Goal: Task Accomplishment & Management: Use online tool/utility

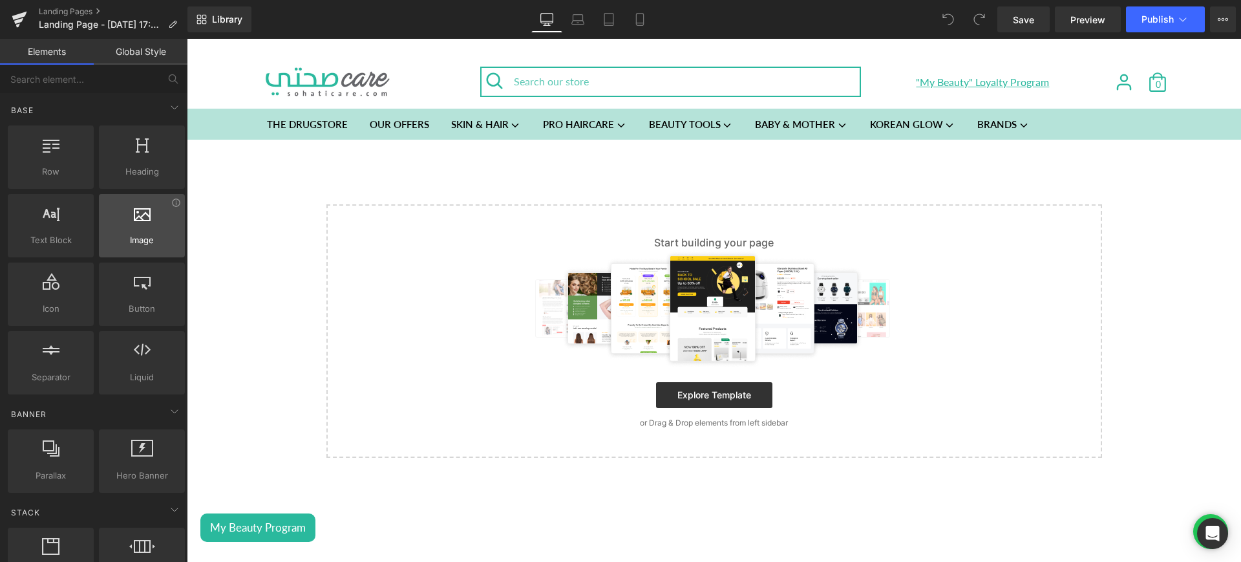
drag, startPoint x: 184, startPoint y: 232, endPoint x: 142, endPoint y: 224, distance: 42.7
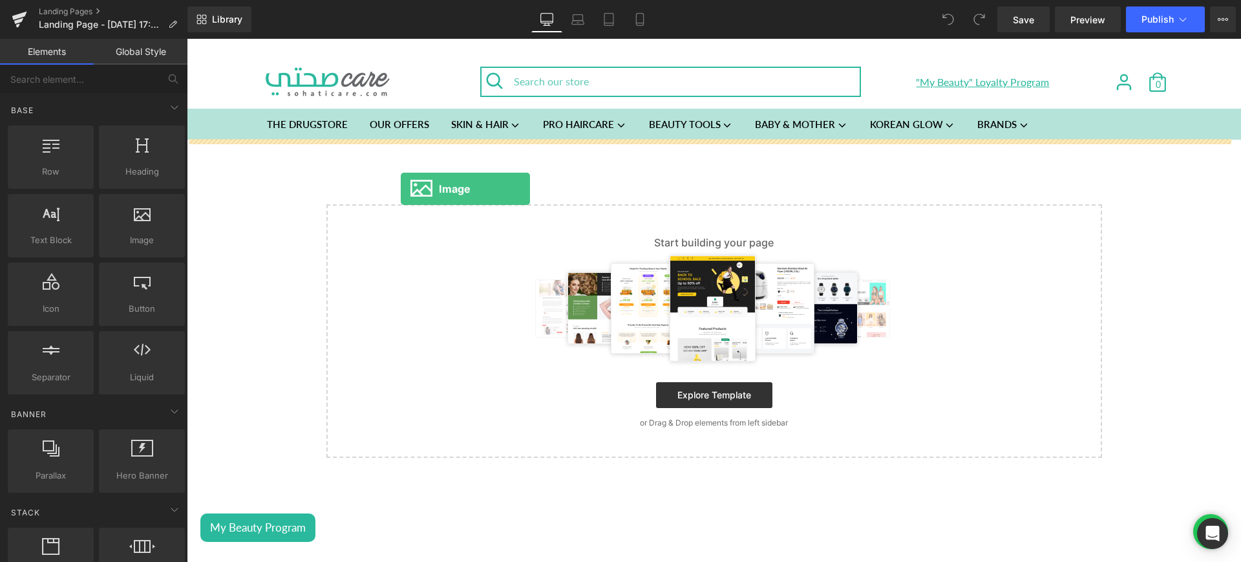
drag, startPoint x: 329, startPoint y: 263, endPoint x: 443, endPoint y: 199, distance: 130.6
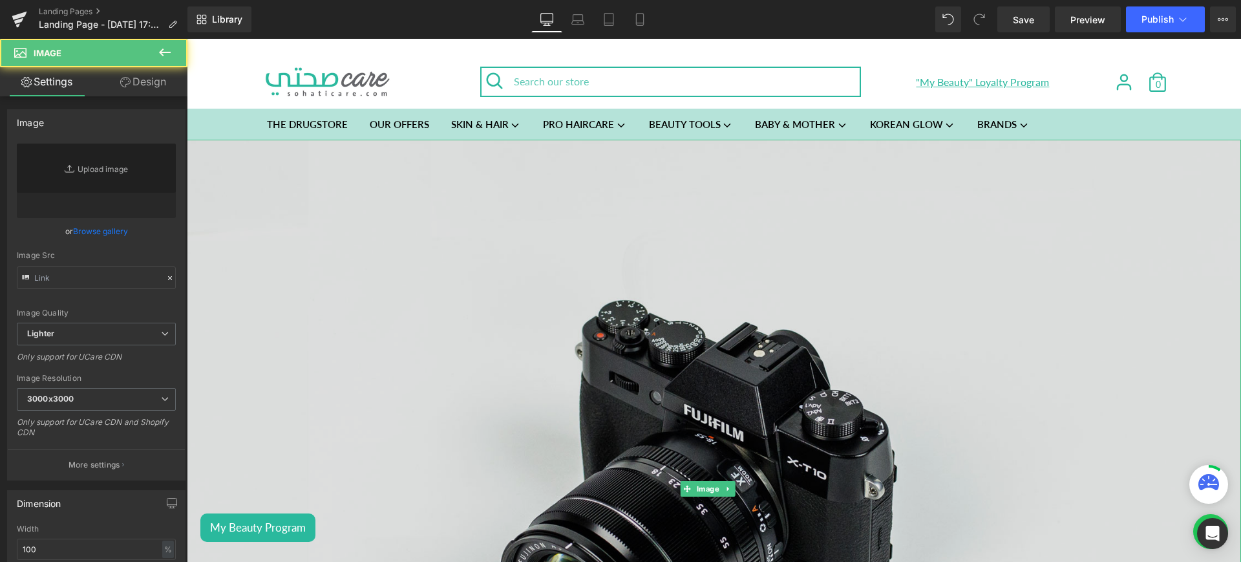
type input "//d1um8515vdn9kb.cloudfront.net/images/parallax.jpg"
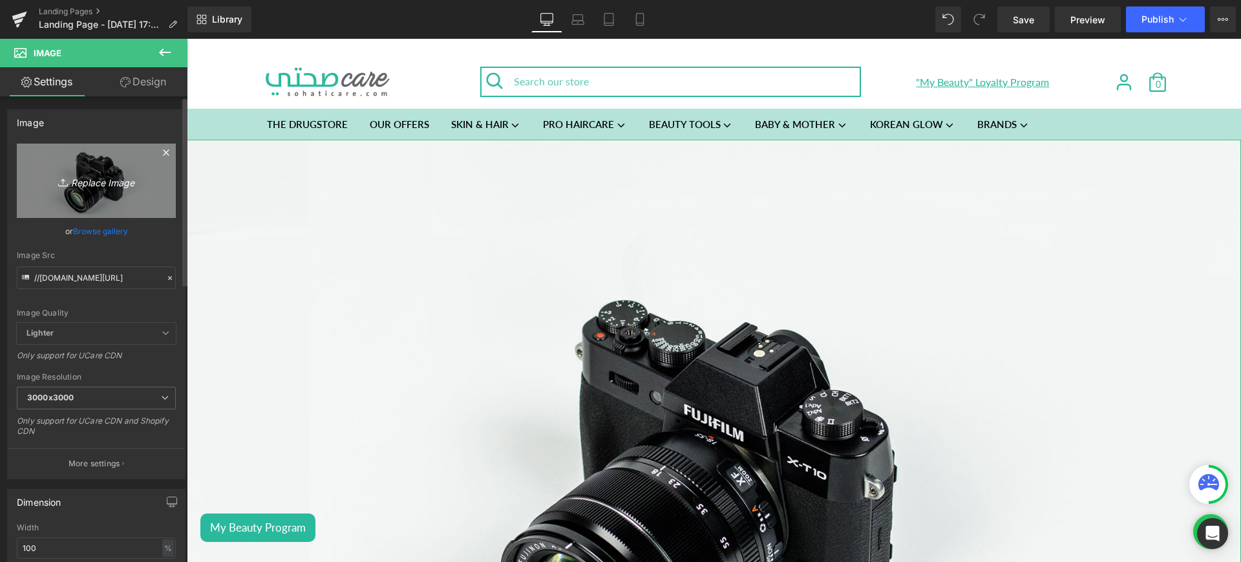
click at [99, 182] on icon "Replace Image" at bounding box center [96, 181] width 103 height 16
type input "C:\fakepath\house.jpg"
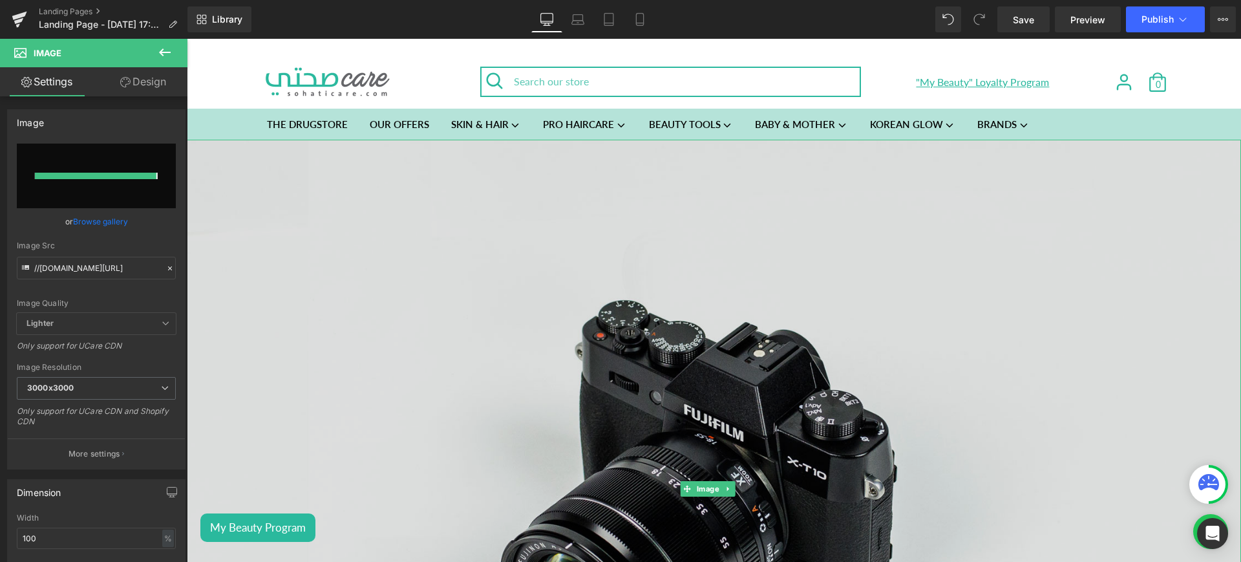
type input "https://ucarecdn.com/157e6c97-a3e0-454e-8eae-4b69ec4c3c1c/-/format/auto/-/previ…"
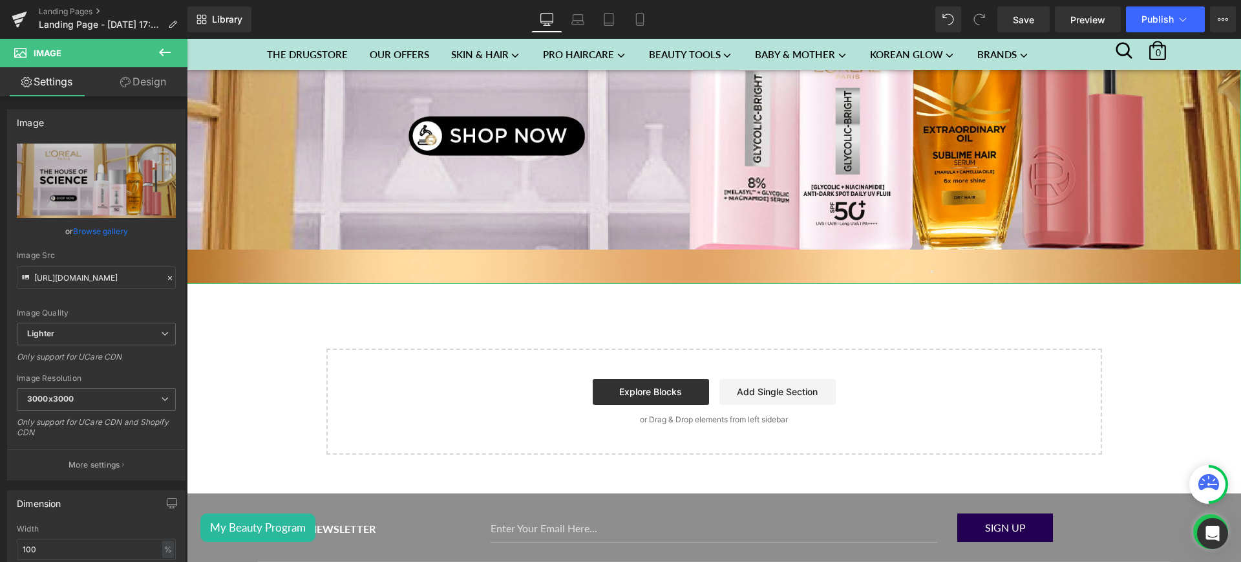
scroll to position [384, 0]
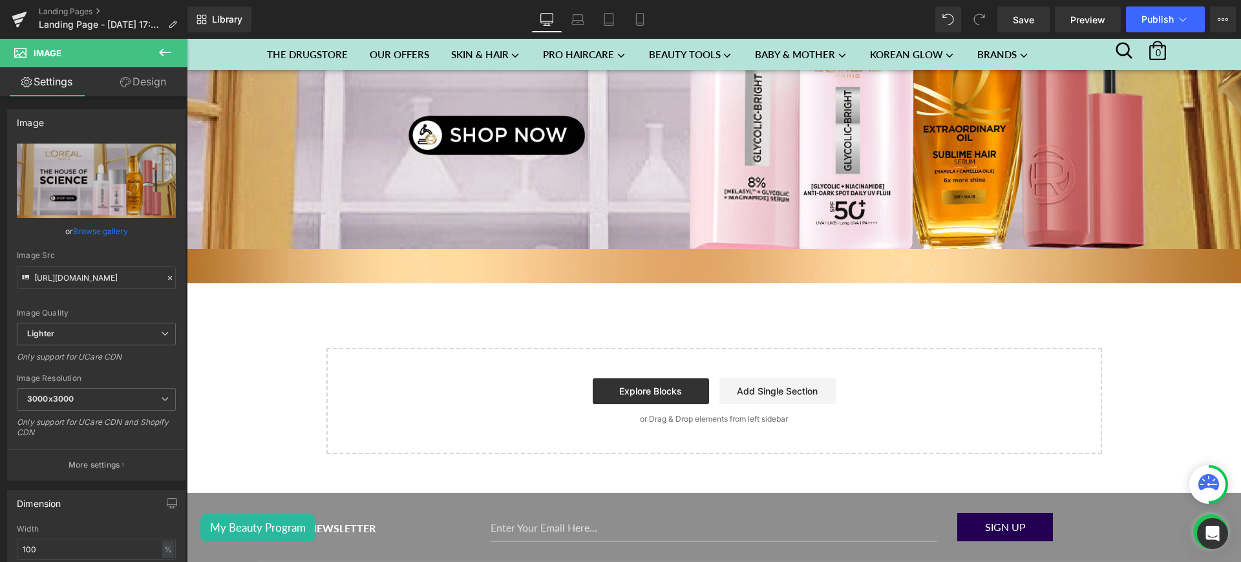
click at [159, 50] on icon at bounding box center [165, 53] width 16 height 16
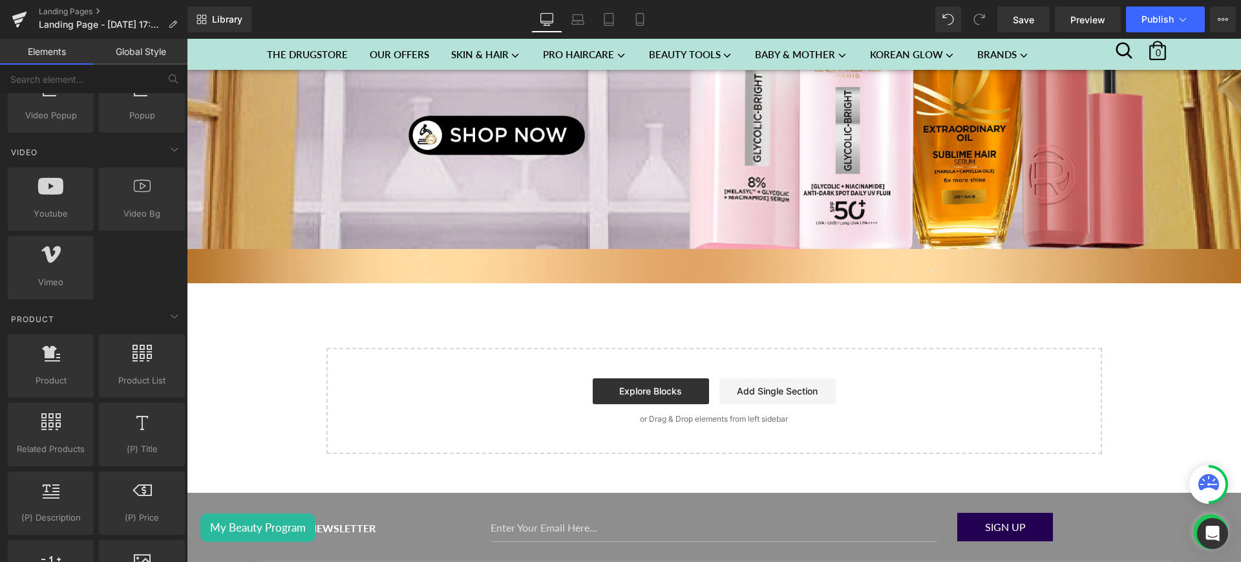
scroll to position [825, 0]
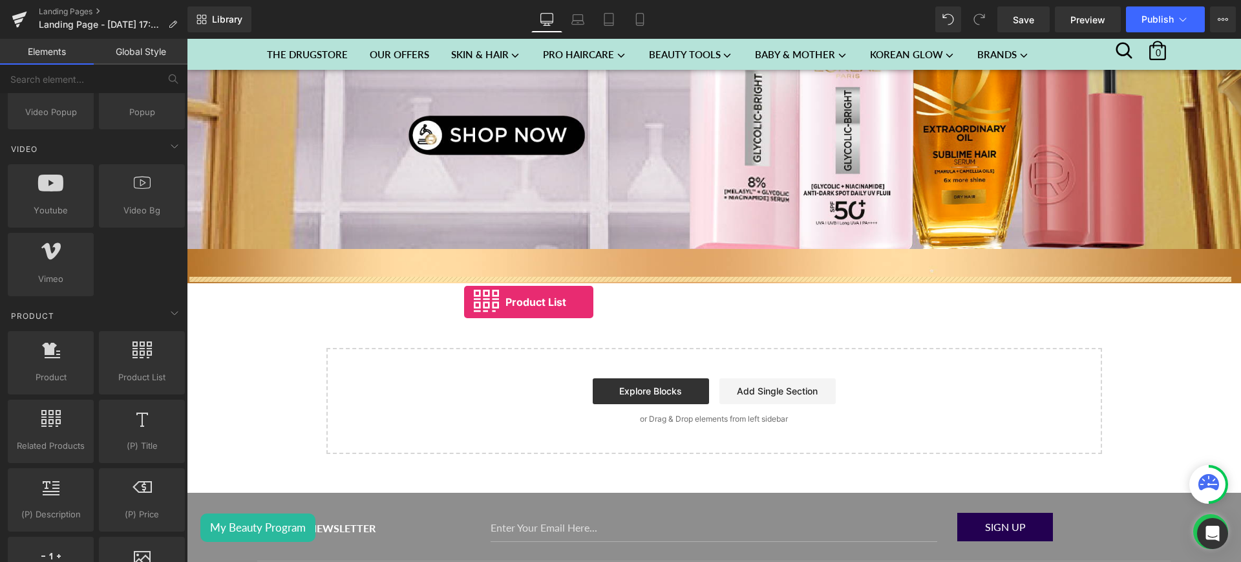
drag, startPoint x: 322, startPoint y: 413, endPoint x: 464, endPoint y: 302, distance: 180.6
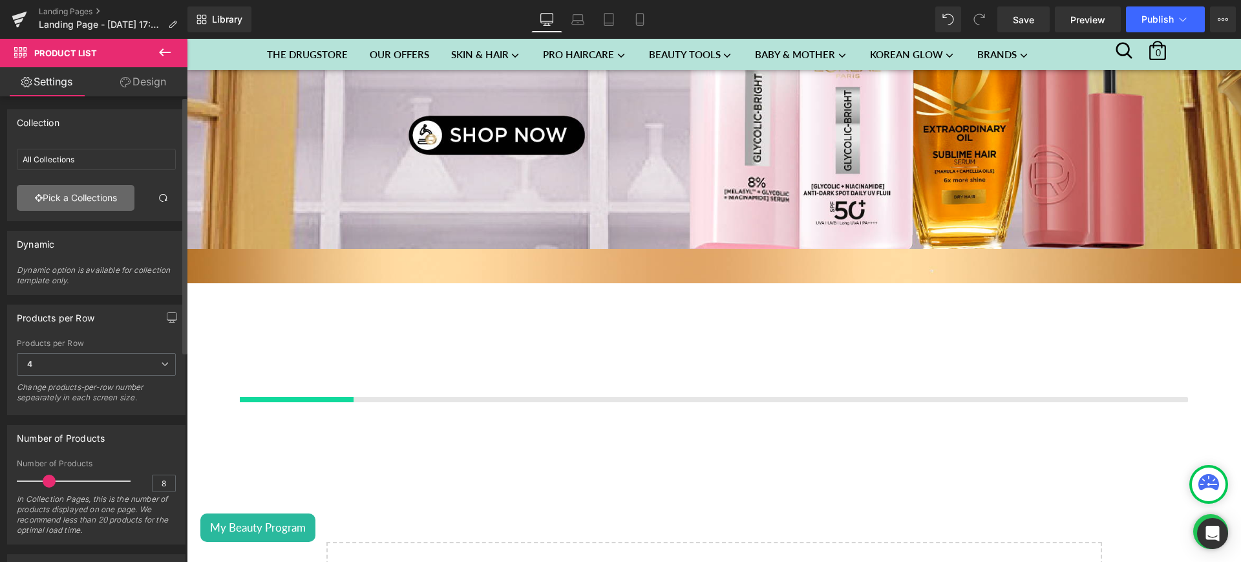
click at [79, 191] on link "Pick a Collections" at bounding box center [76, 198] width 118 height 26
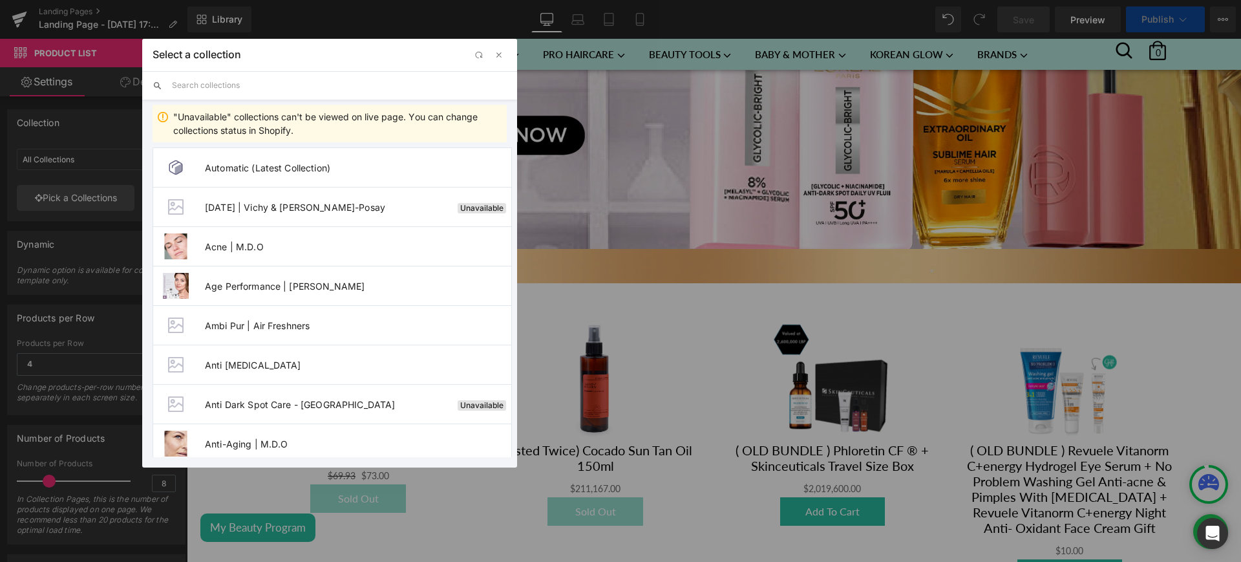
click at [204, 89] on input "text" at bounding box center [339, 85] width 335 height 28
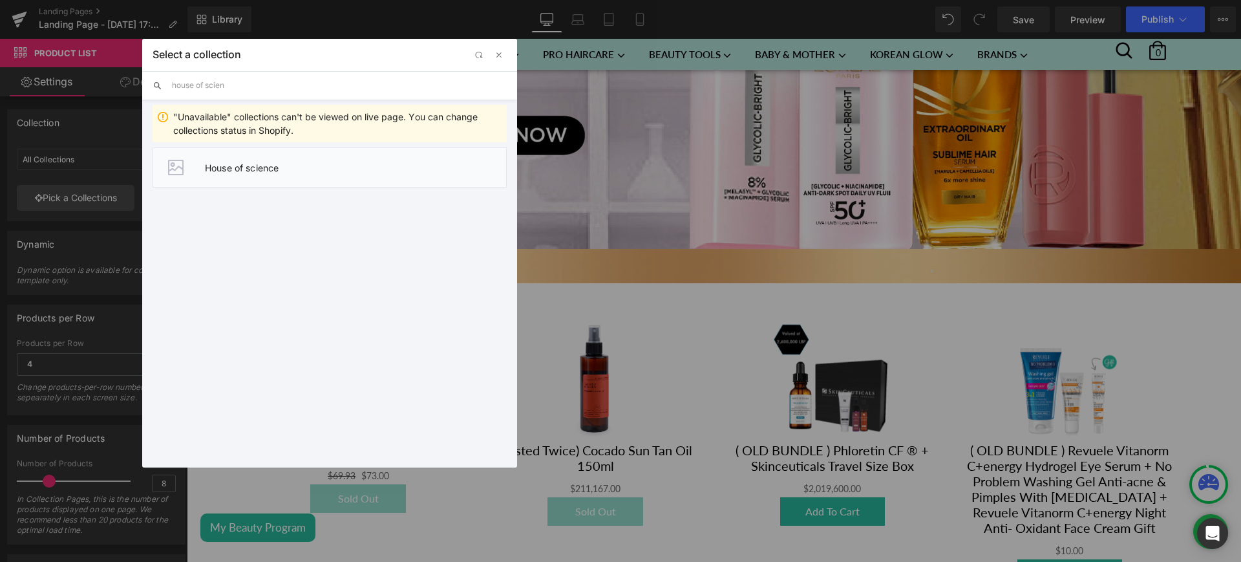
type input "house of scien"
click at [301, 171] on span "House of science" at bounding box center [355, 167] width 301 height 11
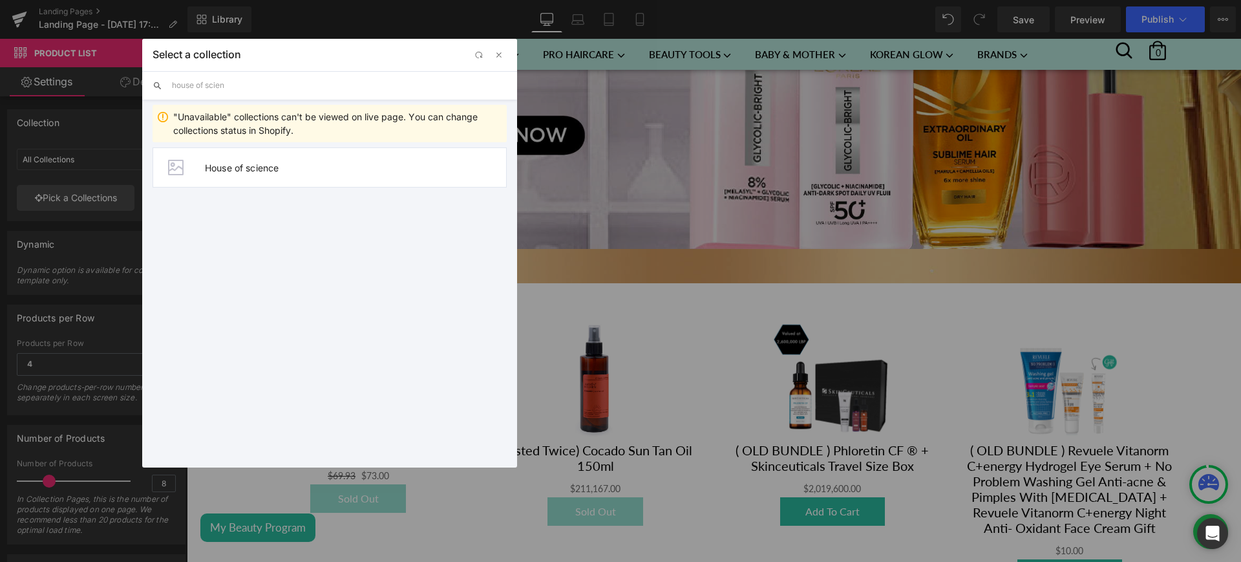
type input "House of science"
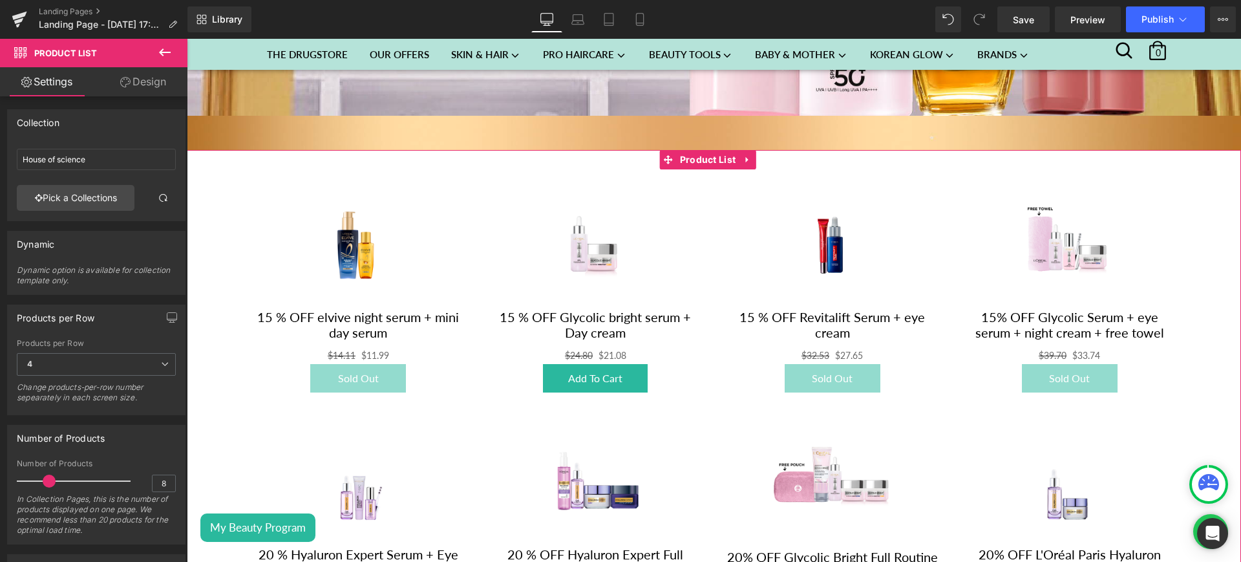
scroll to position [503, 0]
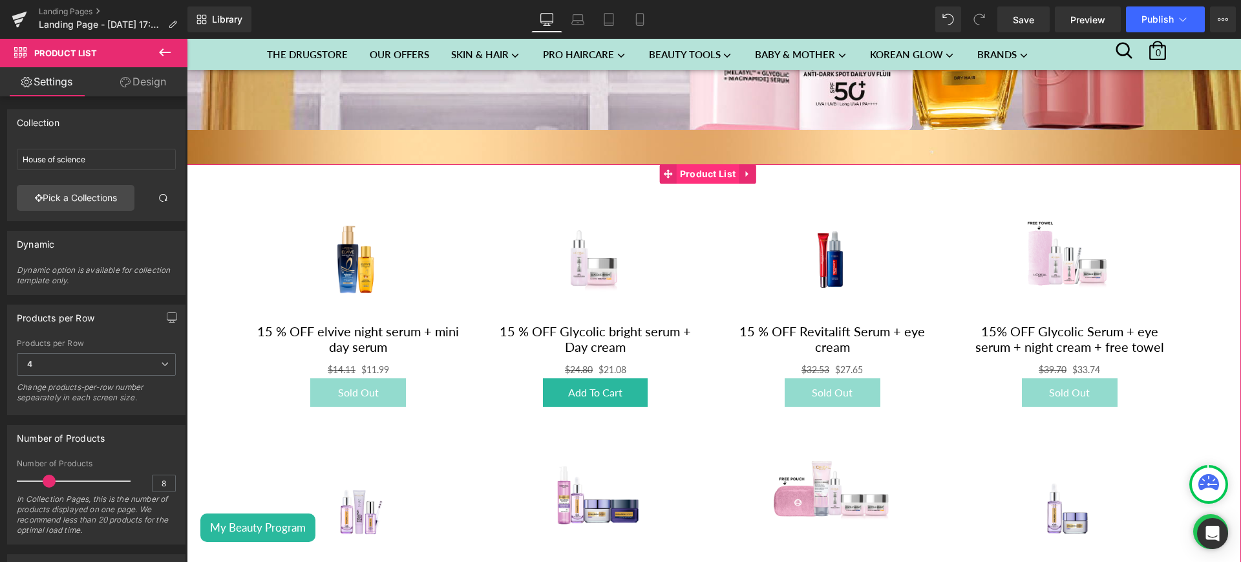
click at [700, 164] on span "Product List" at bounding box center [708, 173] width 63 height 19
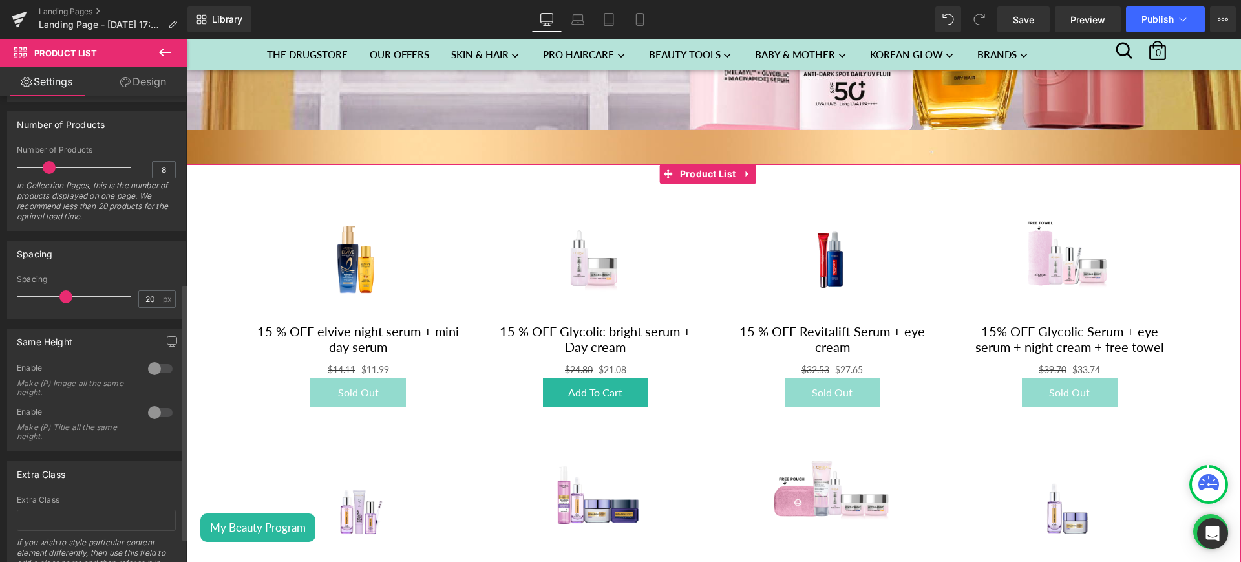
scroll to position [347, 0]
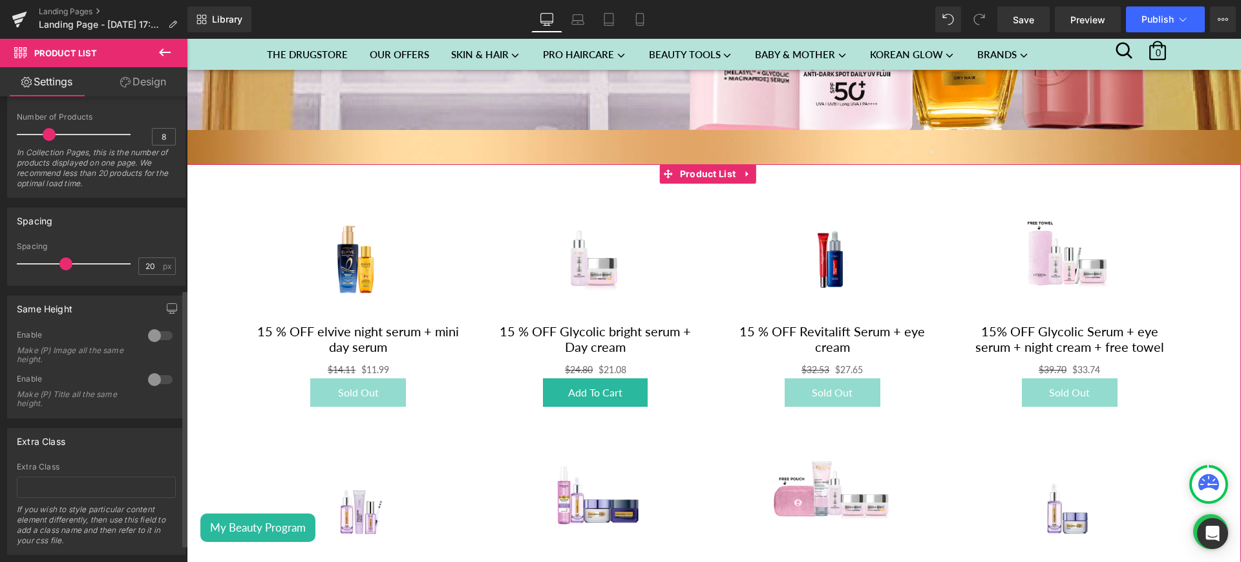
click at [152, 376] on div at bounding box center [160, 379] width 31 height 21
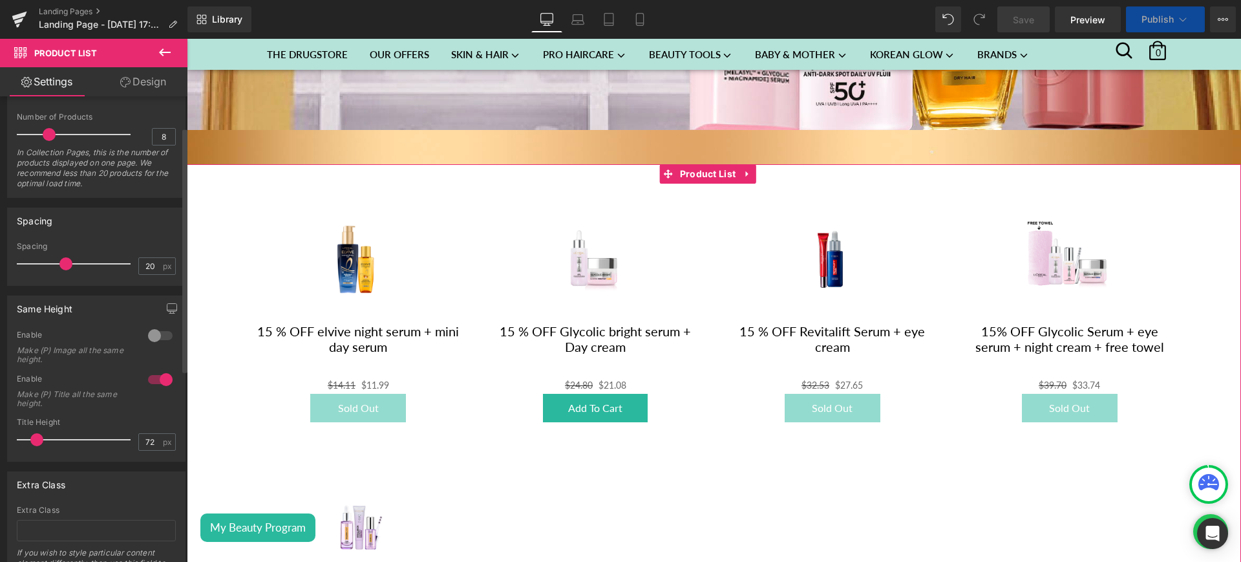
scroll to position [0, 0]
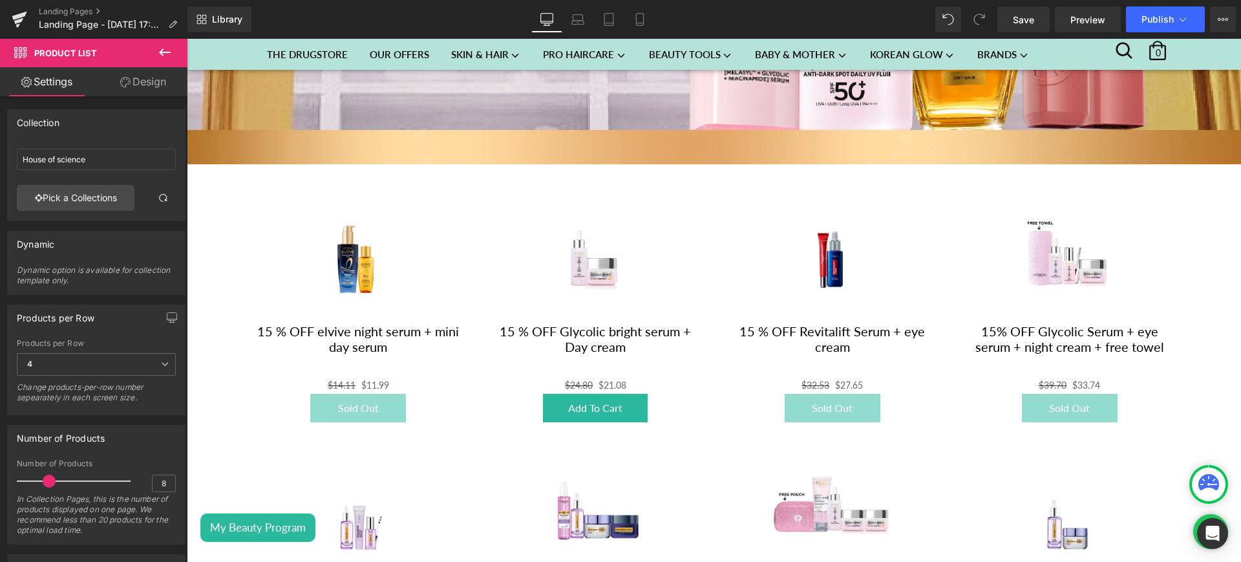
click at [166, 47] on icon at bounding box center [165, 53] width 16 height 16
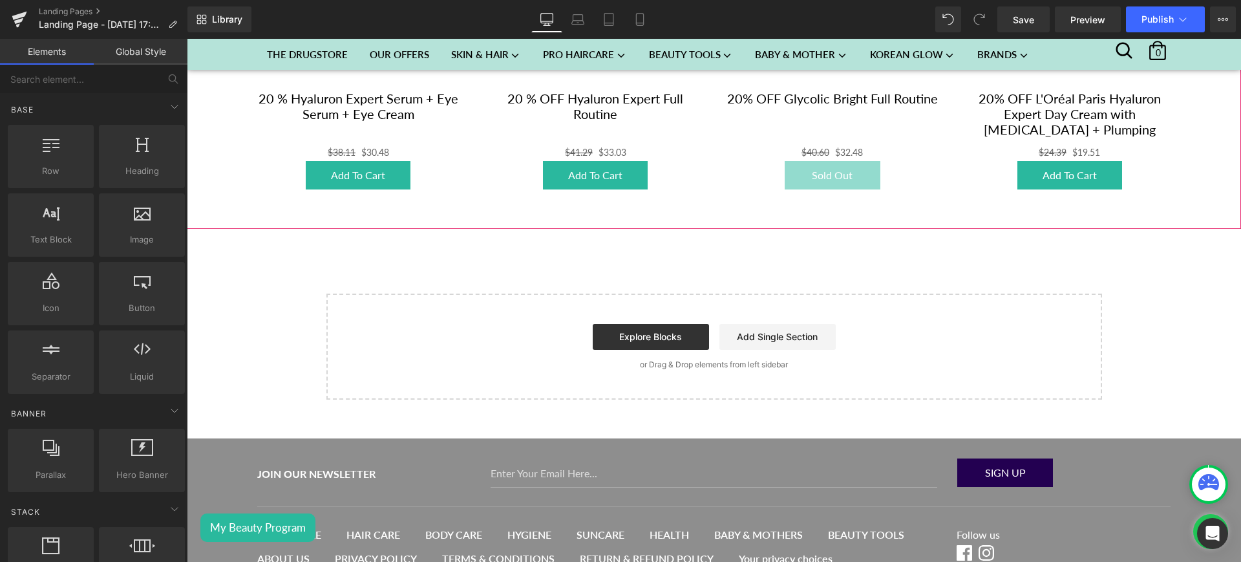
scroll to position [1019, 0]
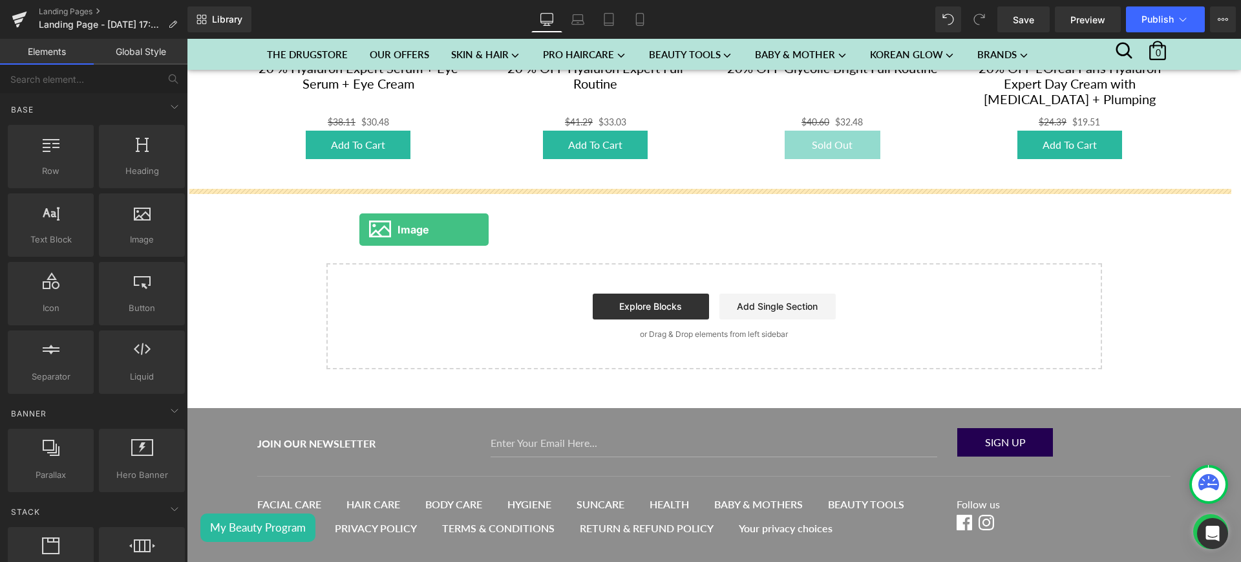
drag, startPoint x: 323, startPoint y: 260, endPoint x: 360, endPoint y: 230, distance: 47.8
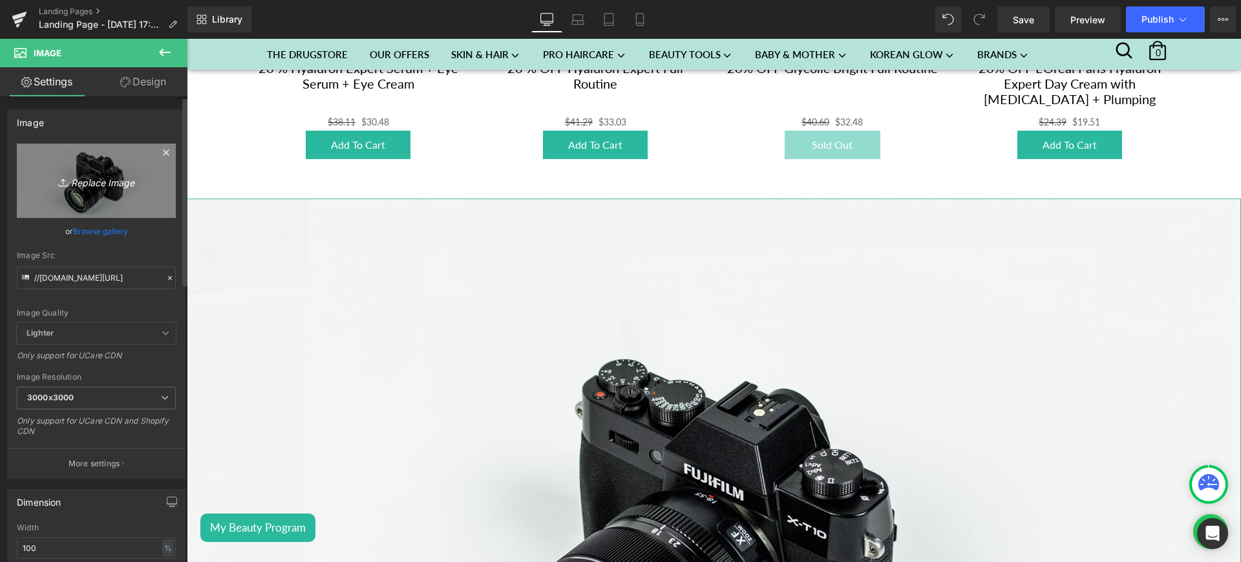
click at [89, 173] on icon "Replace Image" at bounding box center [96, 181] width 103 height 16
type input "C:\fakepath\house1.jpg"
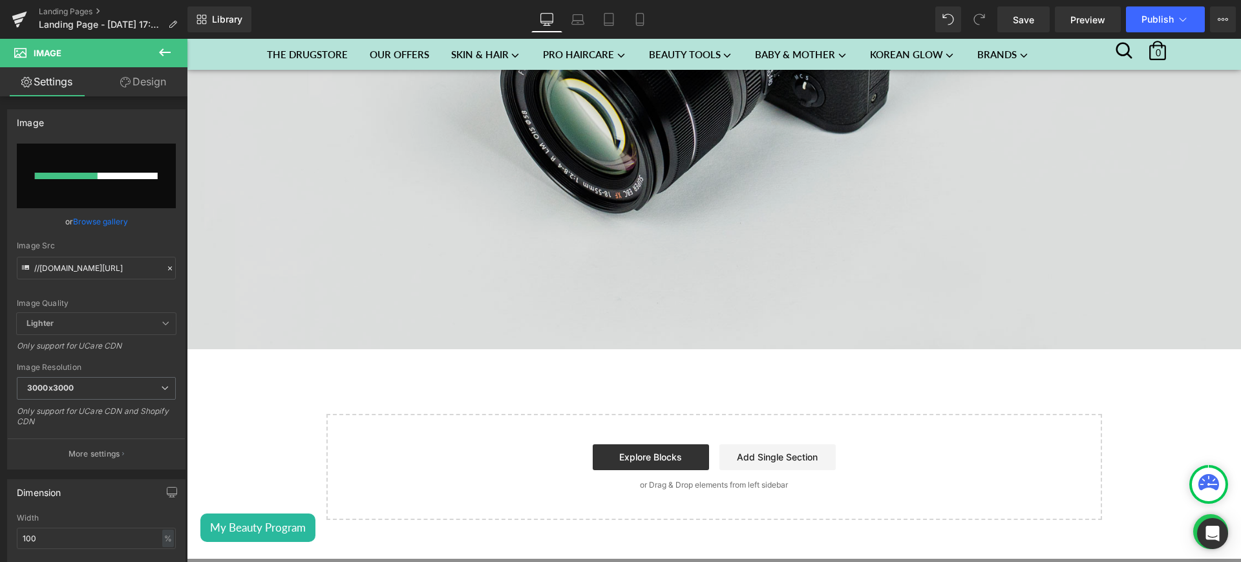
scroll to position [1568, 0]
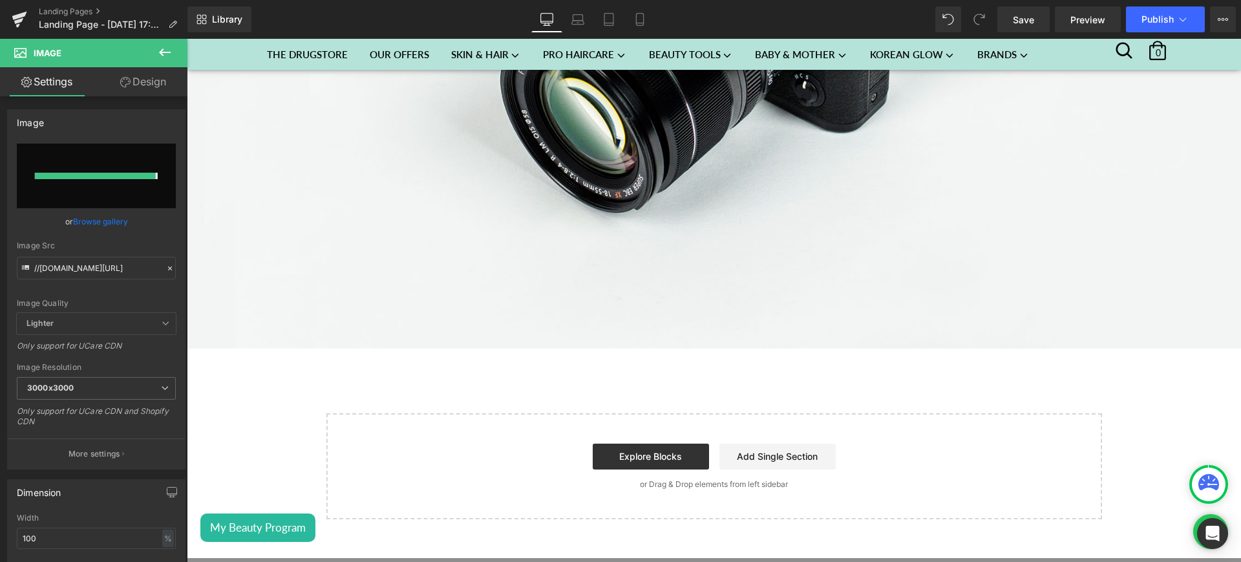
type input "https://ucarecdn.com/de08ed9a-8c54-4b47-809a-5546e2ff9b76/-/format/auto/-/previ…"
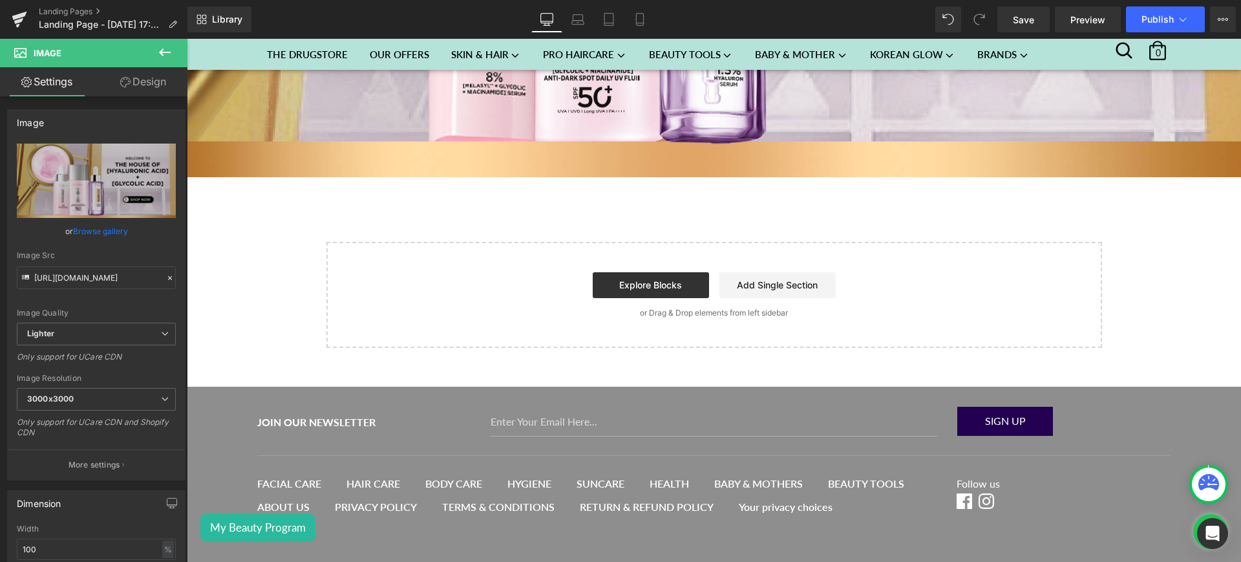
click at [166, 52] on icon at bounding box center [165, 52] width 12 height 8
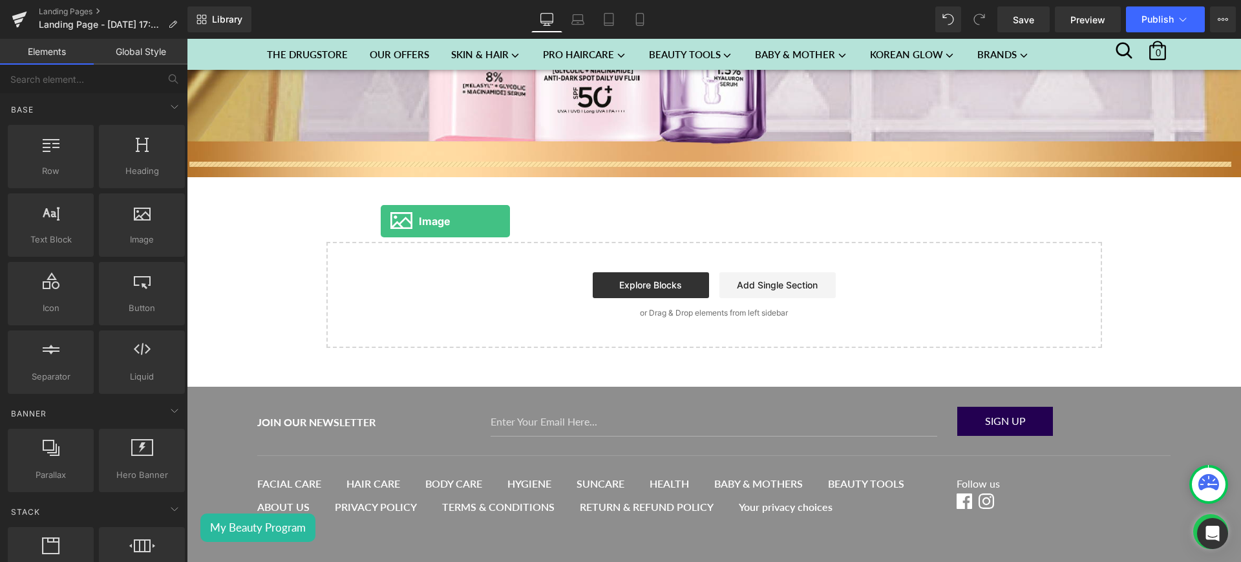
drag, startPoint x: 309, startPoint y: 272, endPoint x: 381, endPoint y: 221, distance: 88.1
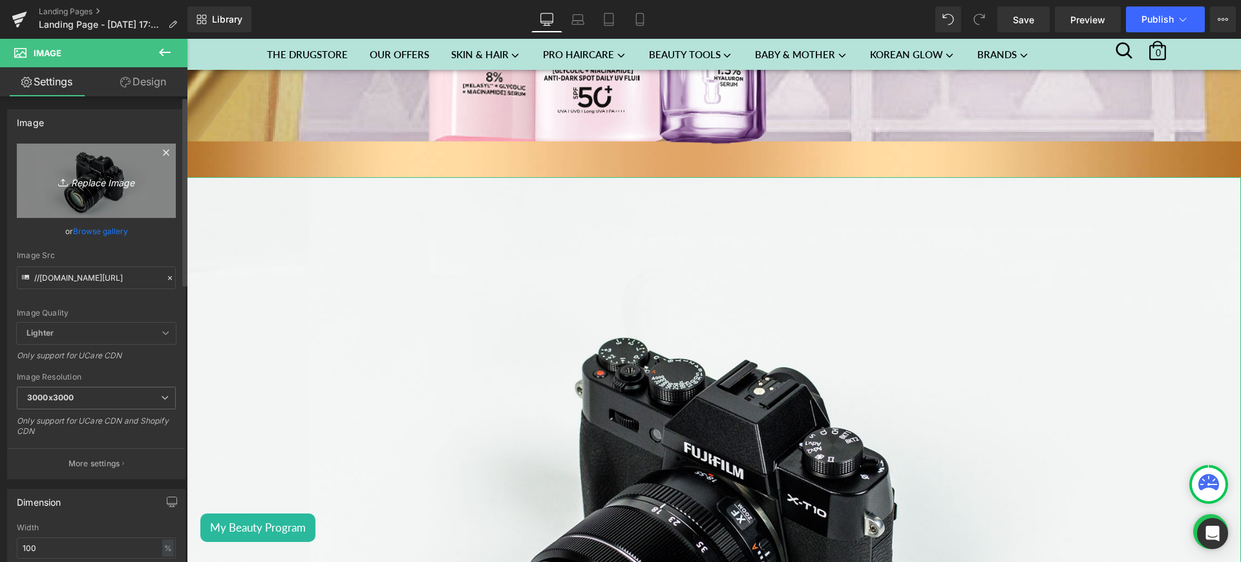
click at [120, 189] on link "Replace Image" at bounding box center [96, 181] width 159 height 74
type input "C:\fakepath\house3.jpg"
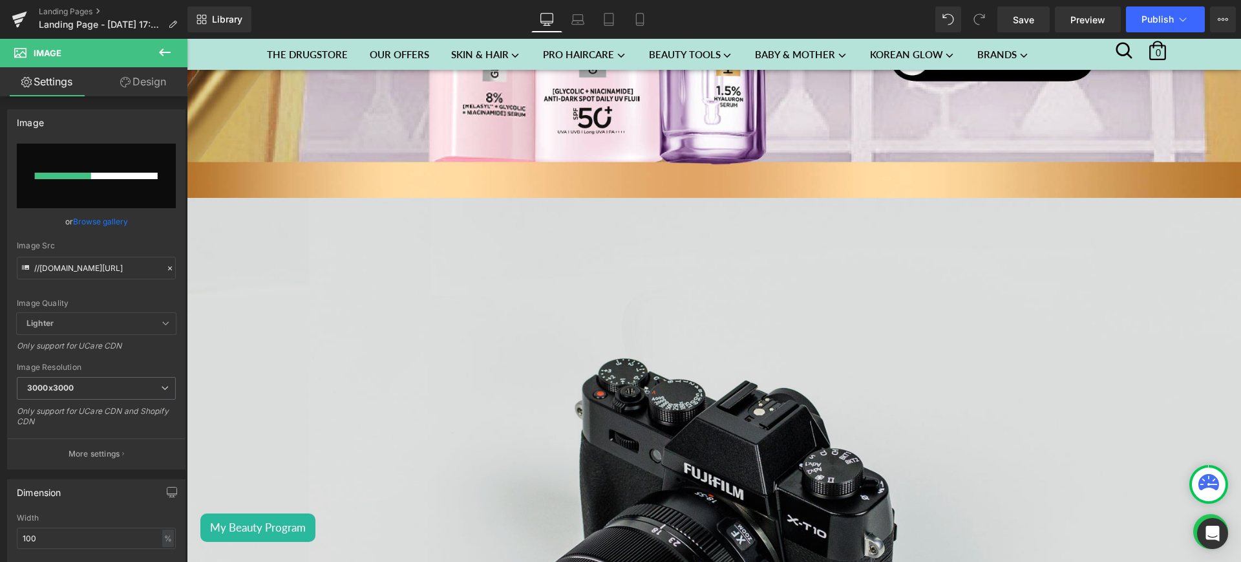
scroll to position [1548, 0]
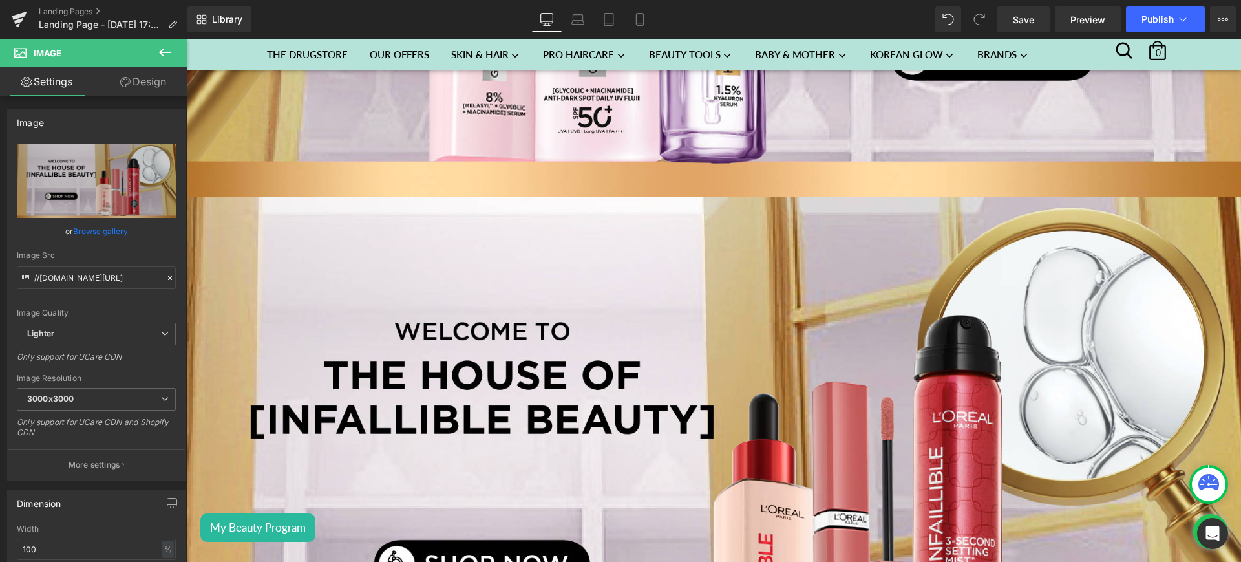
click at [169, 59] on icon at bounding box center [165, 53] width 16 height 16
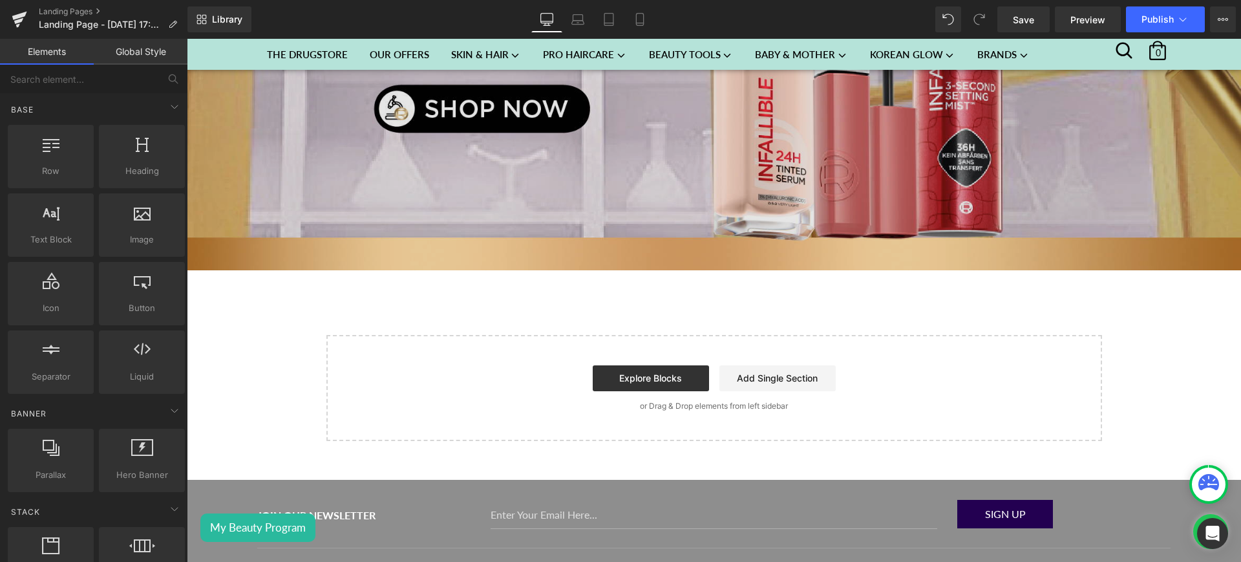
scroll to position [2010, 0]
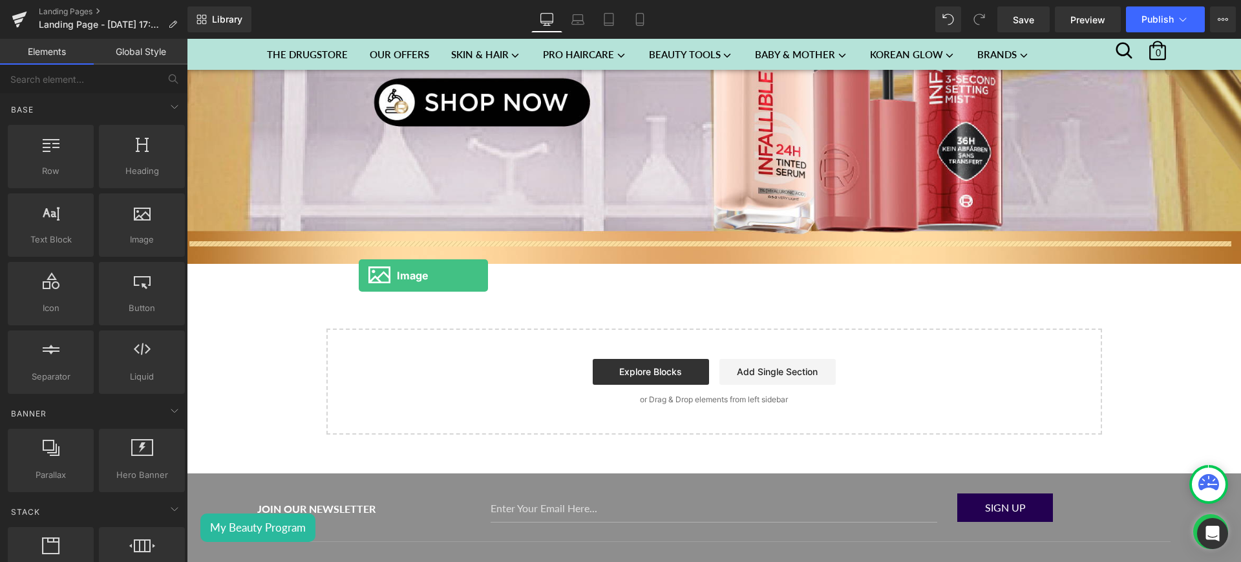
drag, startPoint x: 365, startPoint y: 266, endPoint x: 360, endPoint y: 277, distance: 12.4
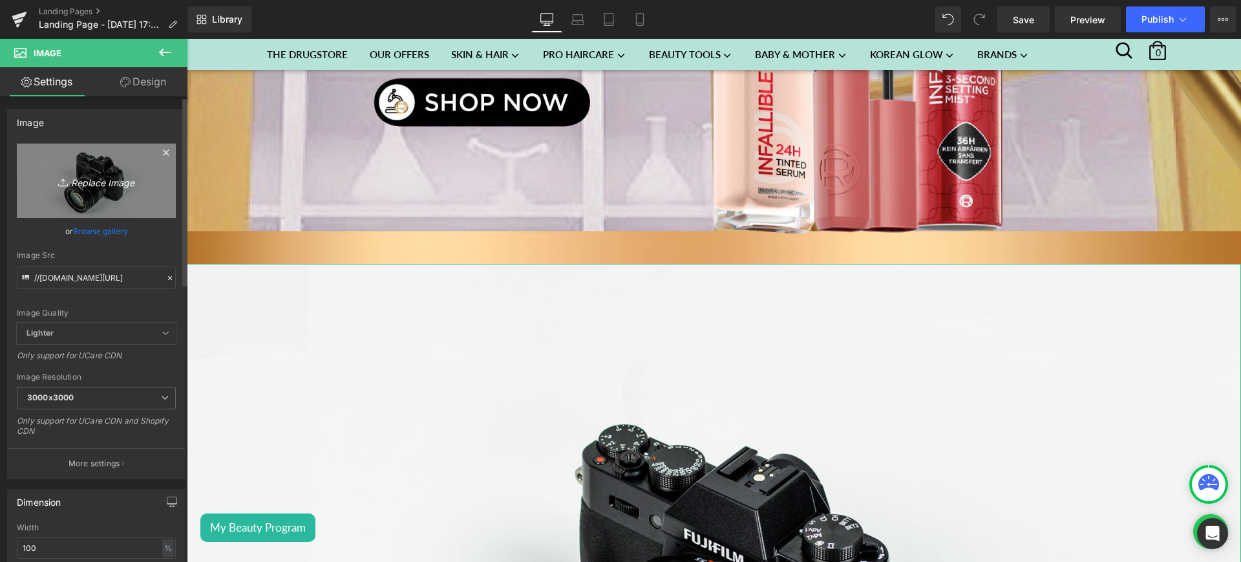
click at [111, 182] on icon "Replace Image" at bounding box center [96, 181] width 103 height 16
type input "C:\fakepath\house4.jpg"
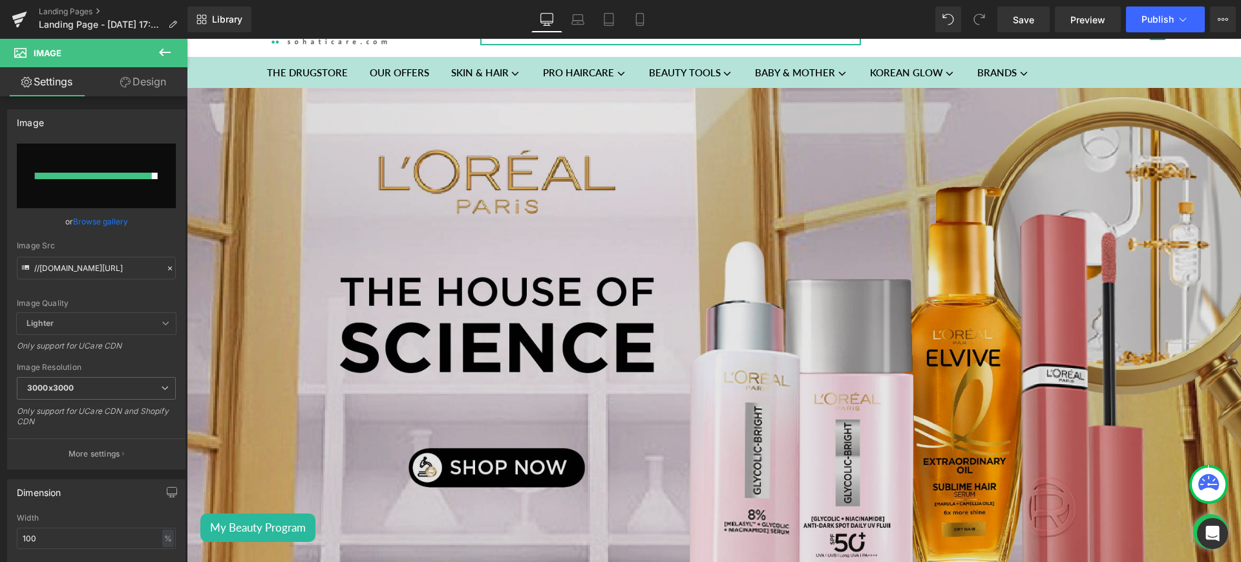
scroll to position [51, 0]
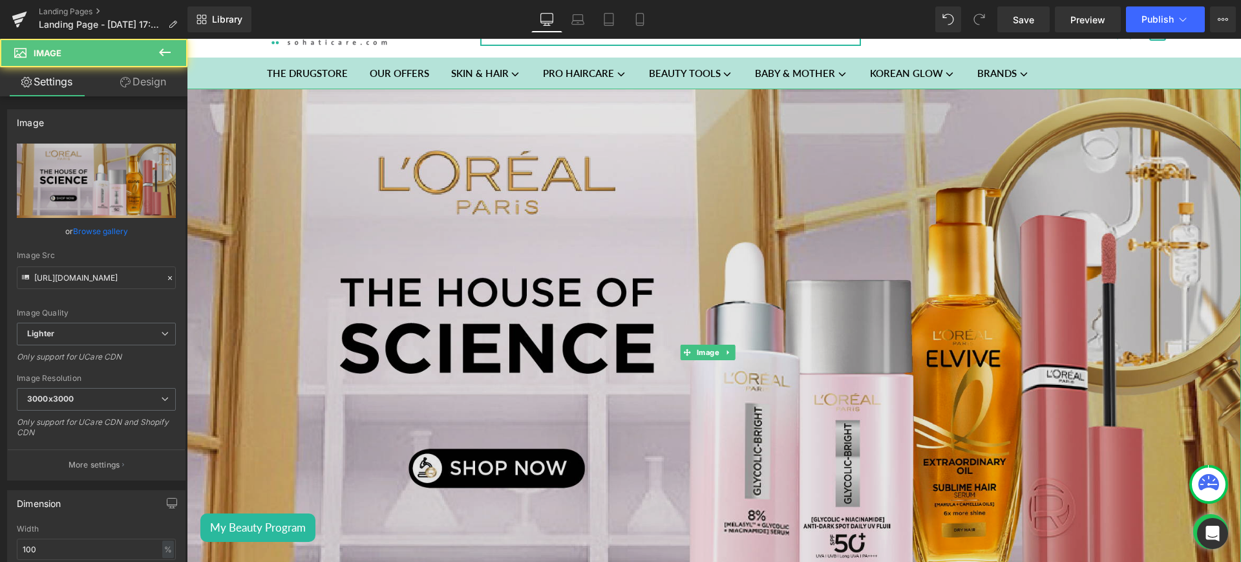
click at [441, 238] on img at bounding box center [714, 353] width 1055 height 528
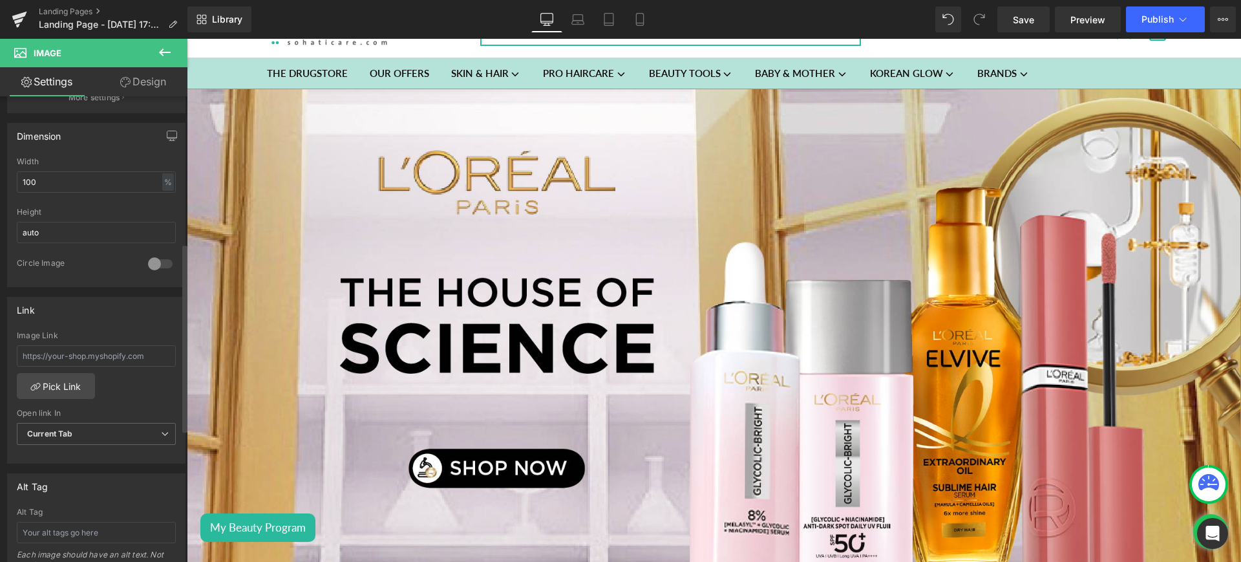
scroll to position [368, 0]
click at [68, 383] on link "Pick Link" at bounding box center [56, 385] width 78 height 26
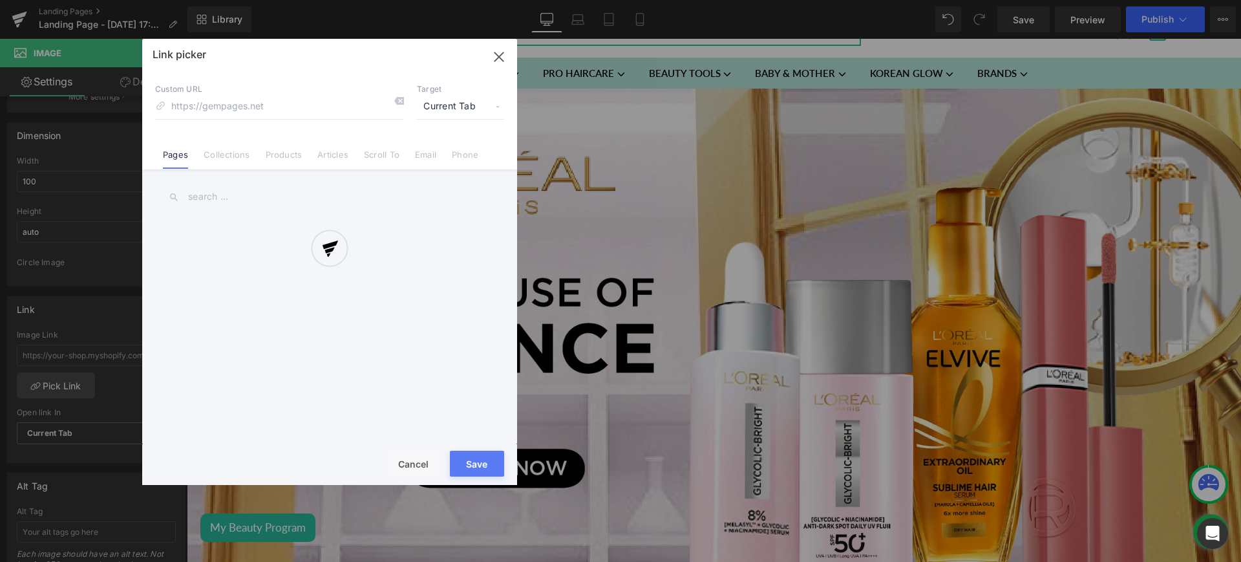
click at [223, 161] on div at bounding box center [329, 262] width 375 height 446
click at [223, 161] on div "Link picker Back to Library Insert Custom URL Target Current Tab Current Tab Ne…" at bounding box center [329, 262] width 375 height 446
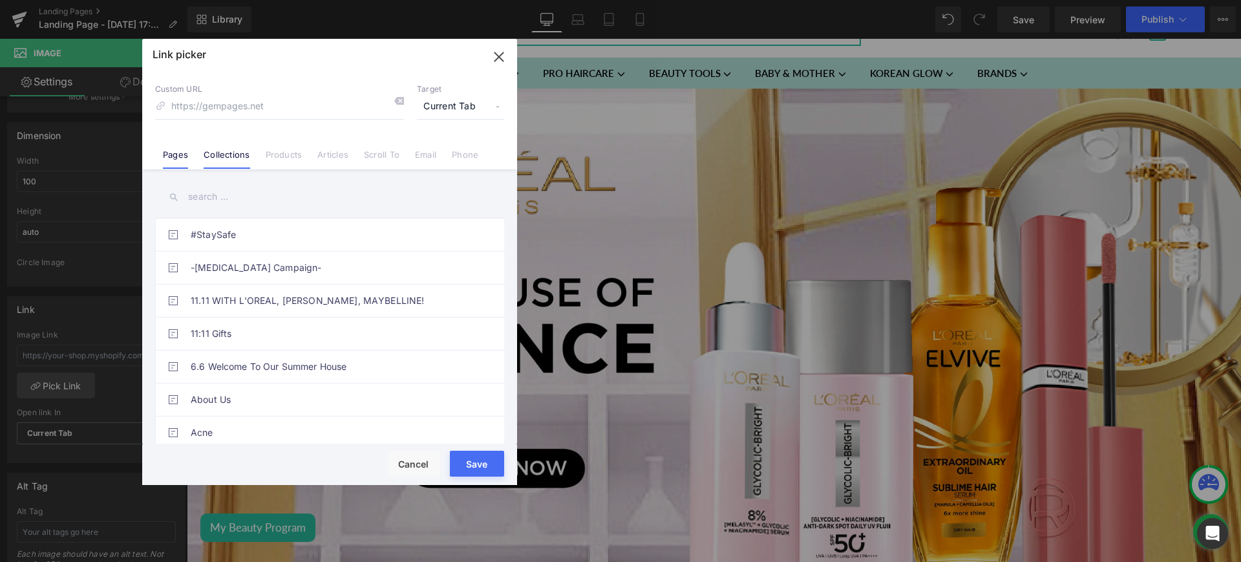
click at [231, 158] on link "Collections" at bounding box center [227, 158] width 46 height 19
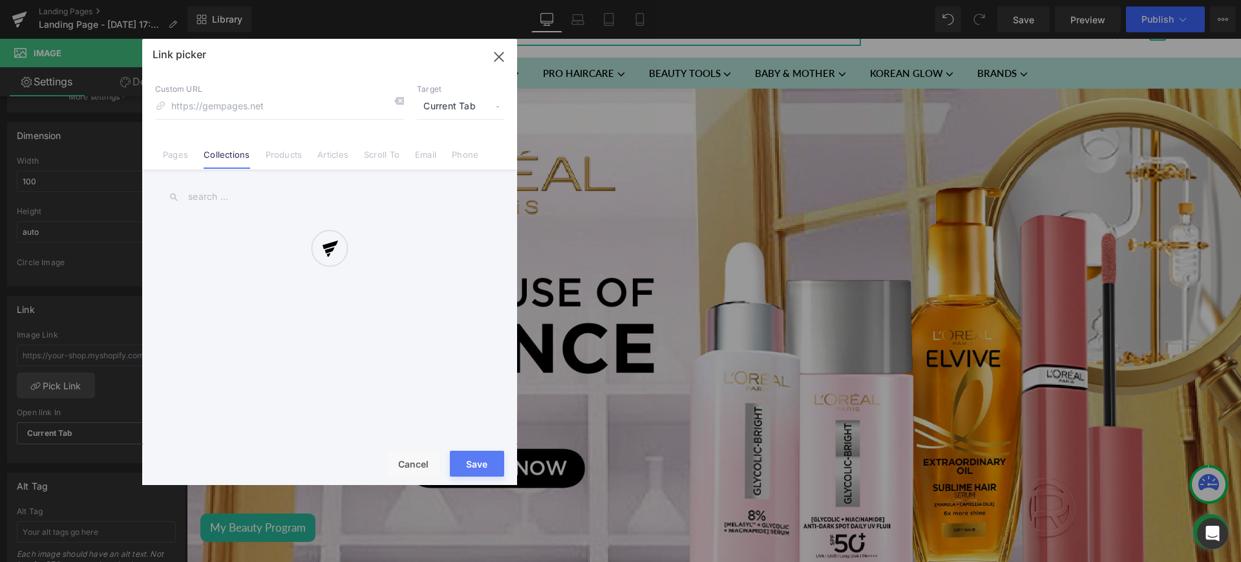
click at [226, 193] on div at bounding box center [329, 262] width 375 height 446
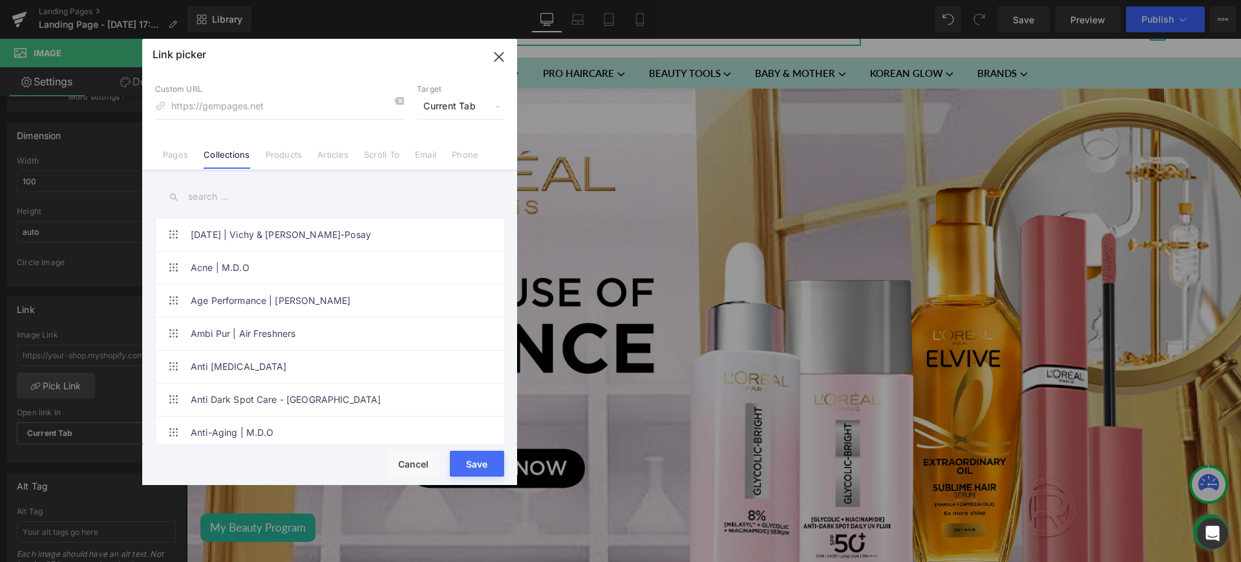
click at [219, 205] on input "text" at bounding box center [329, 196] width 349 height 29
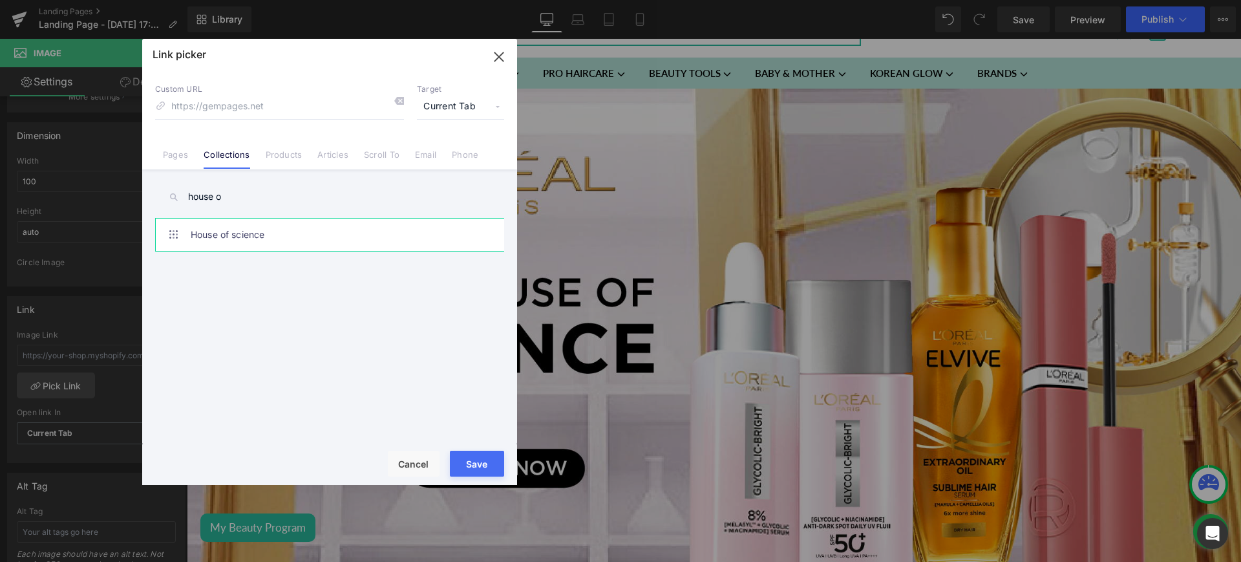
type input "house o"
click at [279, 230] on link "House of science" at bounding box center [333, 235] width 284 height 32
click at [479, 475] on button "Save" at bounding box center [477, 464] width 54 height 26
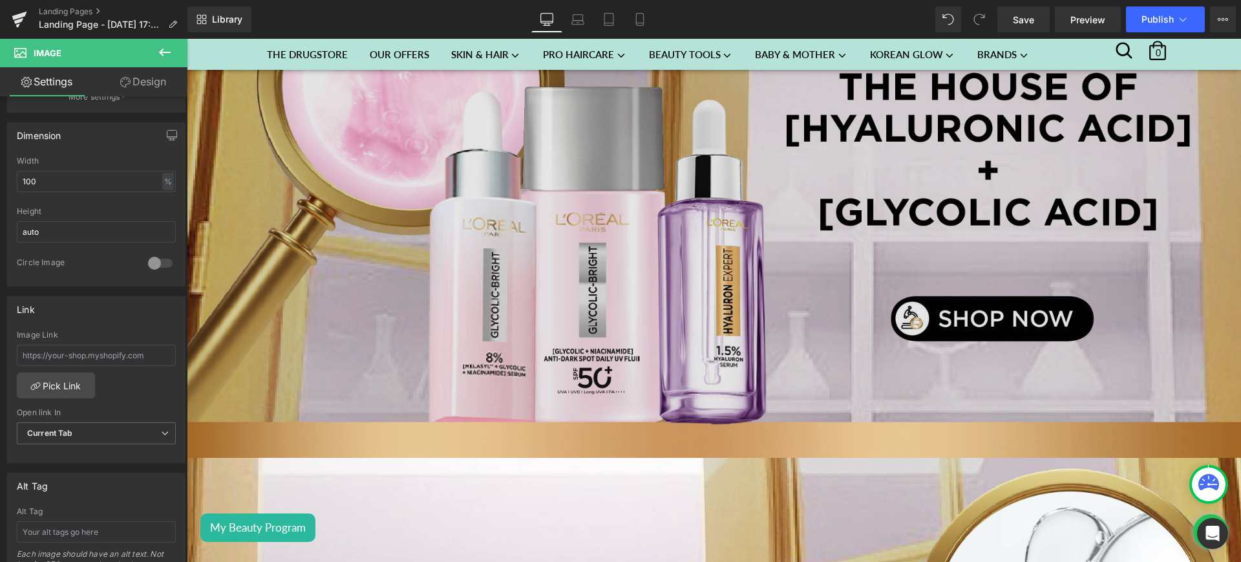
scroll to position [1289, 0]
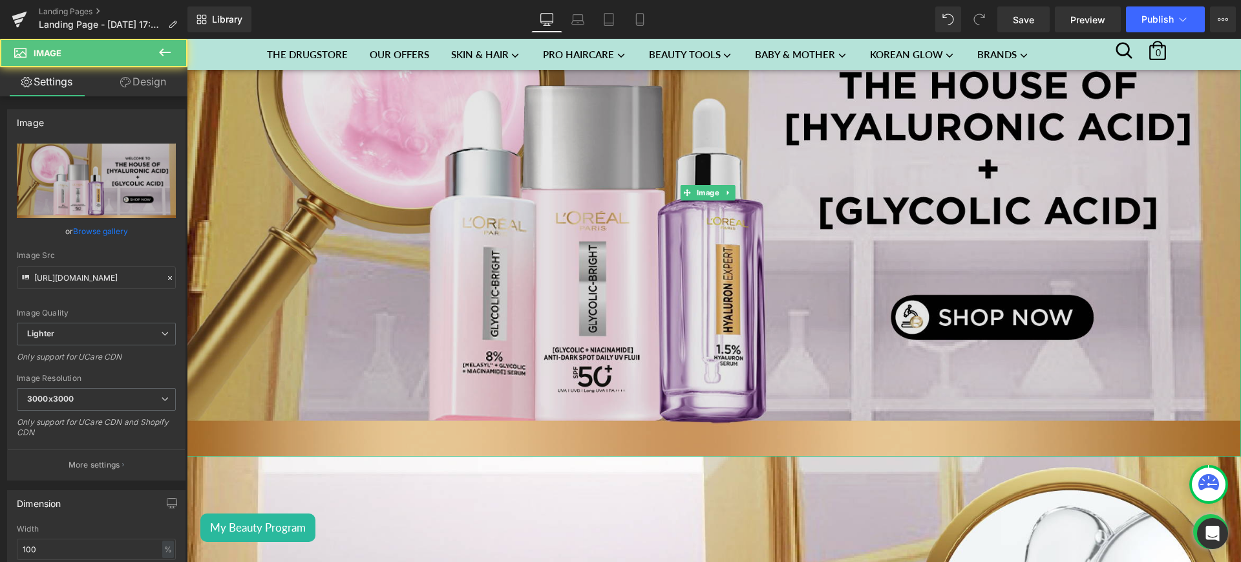
click at [435, 255] on img at bounding box center [714, 193] width 1055 height 528
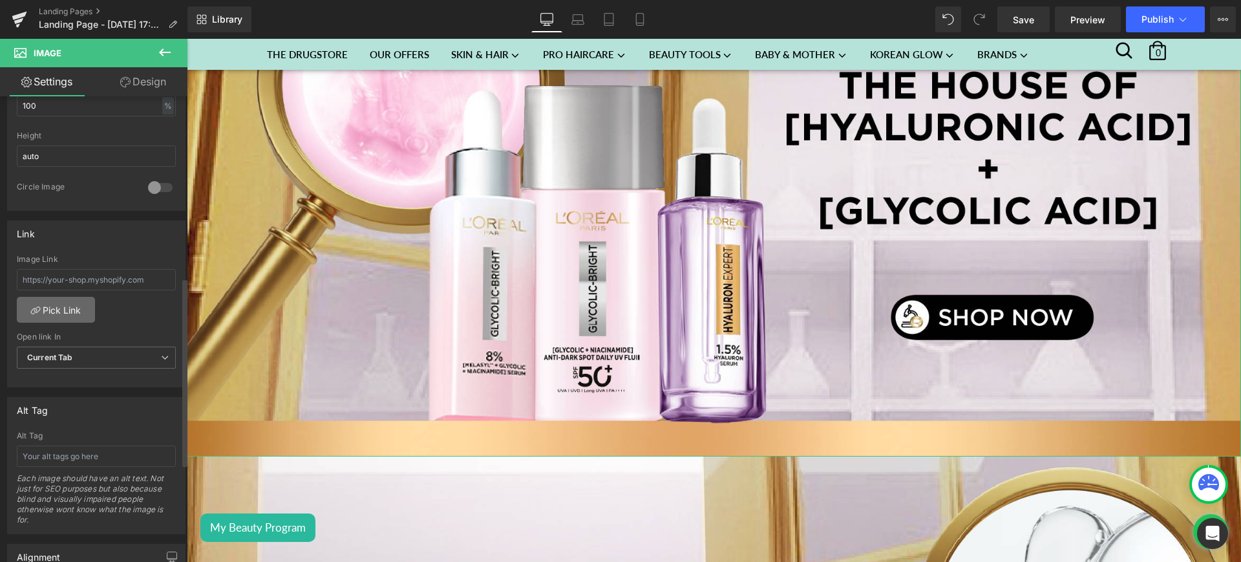
scroll to position [445, 0]
click at [39, 303] on link "Pick Link" at bounding box center [56, 308] width 78 height 26
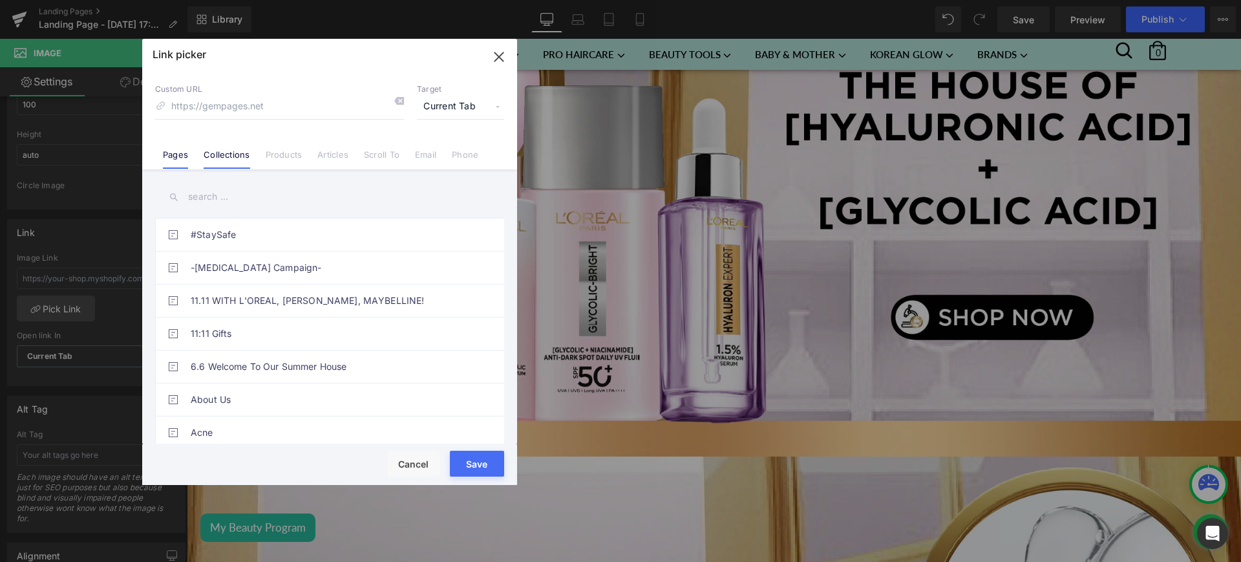
click at [228, 150] on link "Collections" at bounding box center [227, 158] width 46 height 19
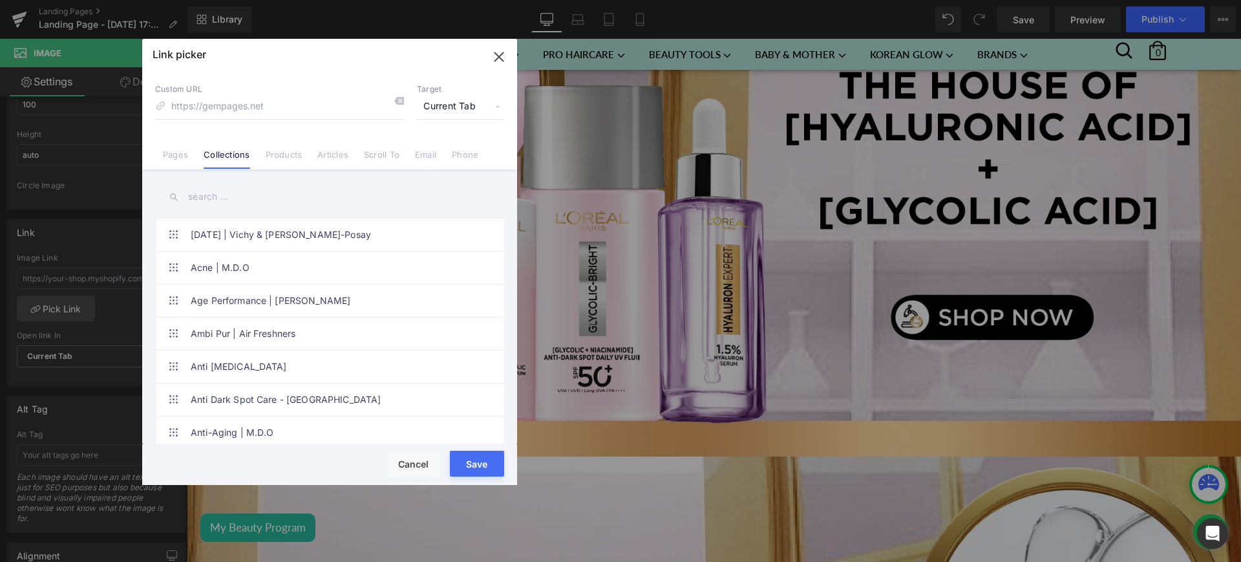
click at [218, 197] on input "text" at bounding box center [329, 196] width 349 height 29
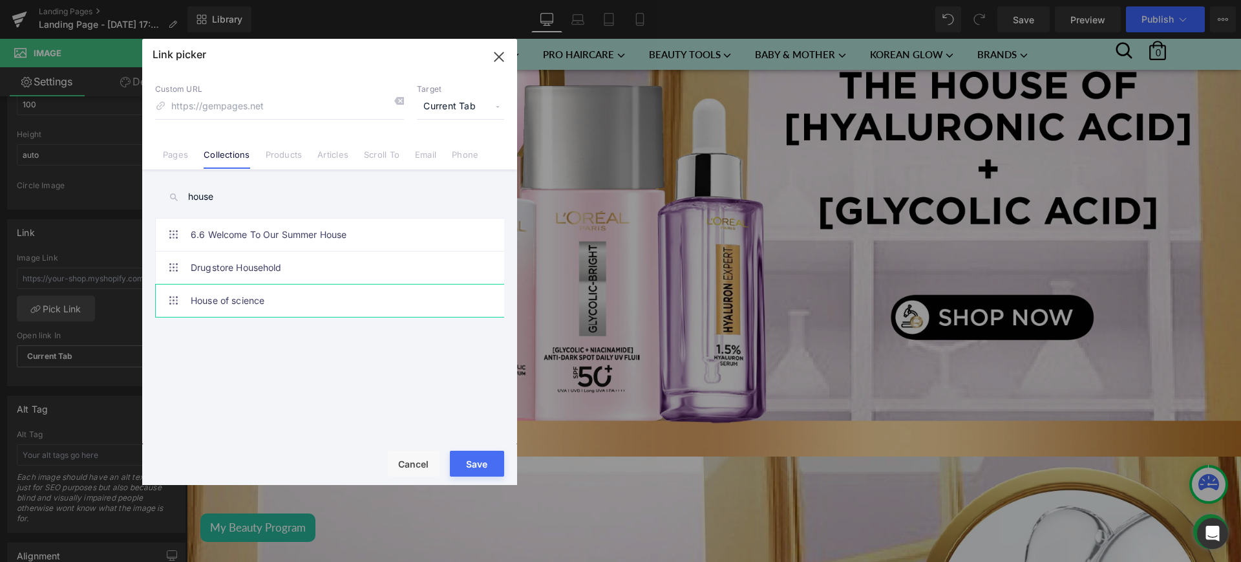
type input "house"
click at [244, 296] on link "House of science" at bounding box center [333, 300] width 284 height 32
click at [484, 458] on button "Save" at bounding box center [477, 464] width 54 height 26
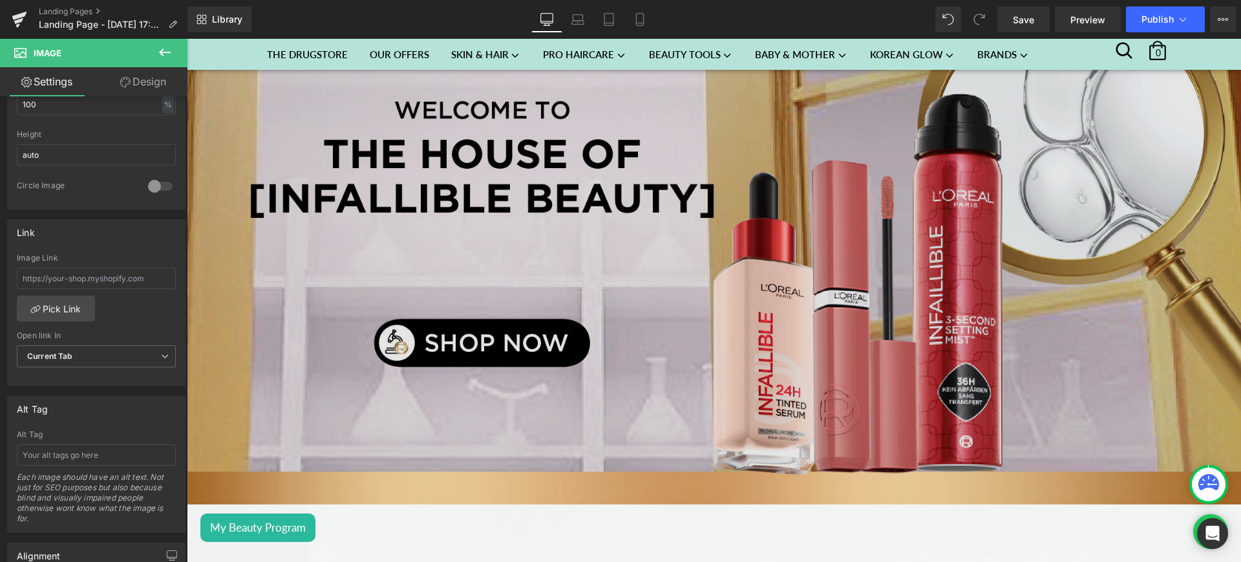
scroll to position [1770, 0]
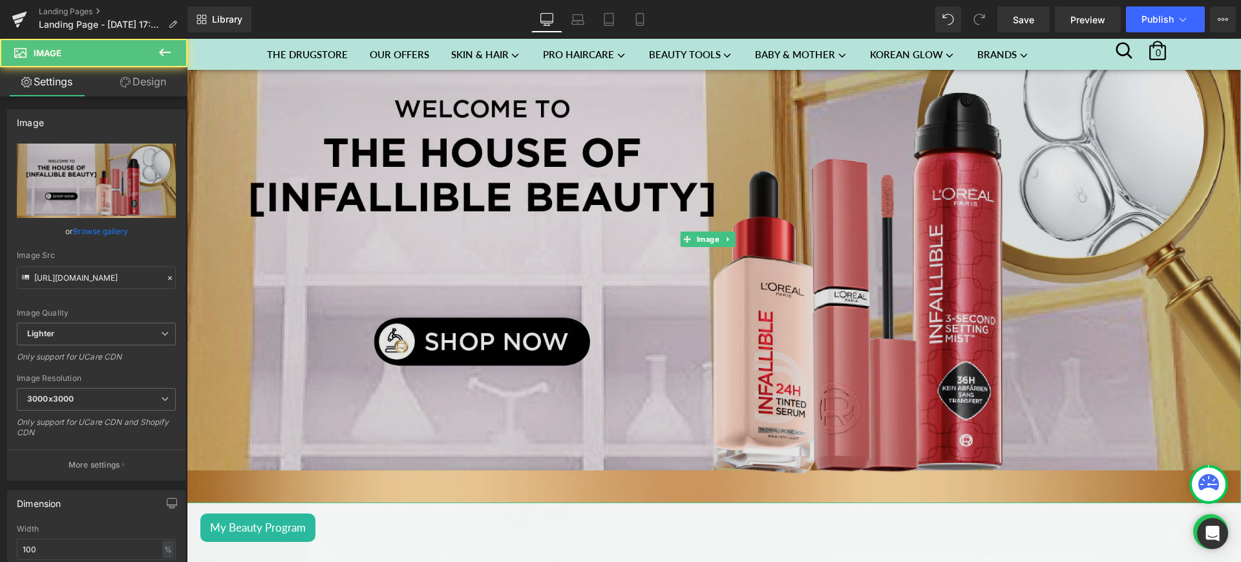
click at [389, 230] on img at bounding box center [714, 239] width 1055 height 528
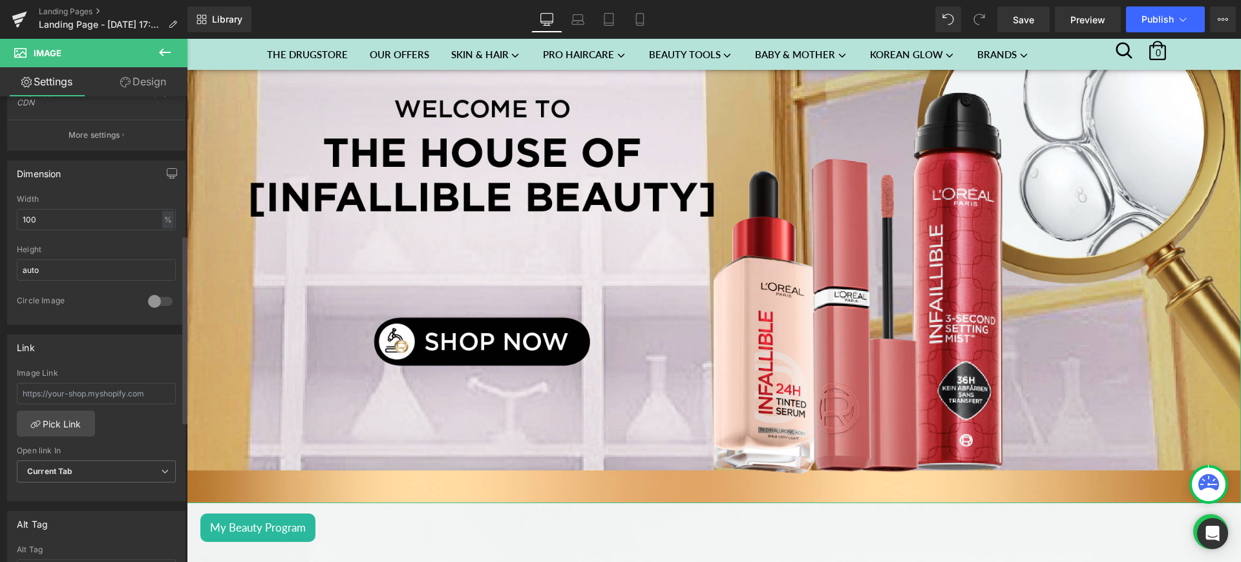
scroll to position [342, 0]
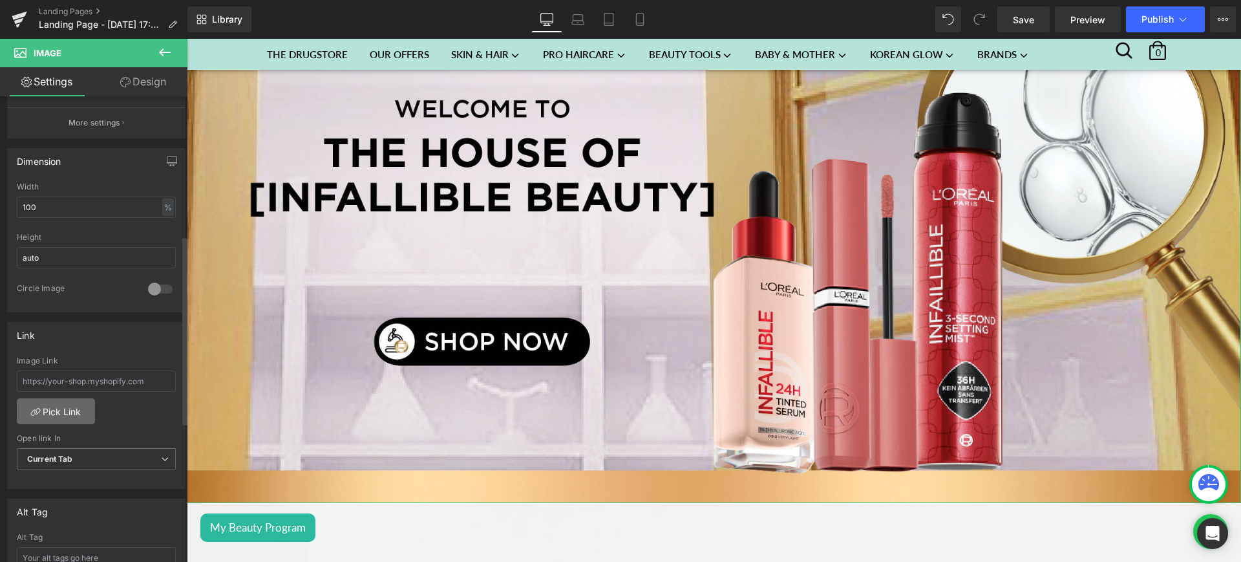
click at [65, 407] on link "Pick Link" at bounding box center [56, 411] width 78 height 26
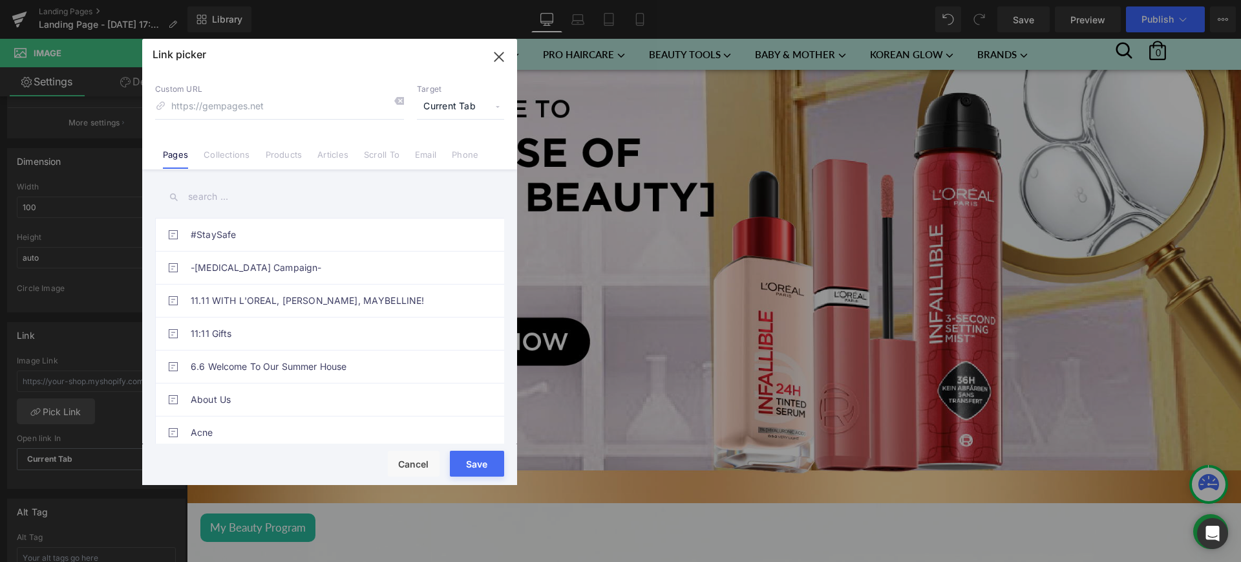
click at [221, 157] on link "Collections" at bounding box center [227, 158] width 46 height 19
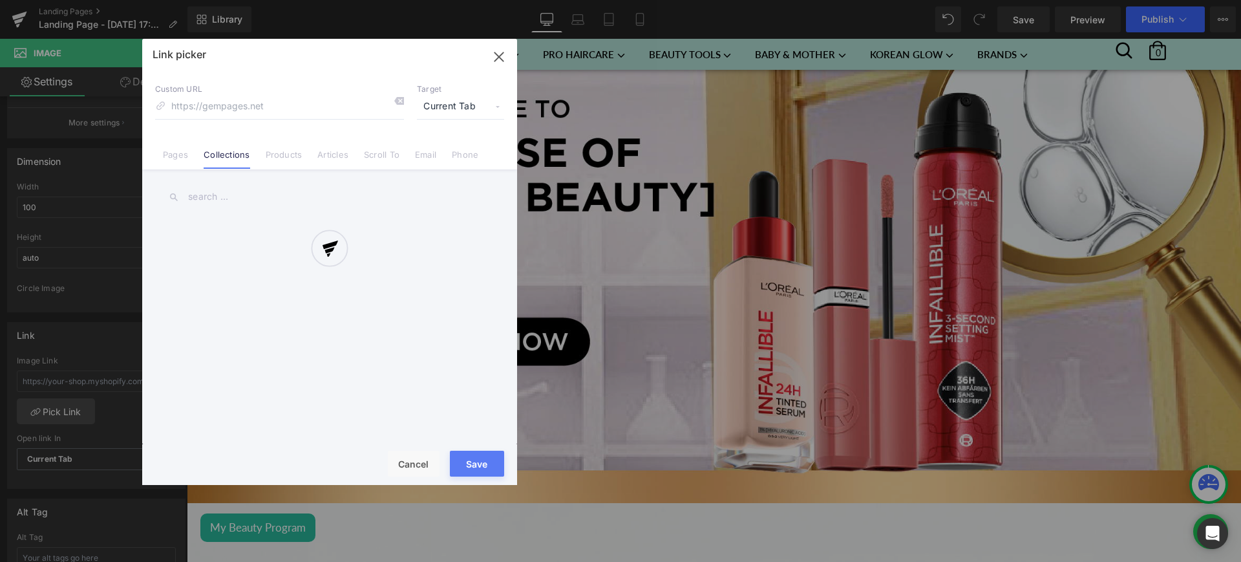
click at [222, 190] on div "Link picker Back to Library Insert Custom URL Target Current Tab Current Tab Ne…" at bounding box center [329, 262] width 375 height 446
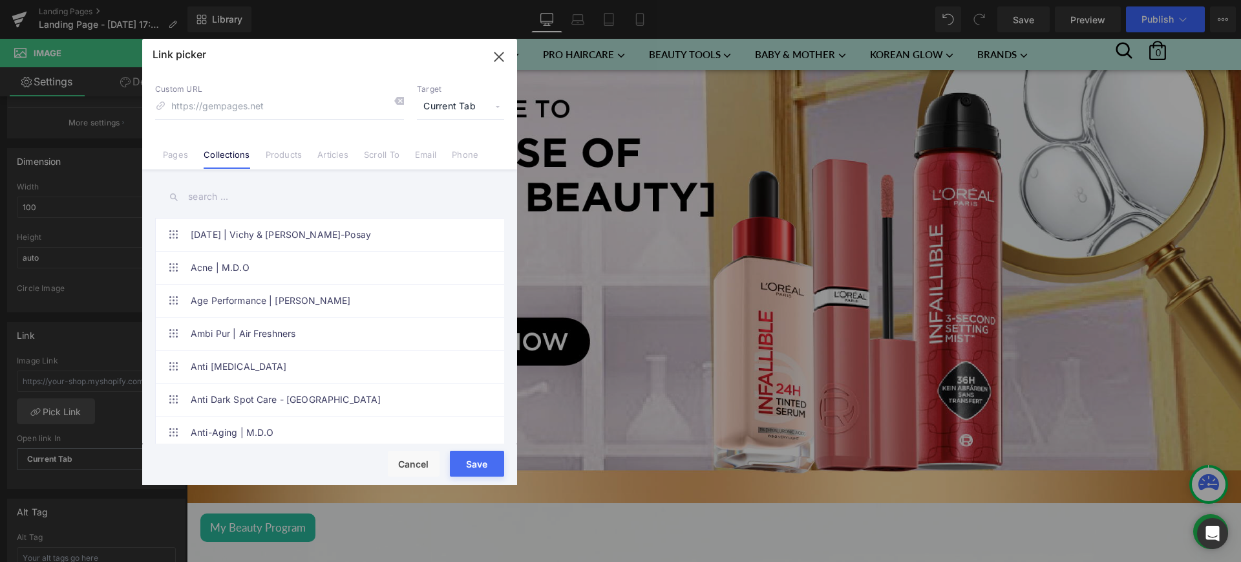
click at [222, 190] on input "text" at bounding box center [329, 196] width 349 height 29
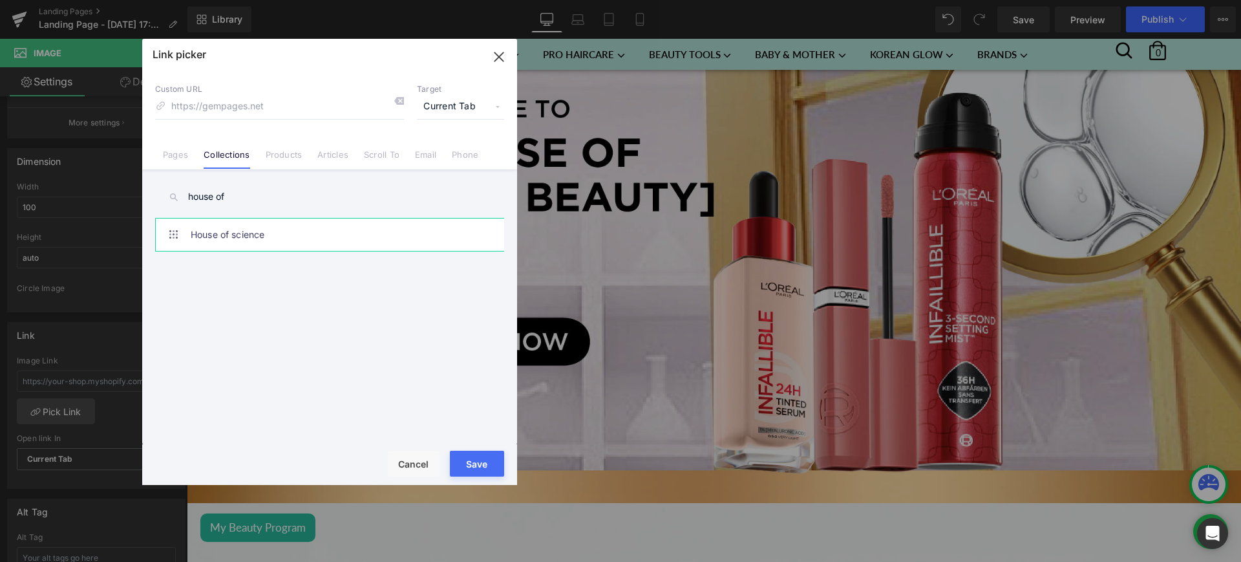
type input "house of"
click at [261, 246] on link "House of science" at bounding box center [333, 235] width 284 height 32
click at [480, 464] on button "Save" at bounding box center [477, 464] width 54 height 26
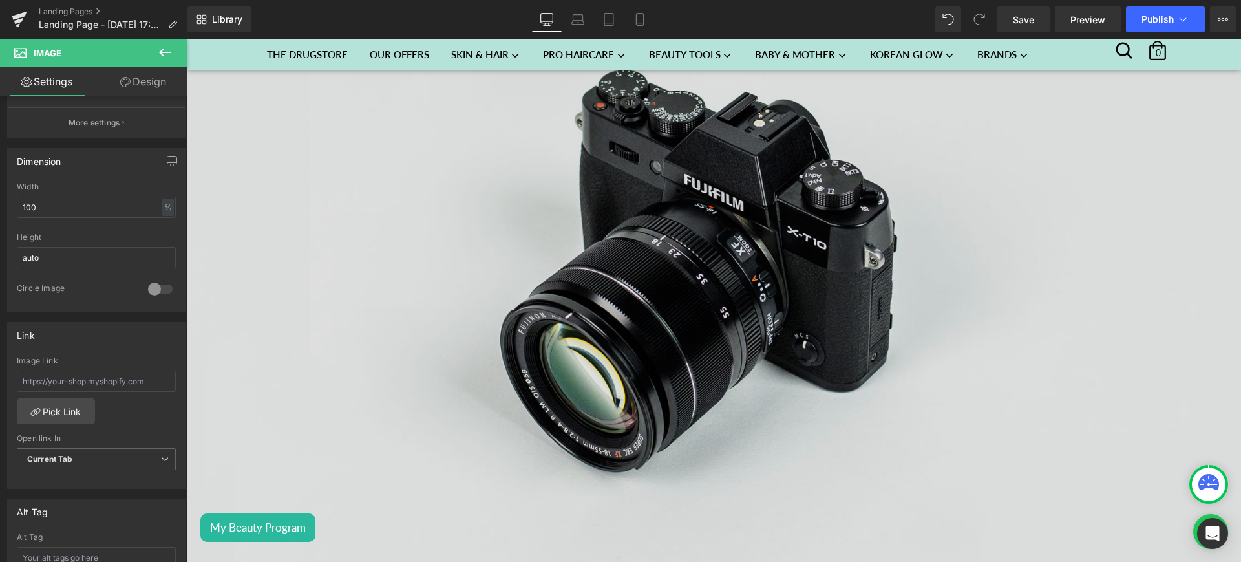
scroll to position [2366, 0]
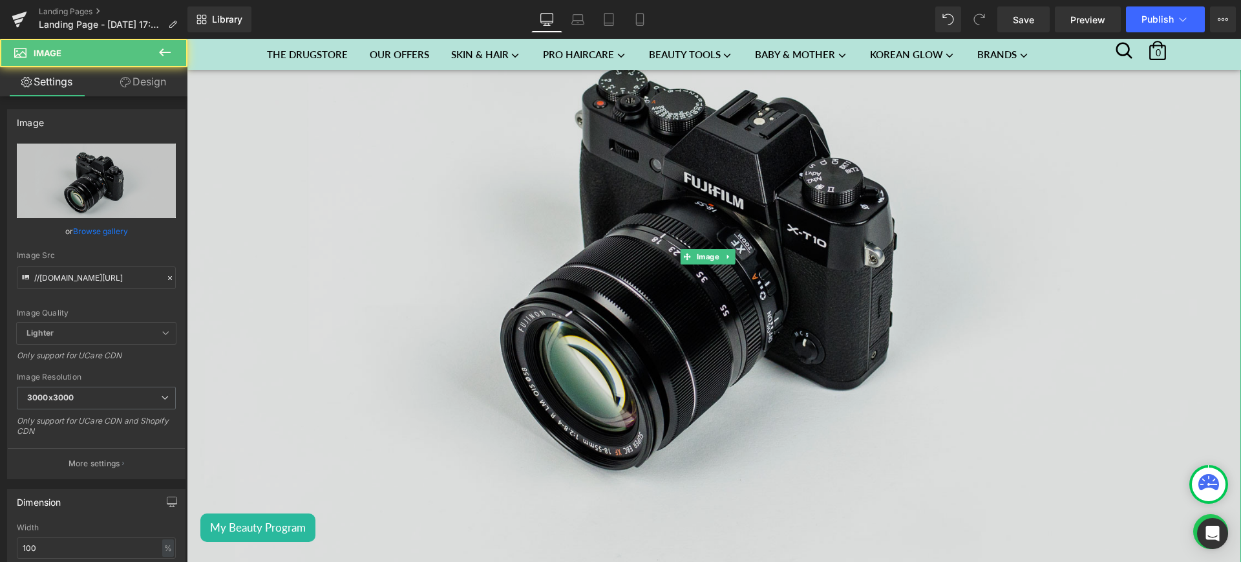
click at [363, 289] on img at bounding box center [714, 257] width 1055 height 699
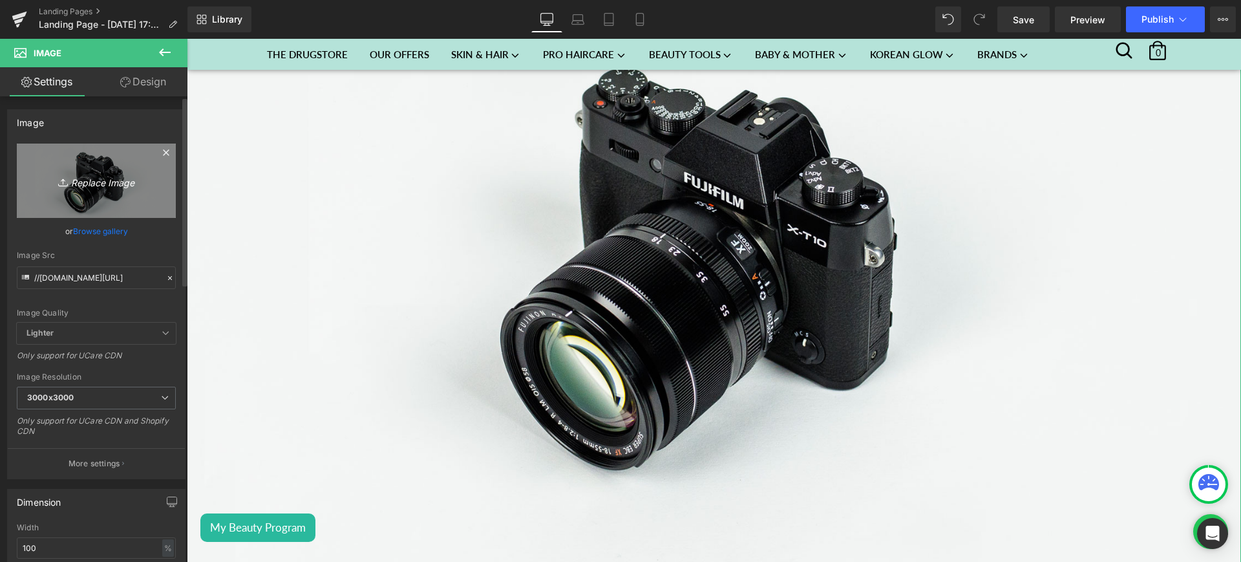
click at [87, 176] on icon "Replace Image" at bounding box center [96, 181] width 103 height 16
type input "C:\fakepath\house4.jpg"
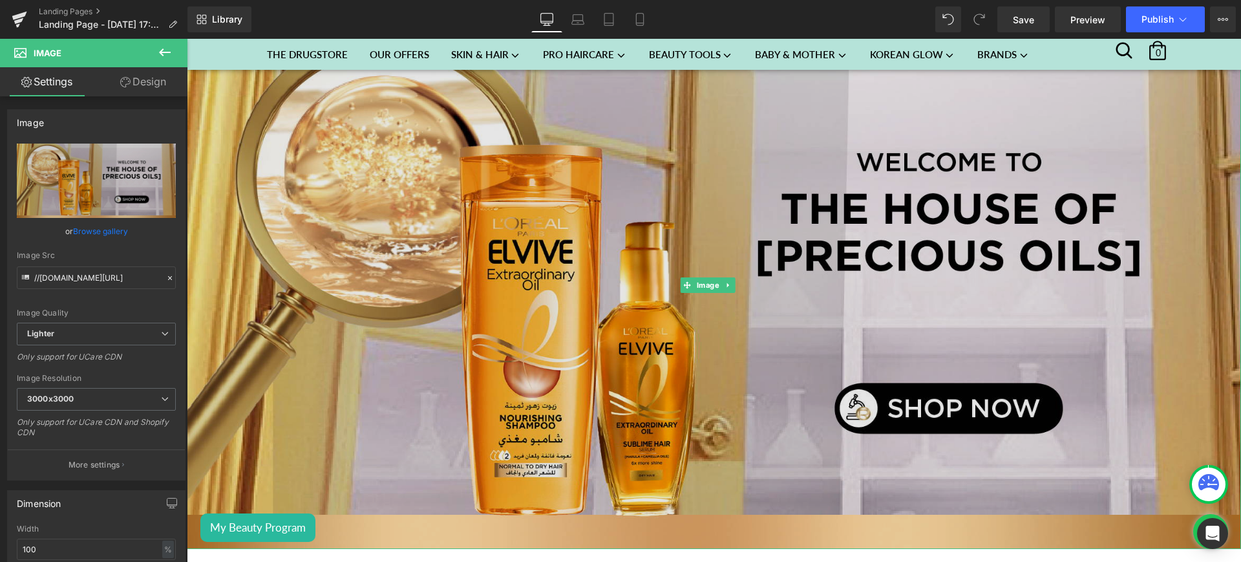
scroll to position [2247, 0]
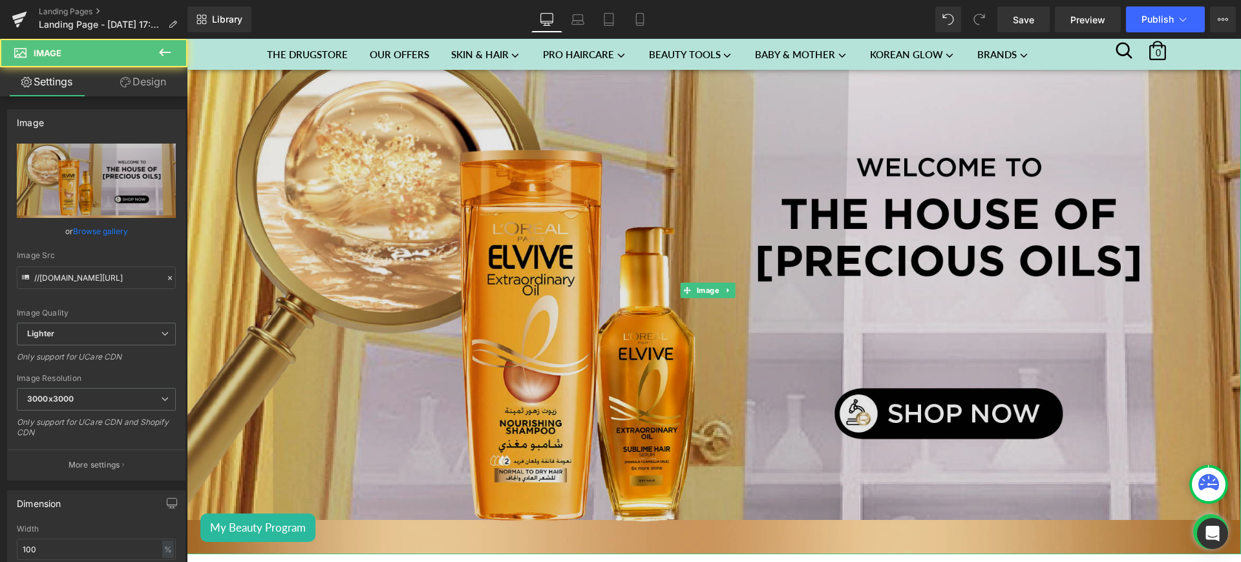
click at [354, 248] on img at bounding box center [714, 291] width 1055 height 528
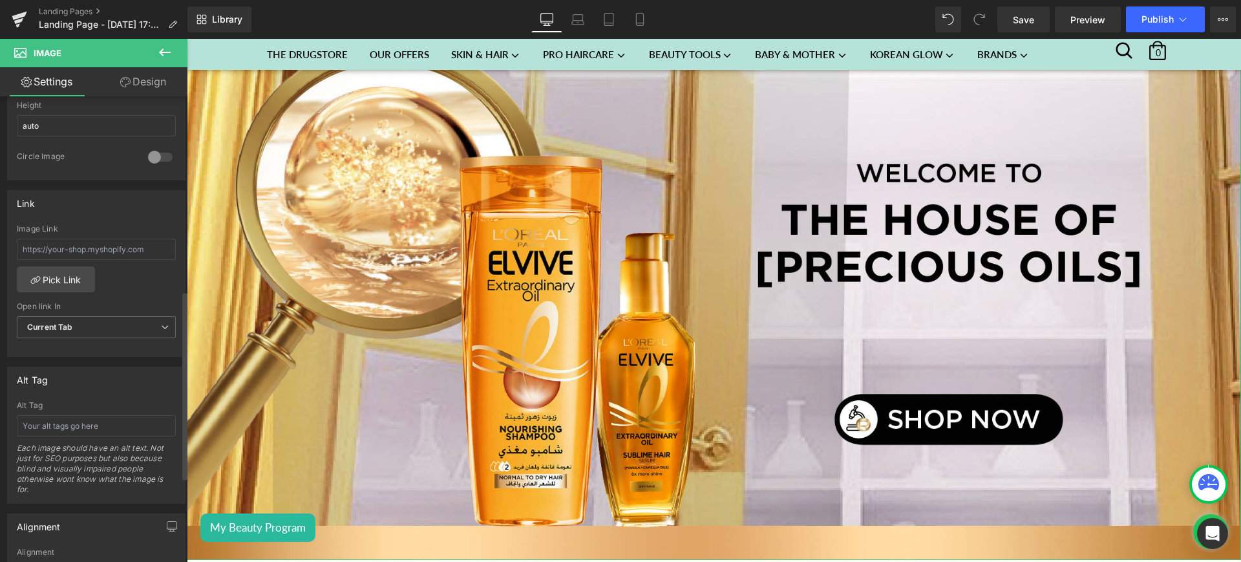
scroll to position [477, 0]
click at [56, 273] on link "Pick Link" at bounding box center [56, 276] width 78 height 26
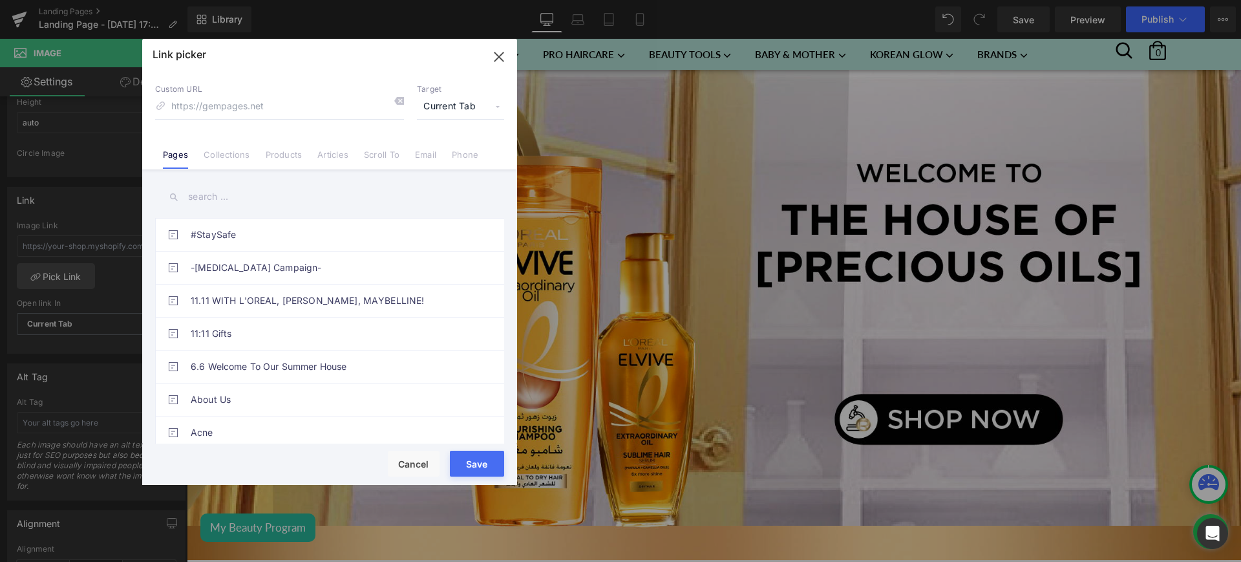
click at [235, 152] on link "Collections" at bounding box center [227, 158] width 46 height 19
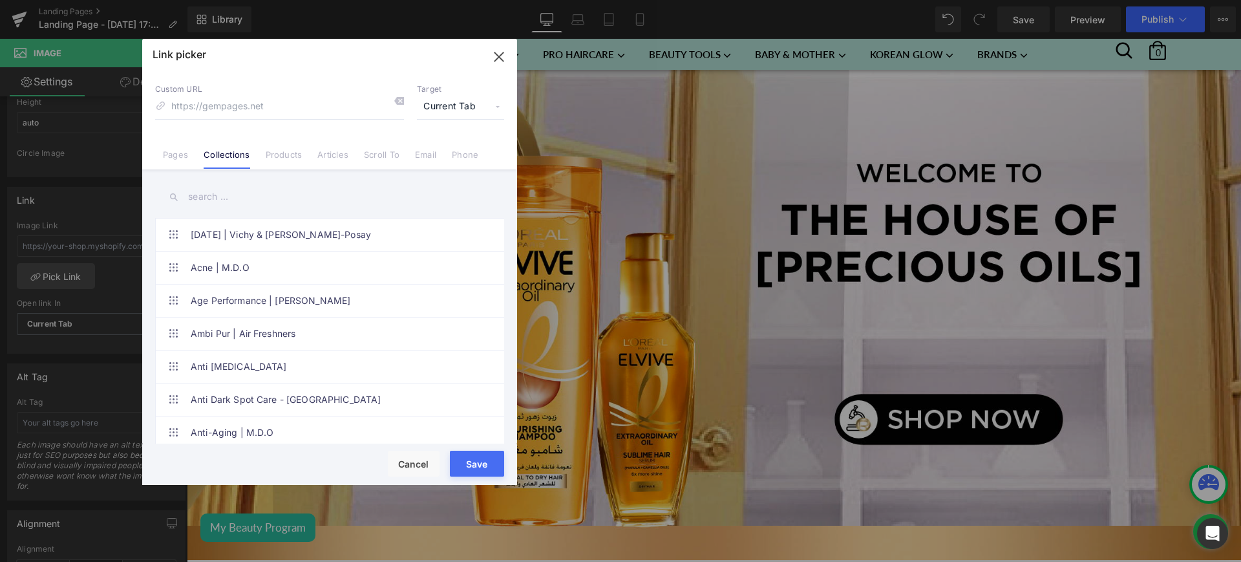
click at [227, 202] on input "text" at bounding box center [329, 196] width 349 height 29
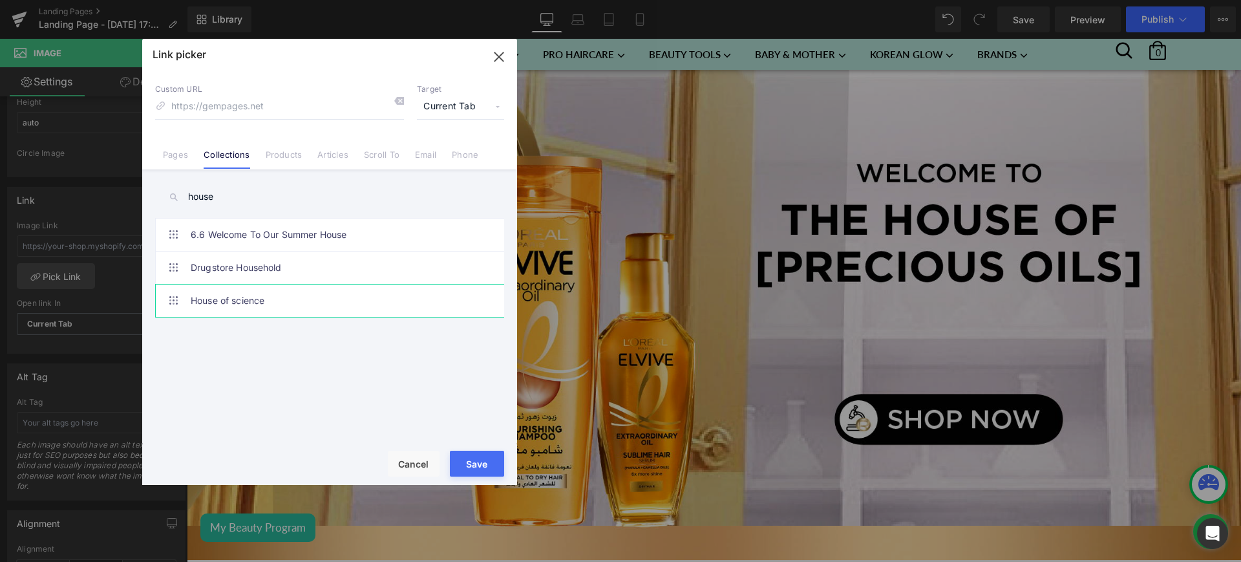
type input "house"
click at [253, 294] on link "House of science" at bounding box center [333, 300] width 284 height 32
click at [489, 465] on button "Save" at bounding box center [477, 464] width 54 height 26
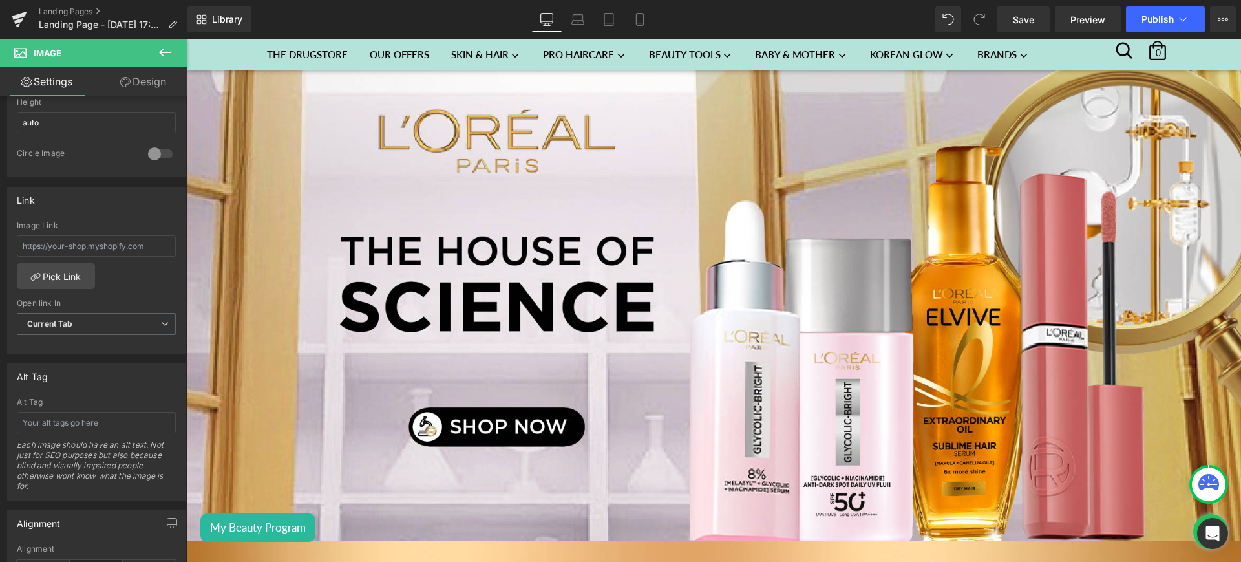
scroll to position [0, 0]
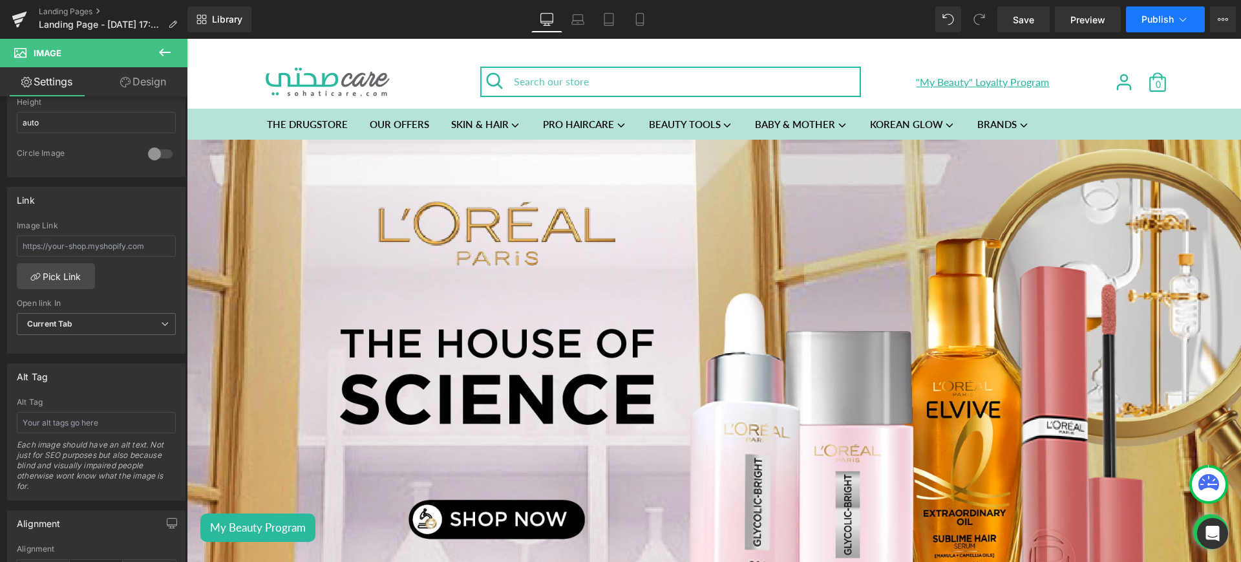
click at [1157, 12] on button "Publish" at bounding box center [1165, 19] width 79 height 26
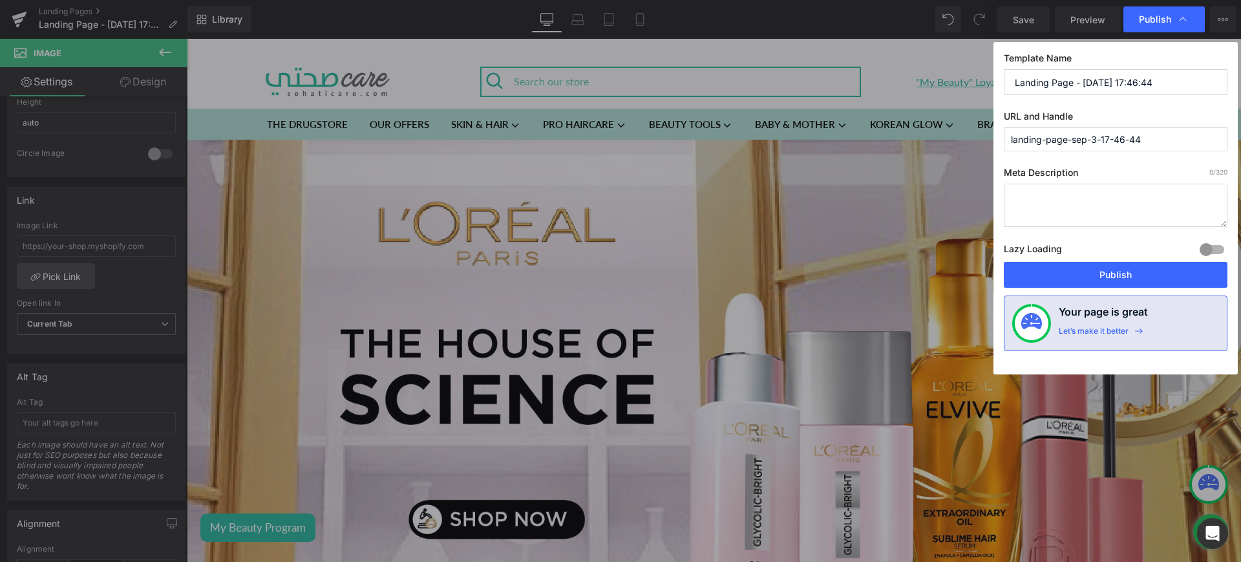
click at [1078, 145] on input "landing-page-sep-3-17-46-44" at bounding box center [1116, 139] width 224 height 24
type input "house-of-science"
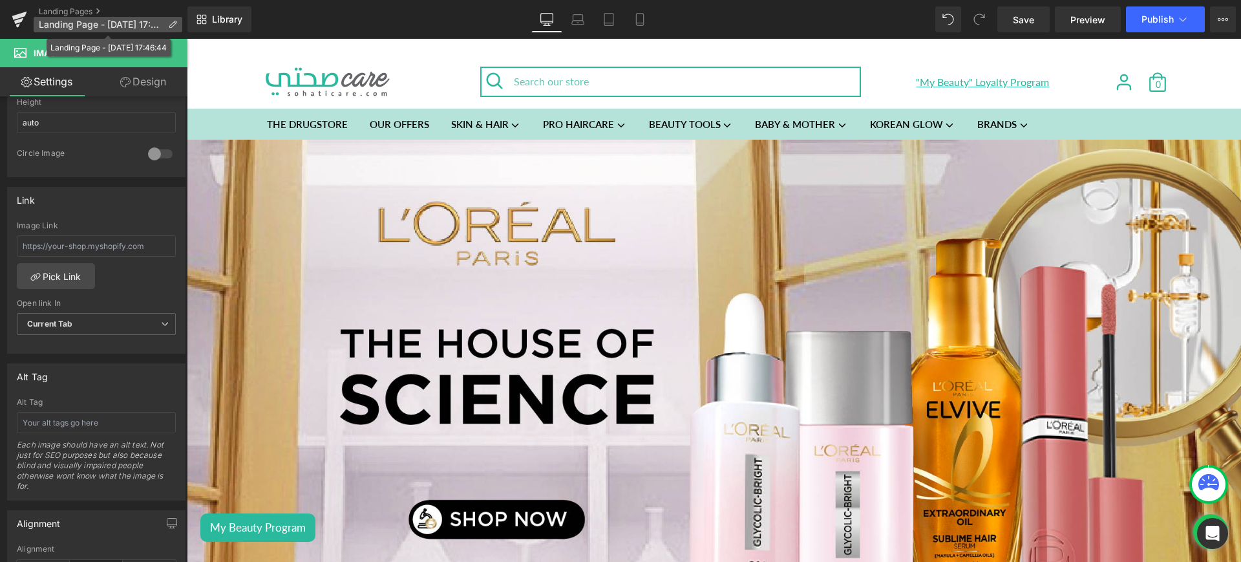
click at [170, 22] on icon at bounding box center [172, 24] width 9 height 9
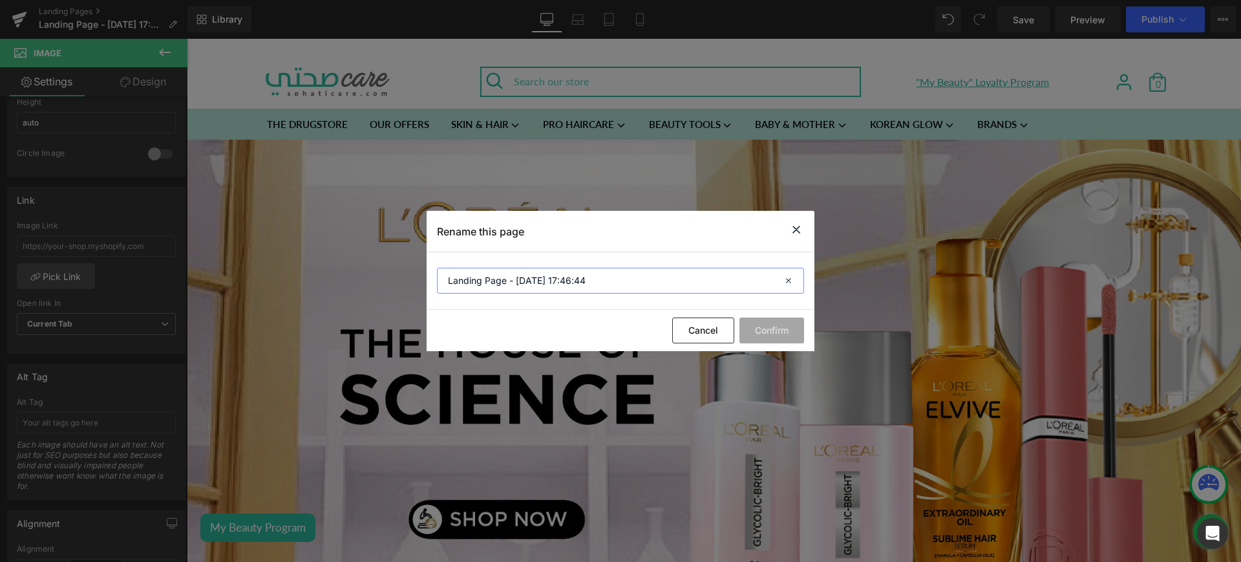
click at [501, 285] on input "Landing Page - Sep 3, 17:46:44" at bounding box center [620, 281] width 367 height 26
type input "house of science"
click at [761, 329] on button "Confirm" at bounding box center [772, 330] width 65 height 26
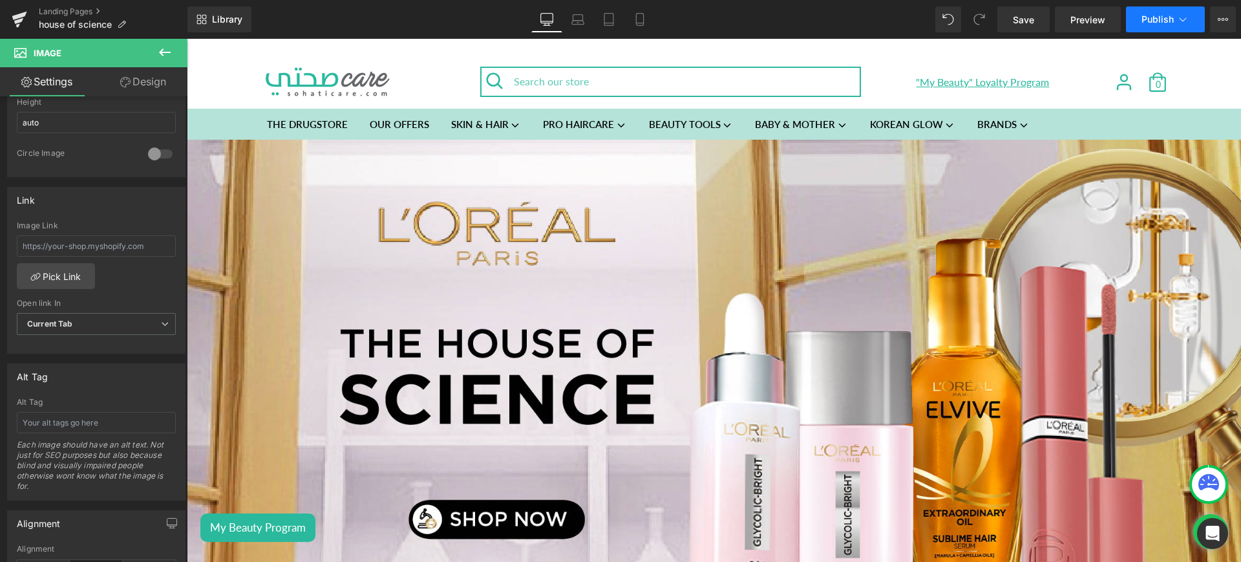
click at [1166, 24] on span "Publish" at bounding box center [1158, 19] width 32 height 10
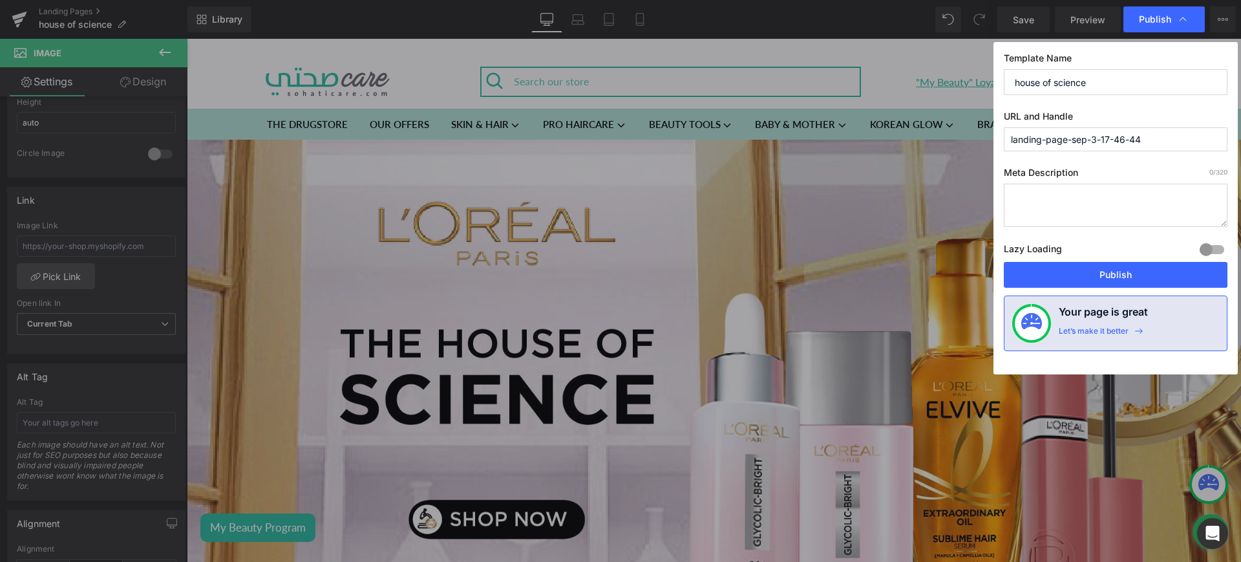
click at [1107, 149] on input "landing-page-sep-3-17-46-44" at bounding box center [1116, 139] width 224 height 24
click at [1056, 76] on input "house of science" at bounding box center [1116, 82] width 224 height 26
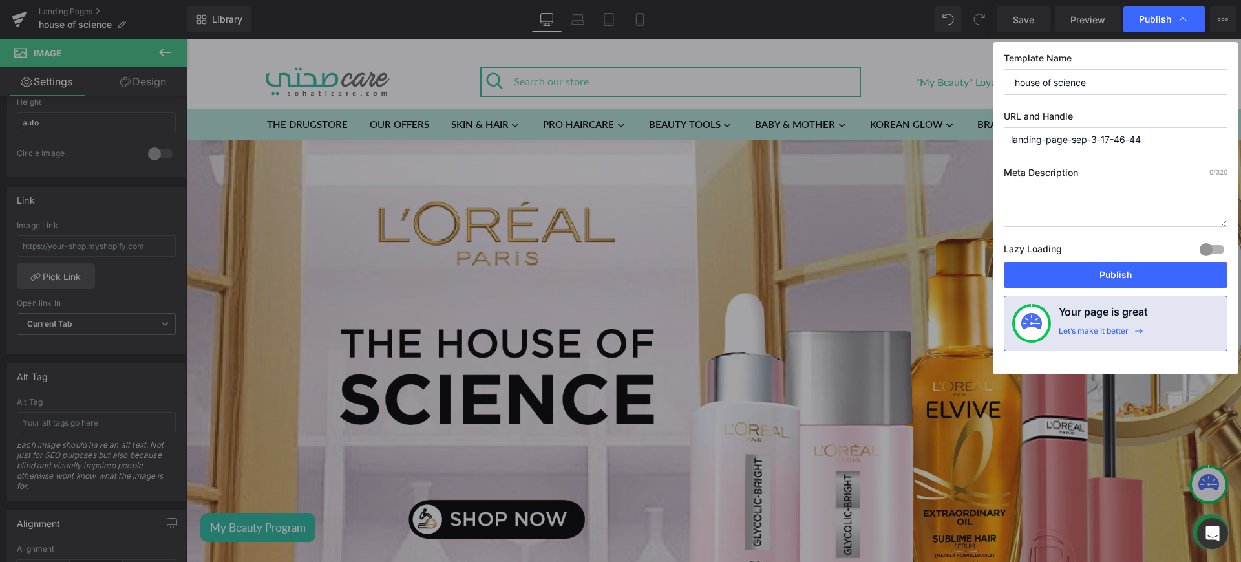
click at [1056, 76] on input "house of science" at bounding box center [1116, 82] width 224 height 26
click at [1044, 138] on input "landing-page-sep-3-17-46-44" at bounding box center [1116, 139] width 224 height 24
paste input "house of science"
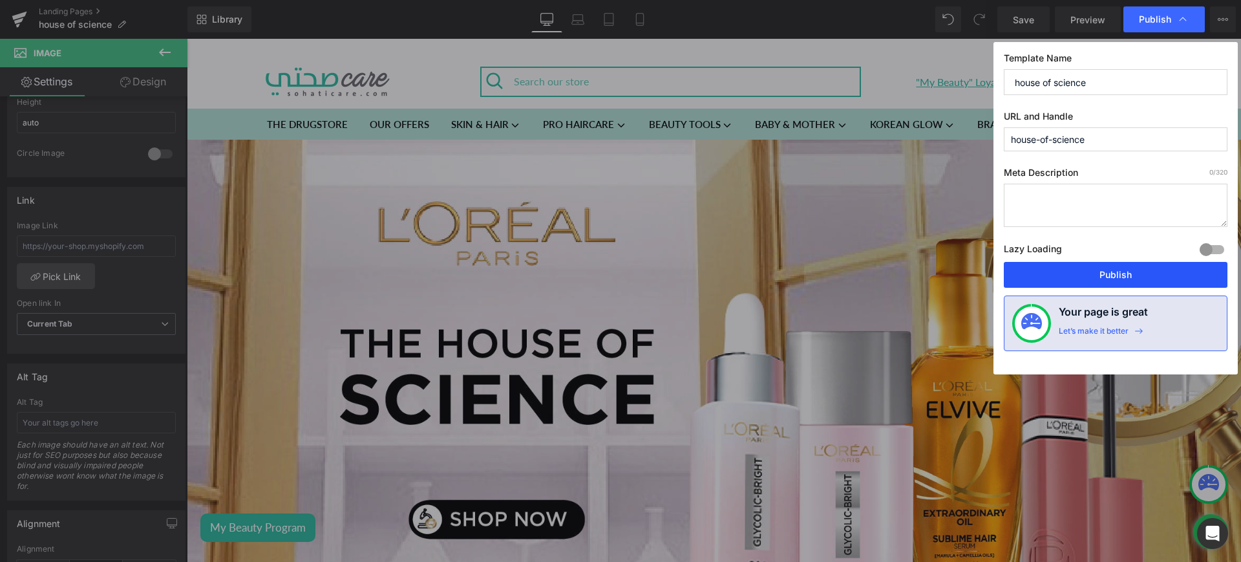
type input "house-of-science"
click at [1141, 264] on button "Publish" at bounding box center [1116, 275] width 224 height 26
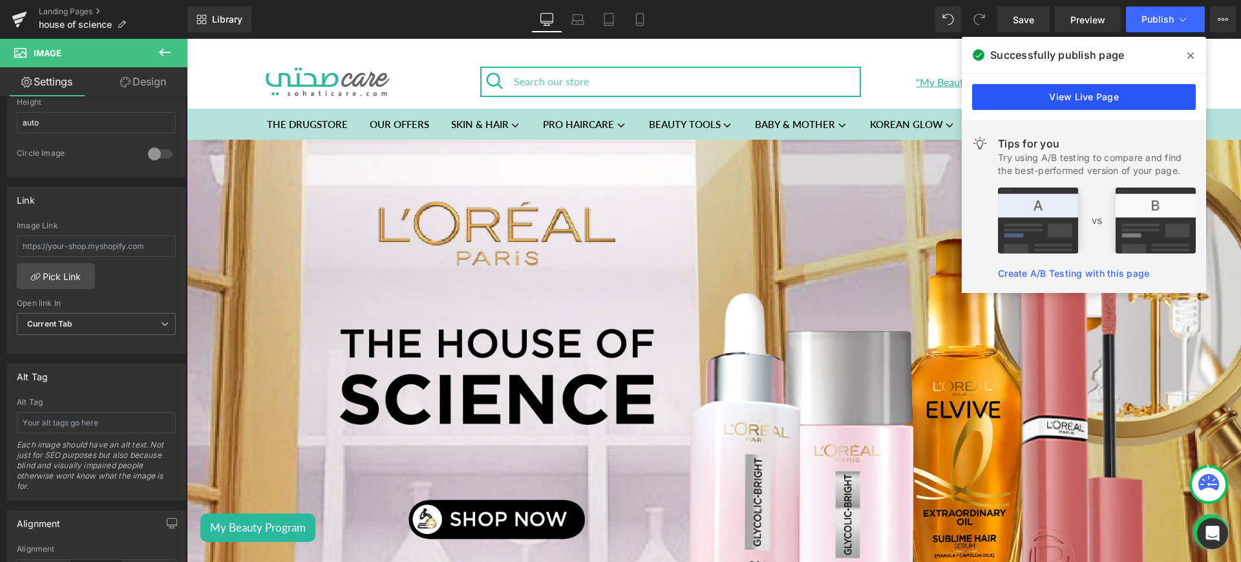
click at [1062, 93] on link "View Live Page" at bounding box center [1084, 97] width 224 height 26
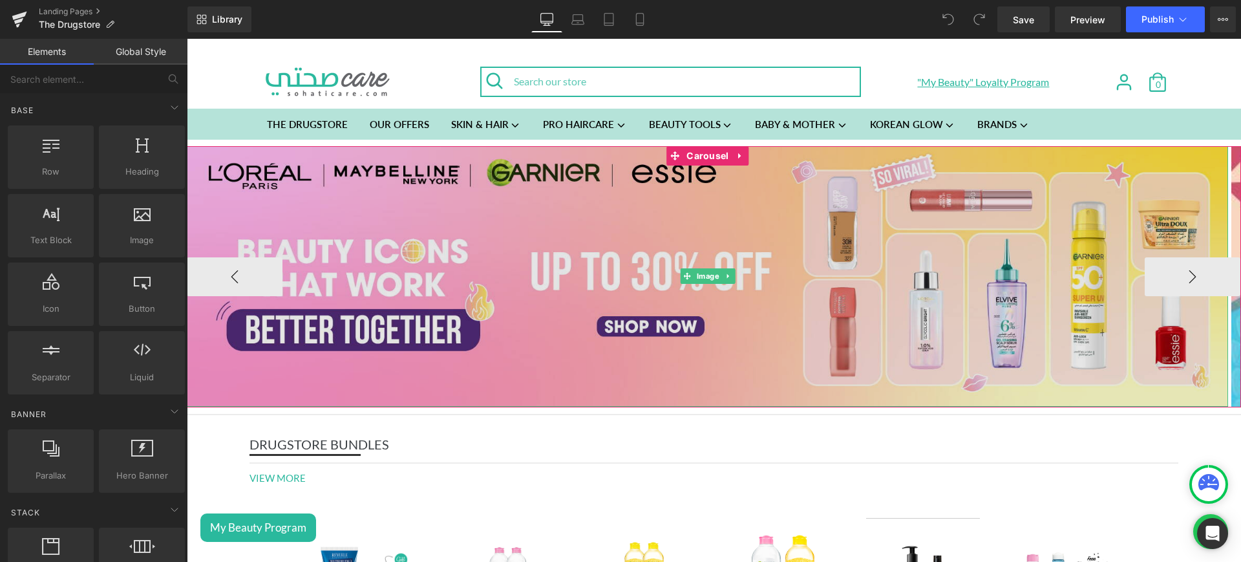
click at [514, 297] on img at bounding box center [708, 276] width 1042 height 261
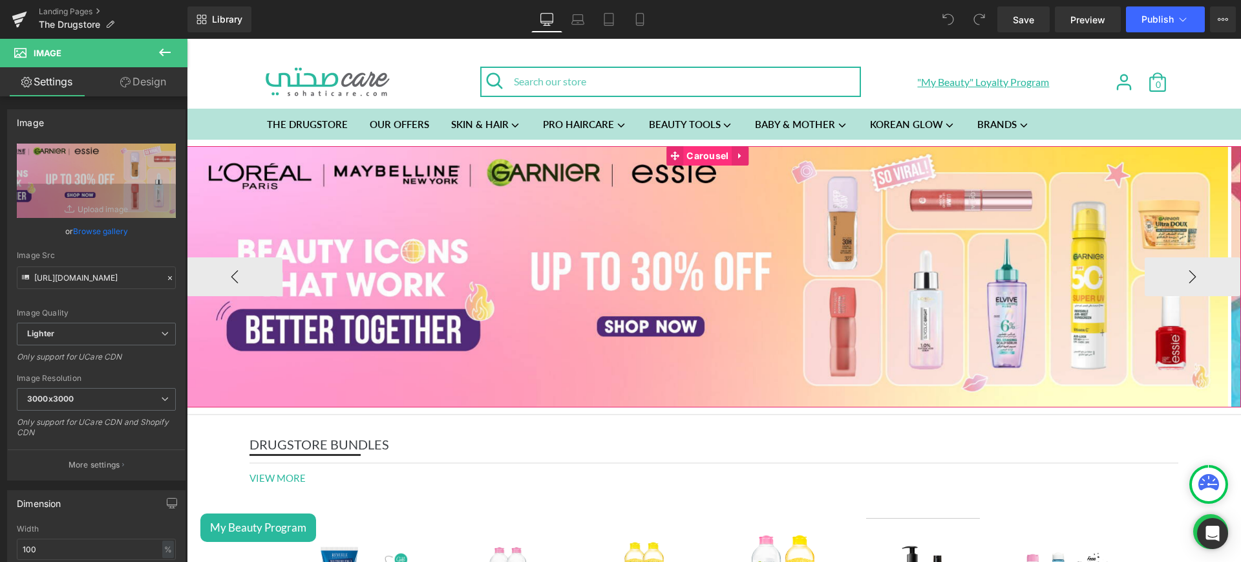
click at [699, 157] on span "Carousel" at bounding box center [707, 155] width 48 height 19
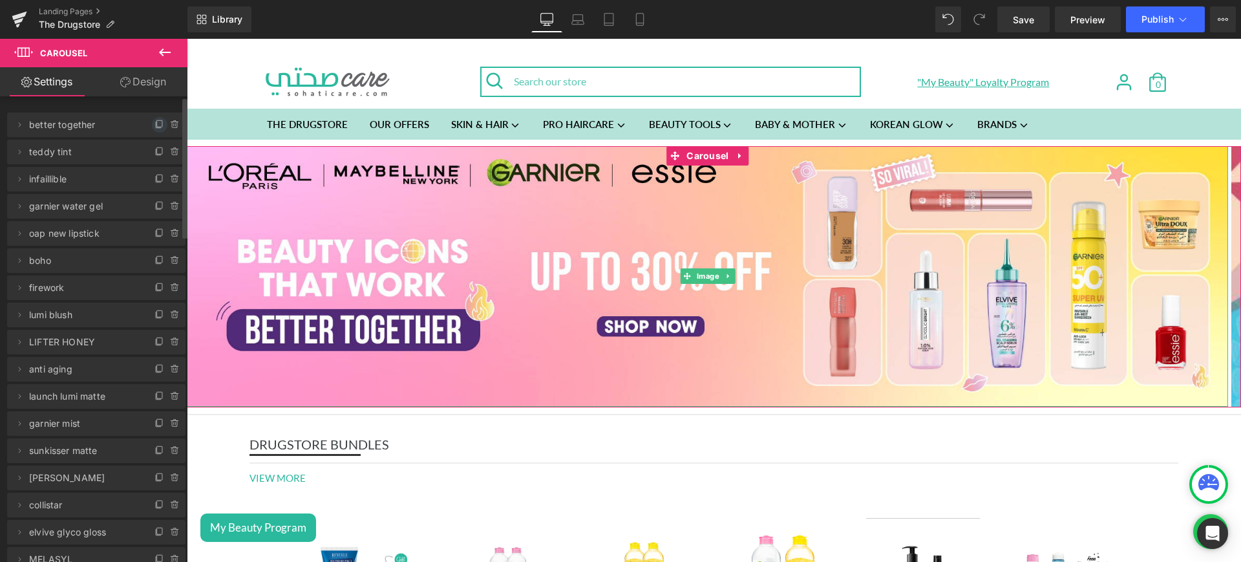
click at [155, 125] on icon at bounding box center [160, 125] width 10 height 10
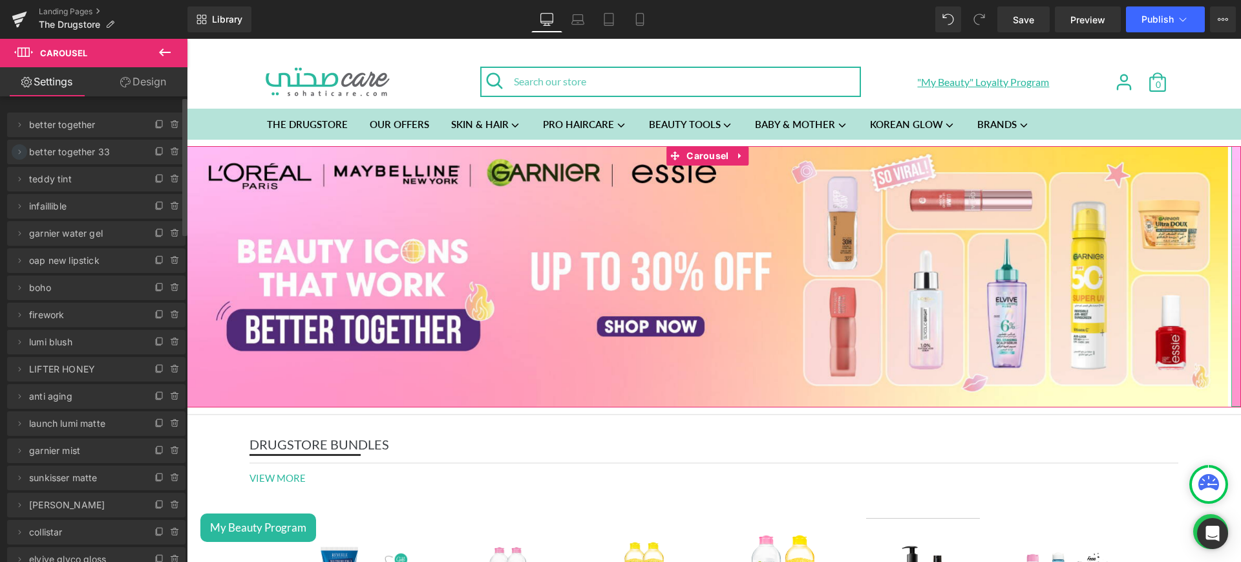
click at [20, 144] on span at bounding box center [20, 152] width 16 height 16
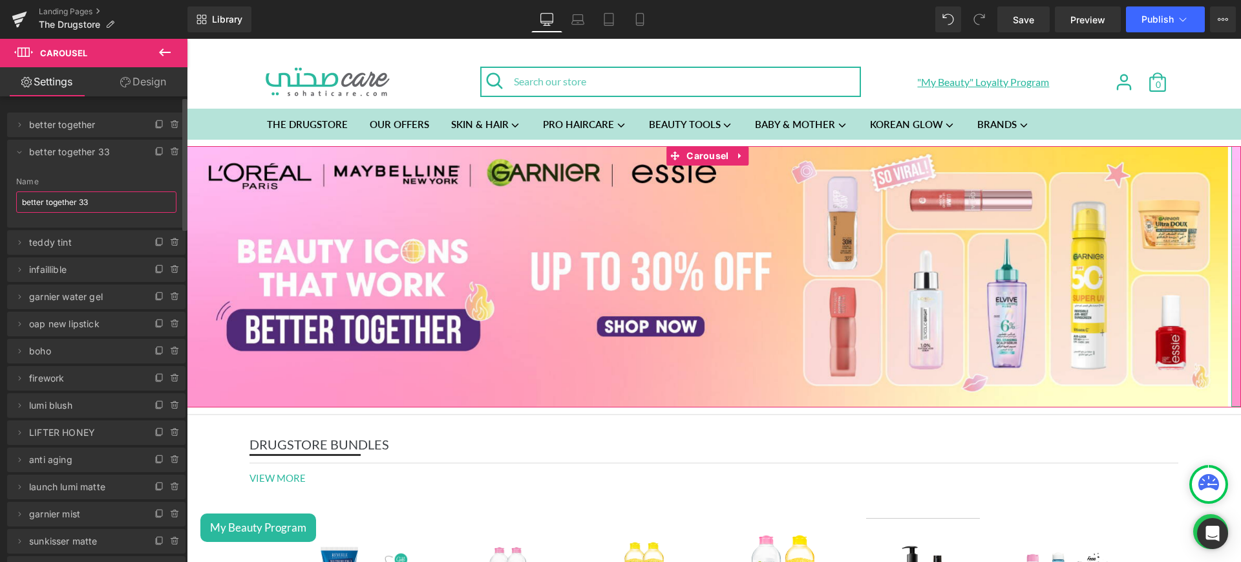
click at [94, 206] on input "better together 33" at bounding box center [96, 201] width 160 height 21
type input "house of science"
click at [19, 154] on icon at bounding box center [19, 152] width 10 height 10
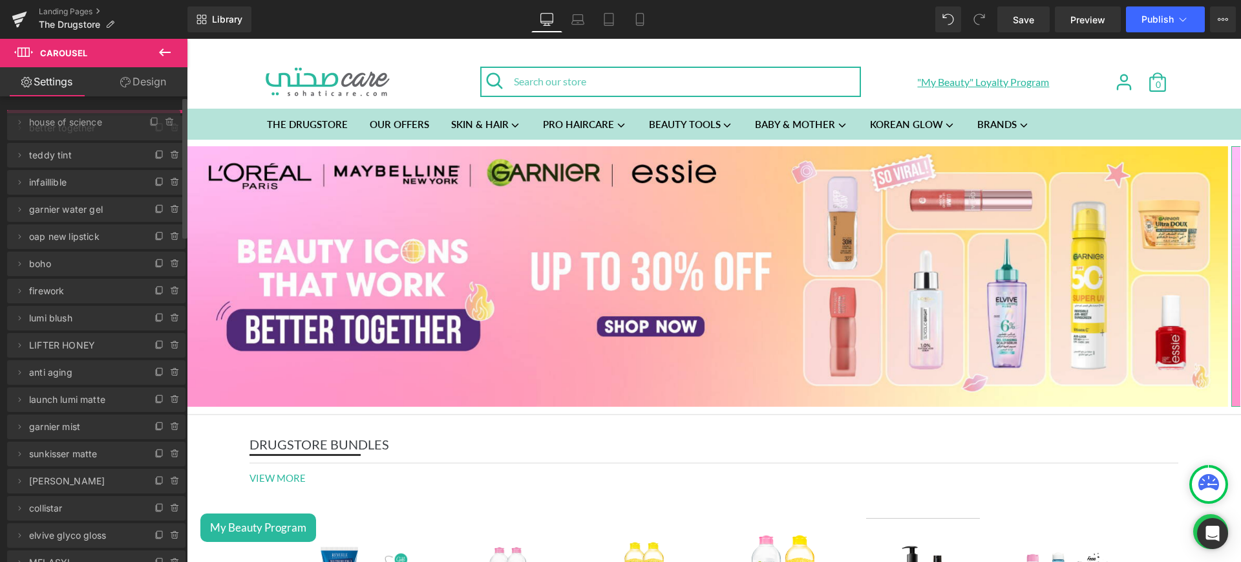
drag, startPoint x: 125, startPoint y: 152, endPoint x: 118, endPoint y: 122, distance: 30.6
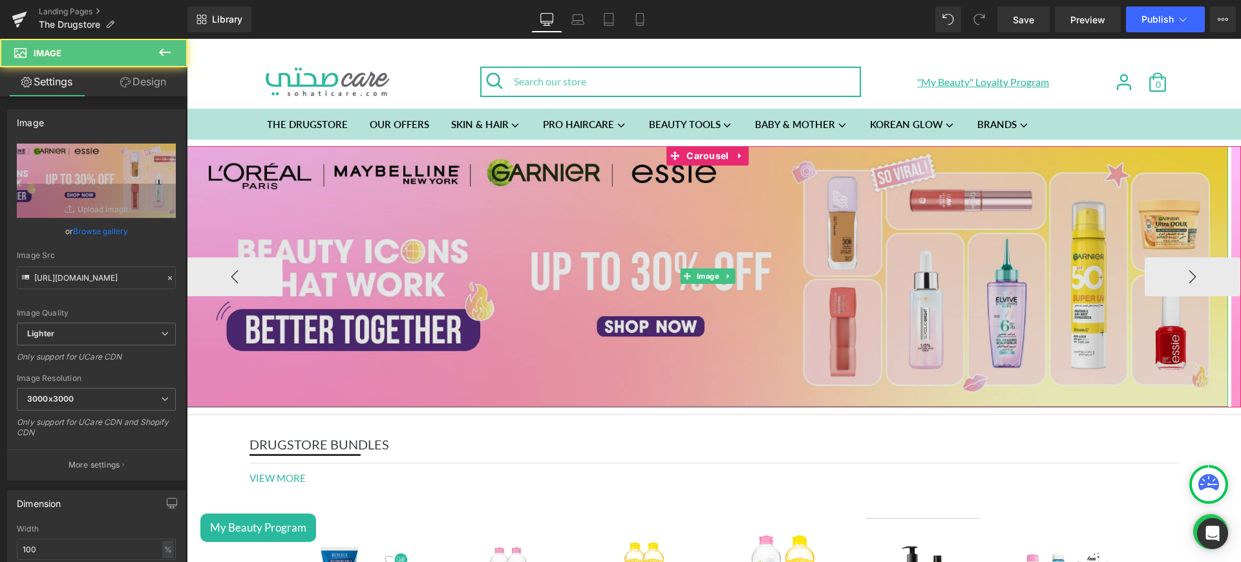
click at [564, 257] on img at bounding box center [708, 276] width 1042 height 261
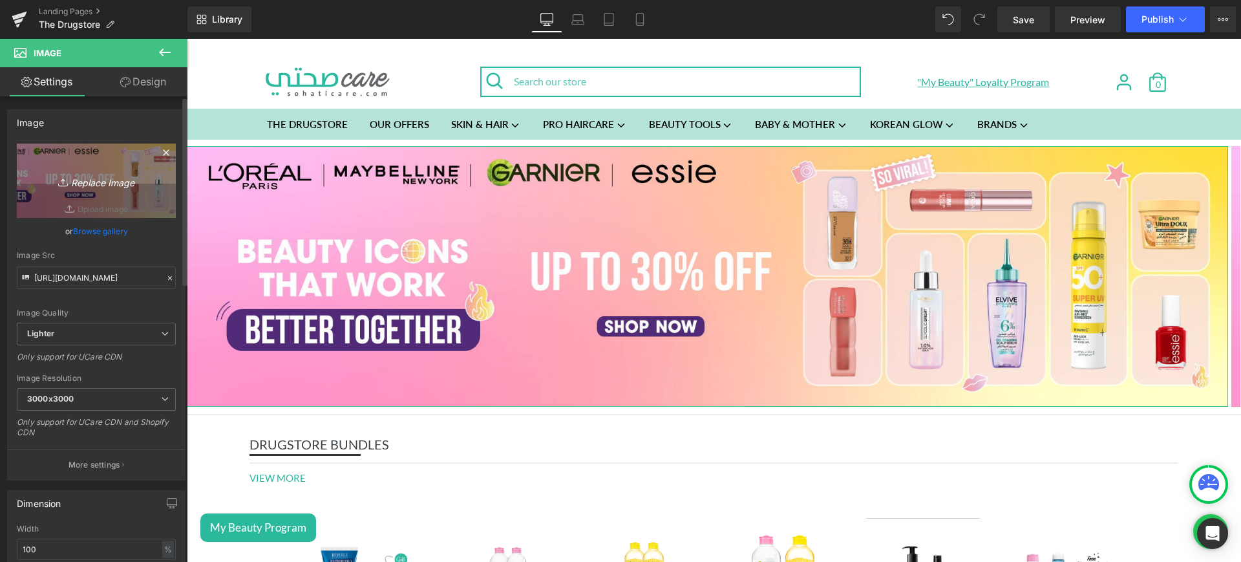
click at [114, 177] on icon "Replace Image" at bounding box center [96, 181] width 103 height 16
type input "C:\fakepath\house web.jpg"
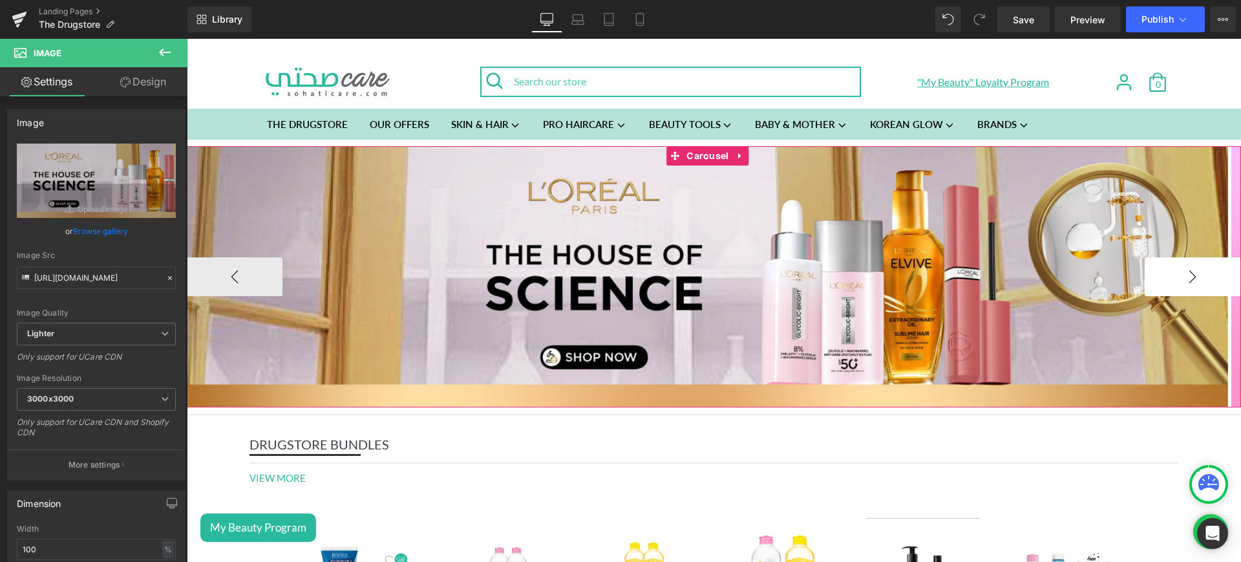
click at [1171, 286] on button "›" at bounding box center [1193, 276] width 96 height 39
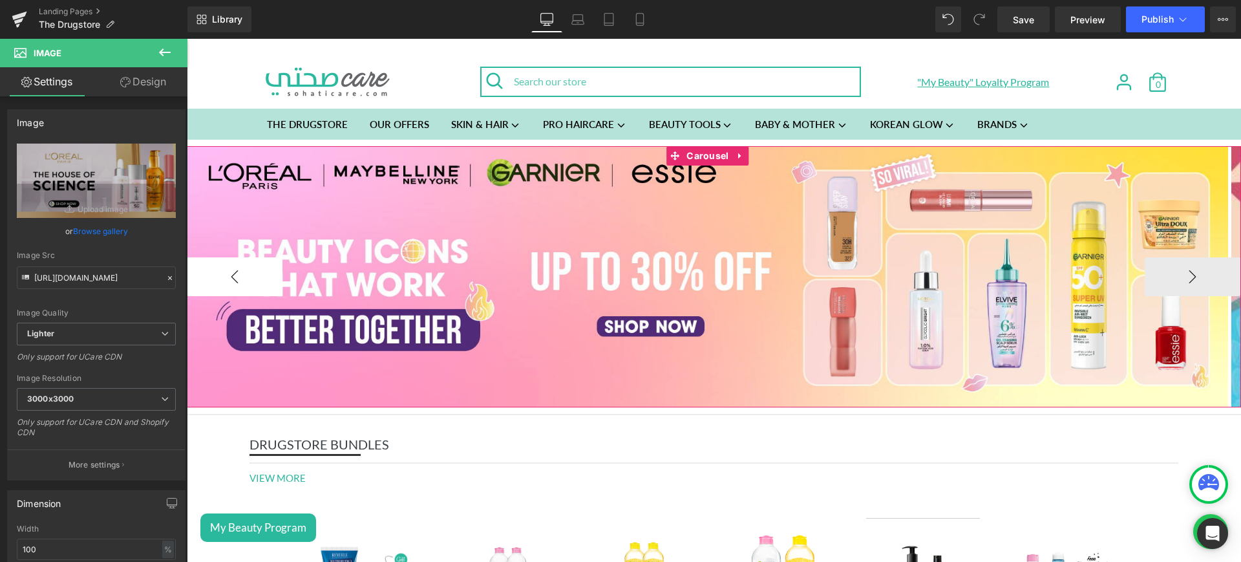
click at [199, 285] on button "‹" at bounding box center [235, 276] width 96 height 39
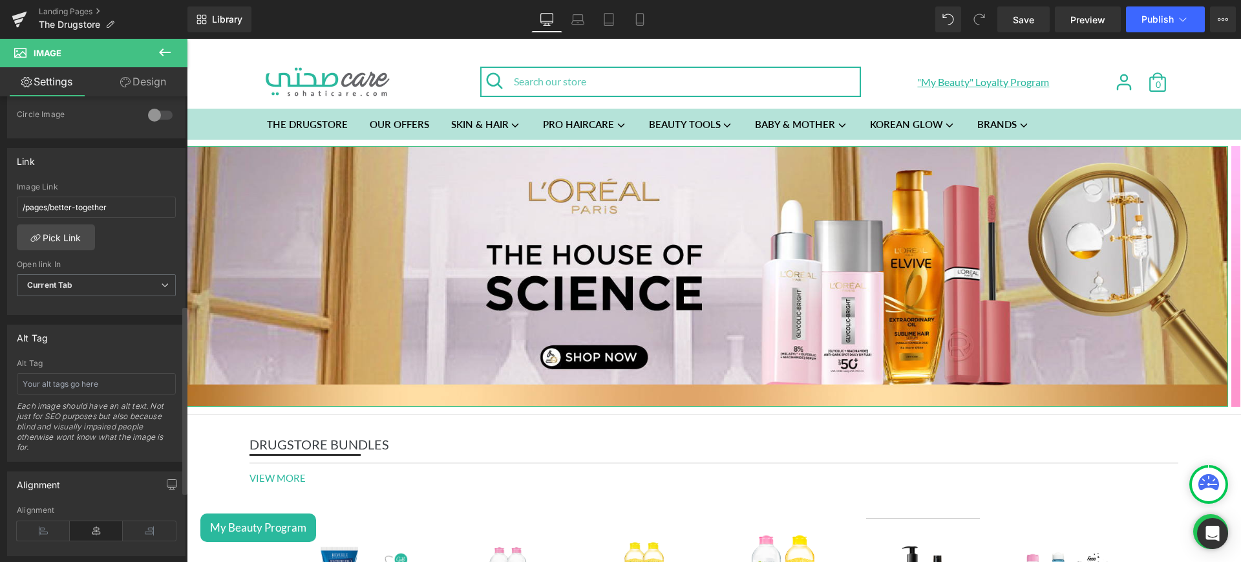
scroll to position [517, 0]
click at [63, 241] on link "Pick Link" at bounding box center [56, 237] width 78 height 26
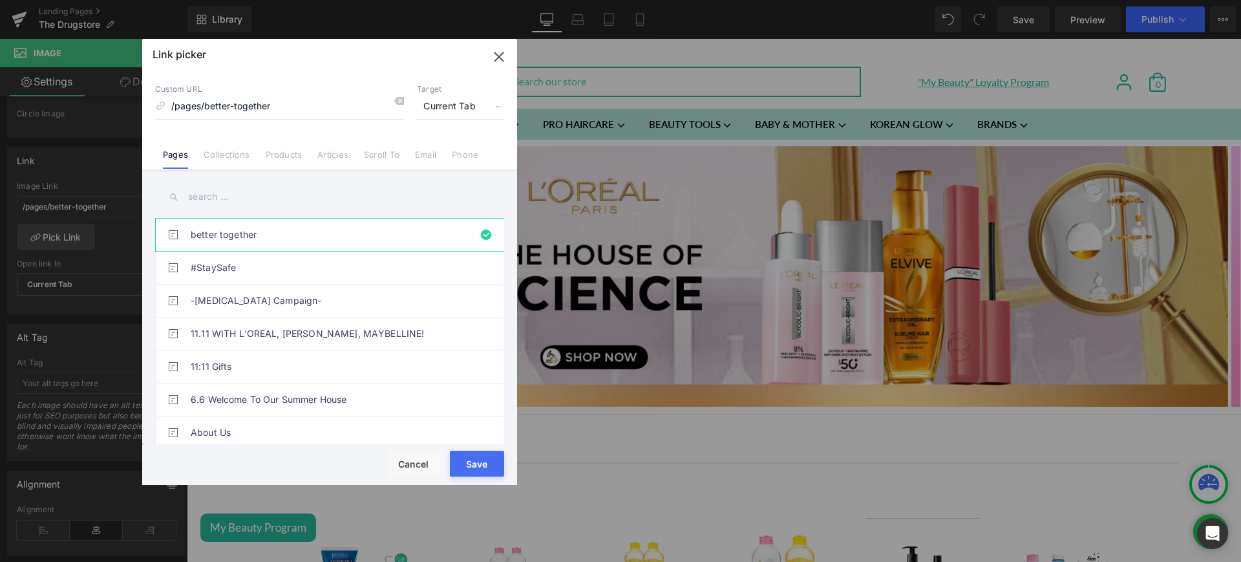
click at [217, 195] on input "text" at bounding box center [329, 196] width 349 height 29
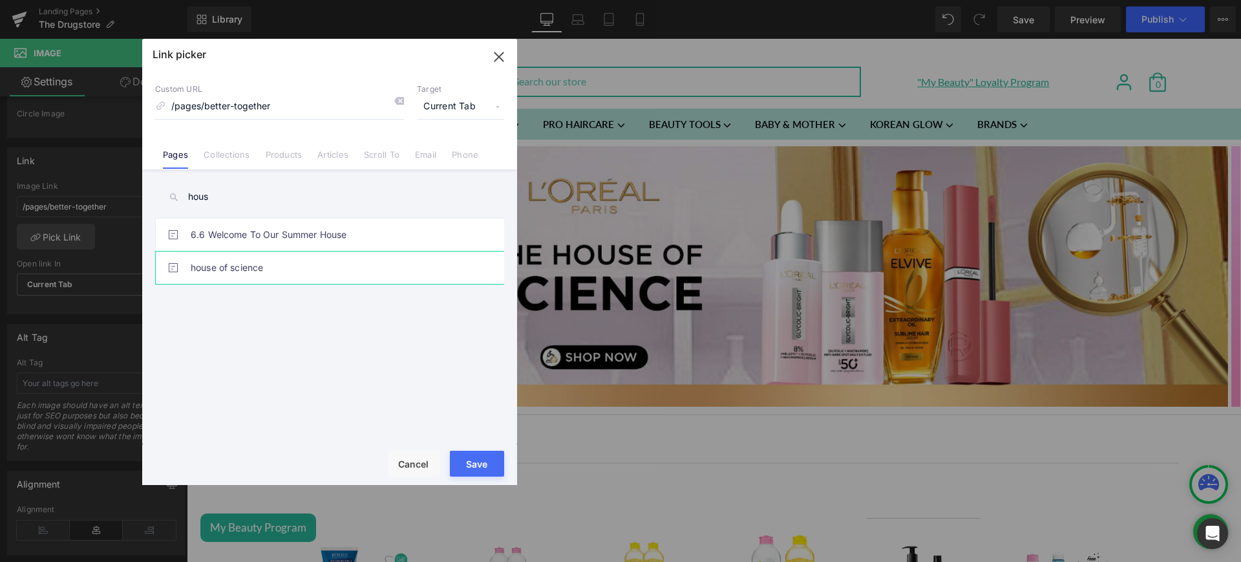
type input "hous"
click at [266, 262] on link "house of science" at bounding box center [333, 268] width 284 height 32
click at [494, 466] on button "Save" at bounding box center [477, 464] width 54 height 26
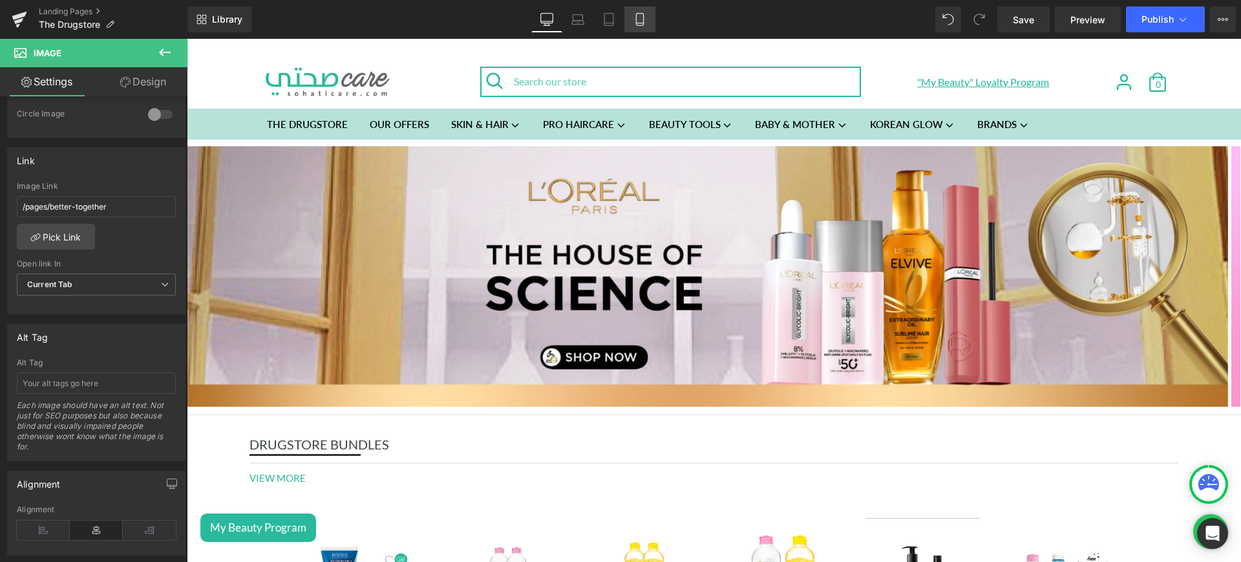
click at [647, 13] on link "Mobile" at bounding box center [640, 19] width 31 height 26
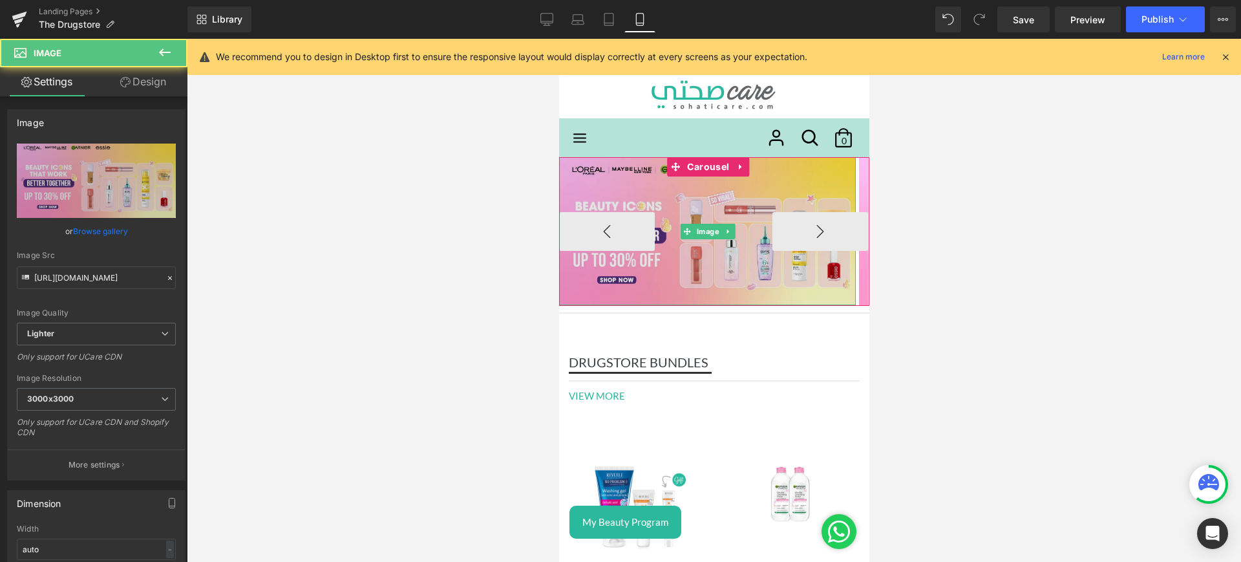
click at [703, 203] on img at bounding box center [707, 231] width 297 height 148
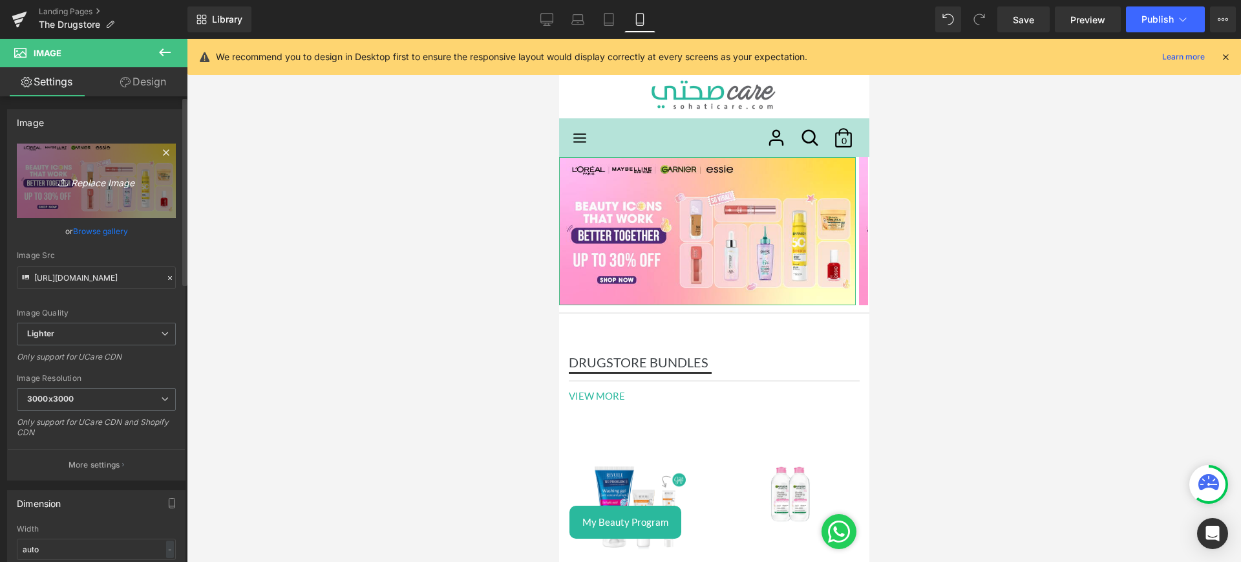
click at [85, 186] on icon "Replace Image" at bounding box center [96, 181] width 103 height 16
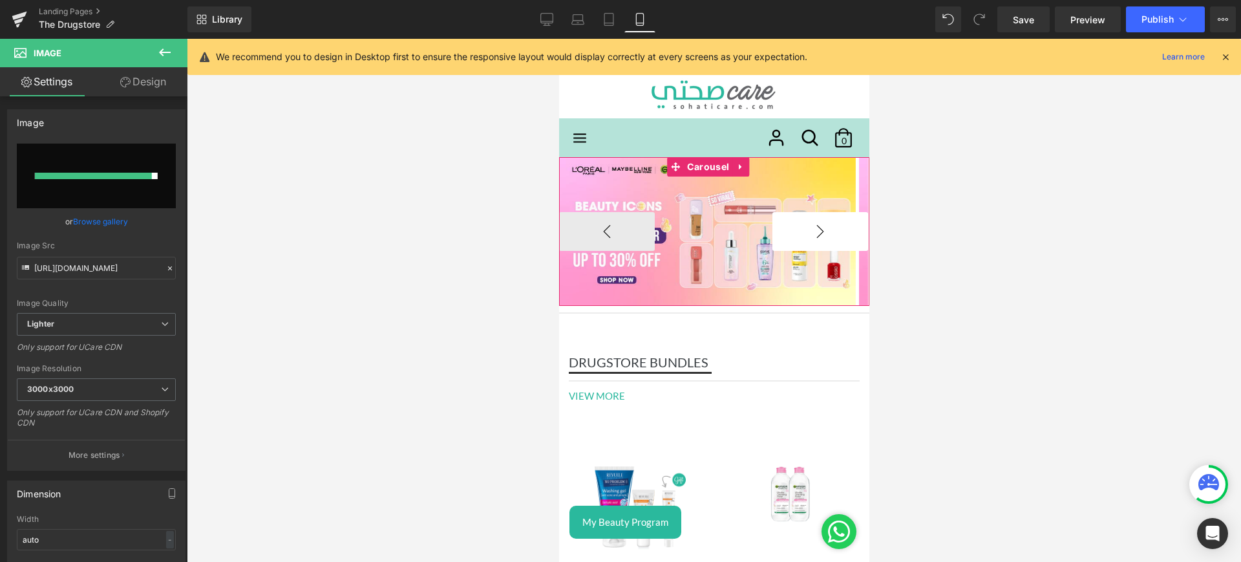
click at [789, 232] on button "›" at bounding box center [820, 231] width 96 height 39
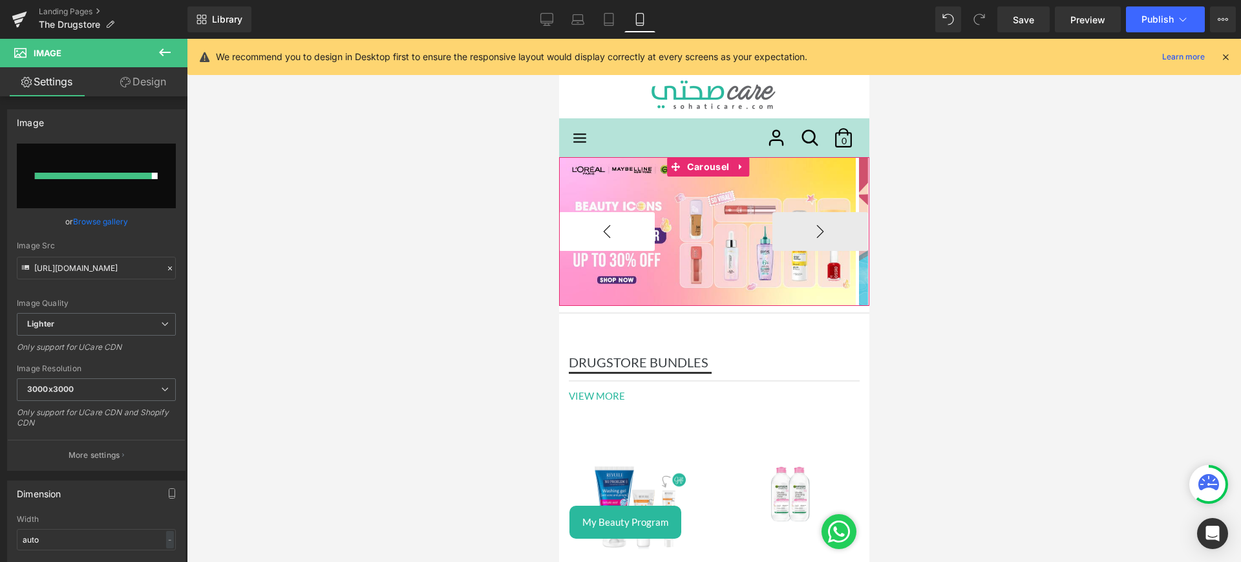
click at [604, 237] on button "‹" at bounding box center [607, 231] width 96 height 39
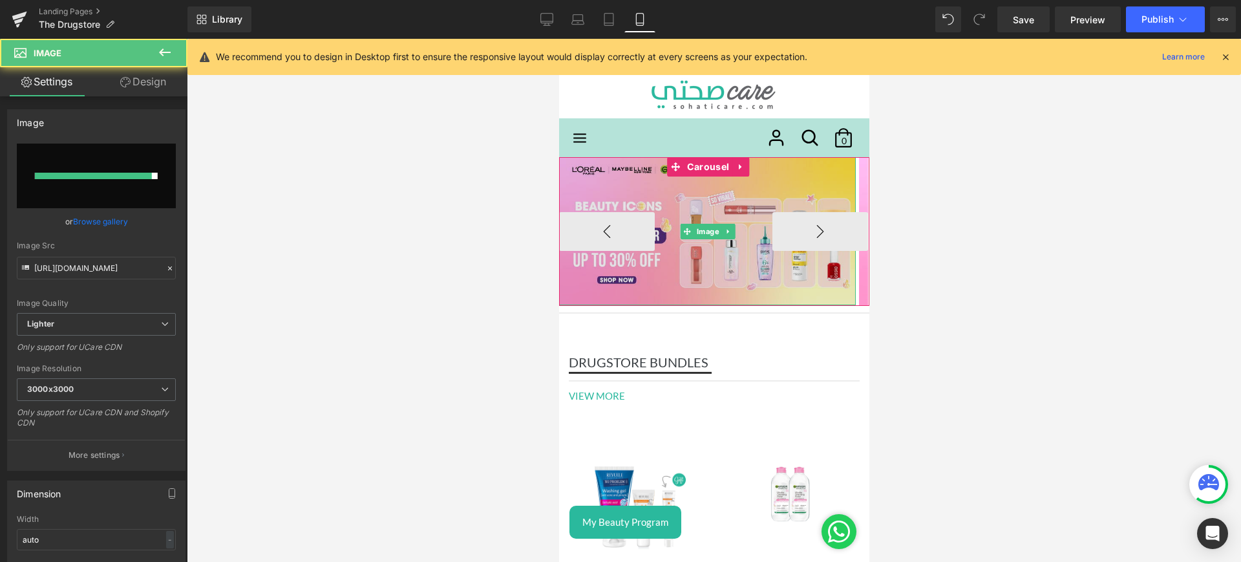
click at [634, 189] on img at bounding box center [707, 231] width 297 height 148
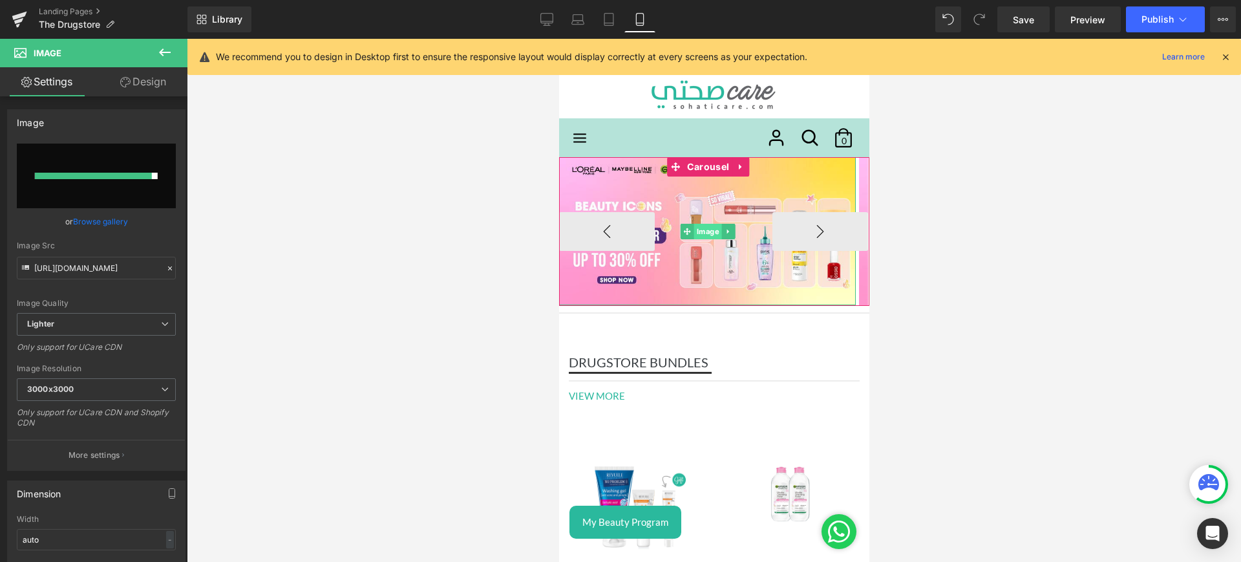
click at [710, 235] on span "Image" at bounding box center [707, 232] width 28 height 16
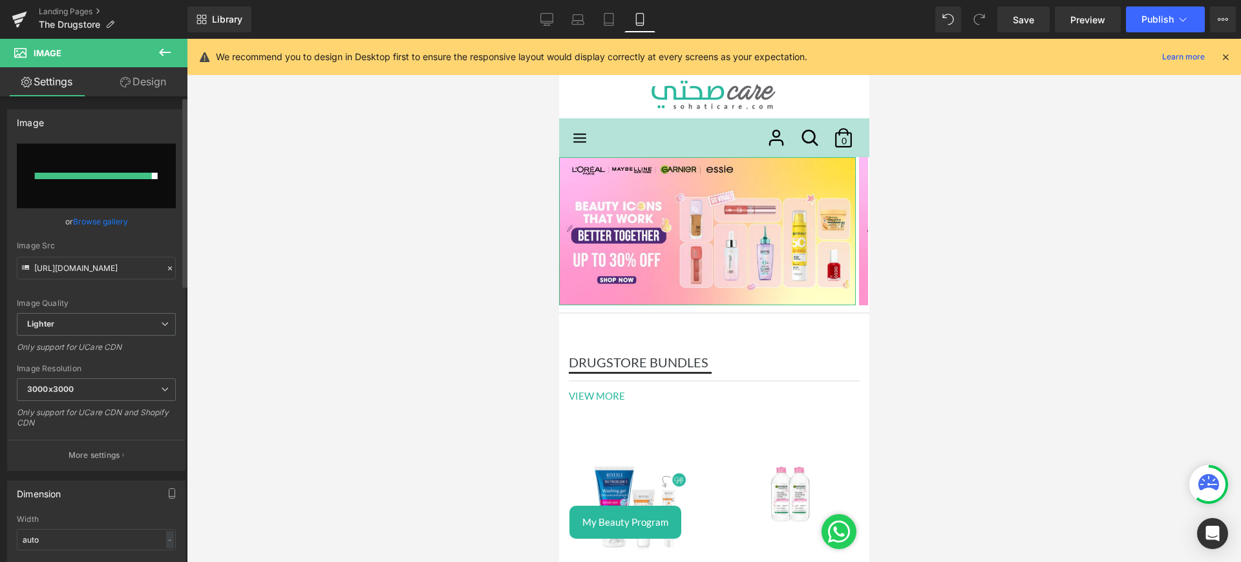
click at [120, 197] on input "file" at bounding box center [96, 176] width 159 height 65
type input "C:\fakepath\house mob.jpg"
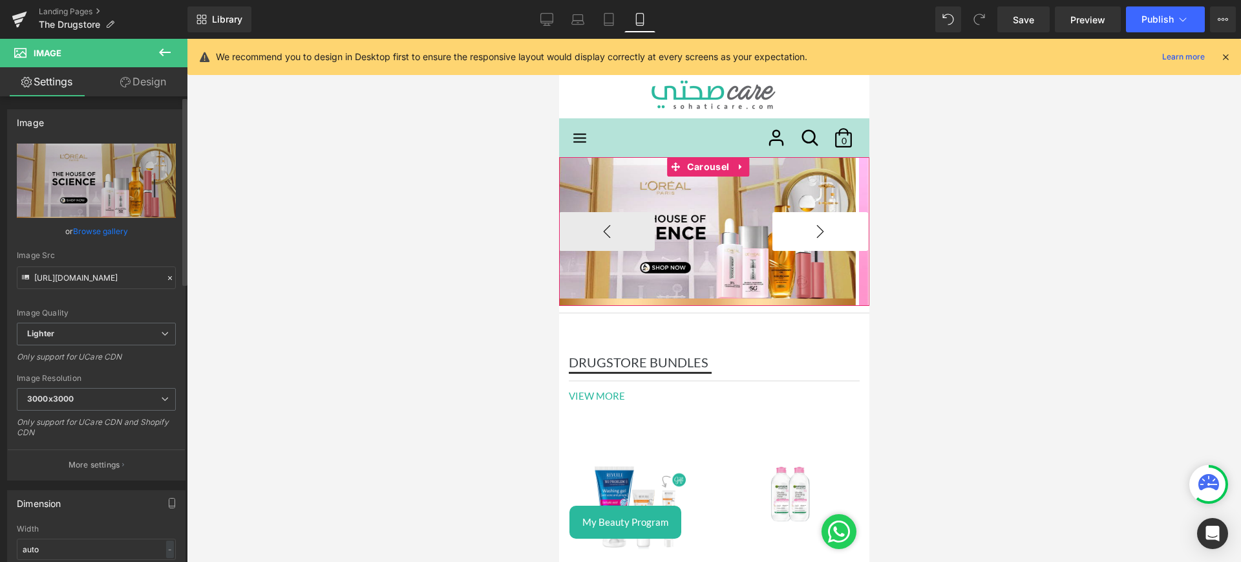
click at [808, 235] on button "›" at bounding box center [820, 231] width 96 height 39
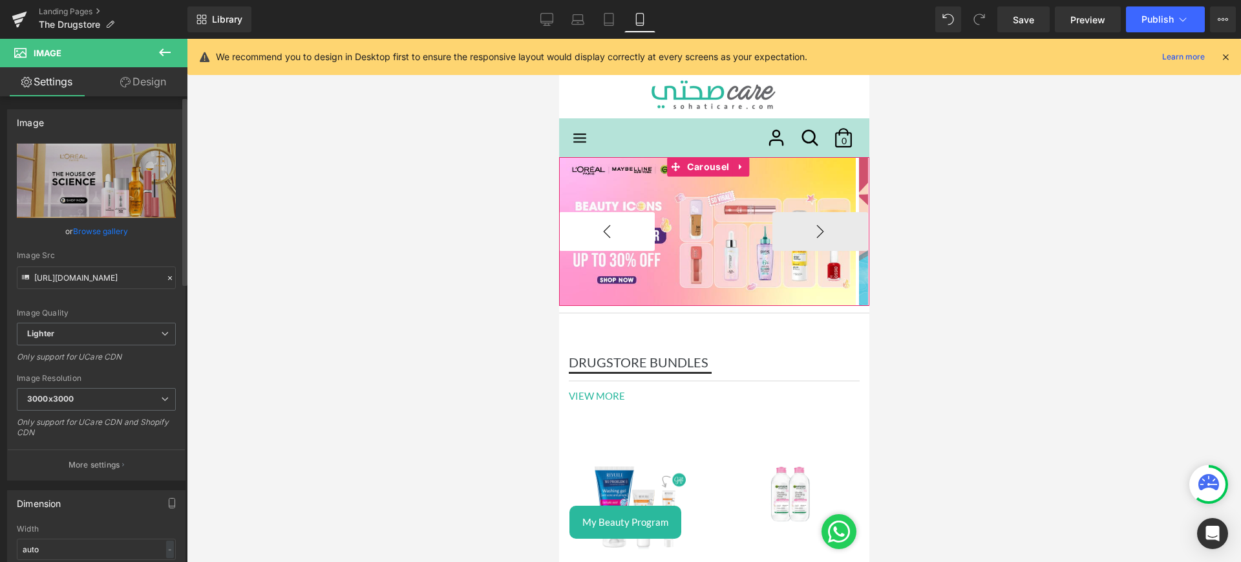
click at [614, 236] on button "‹" at bounding box center [607, 231] width 96 height 39
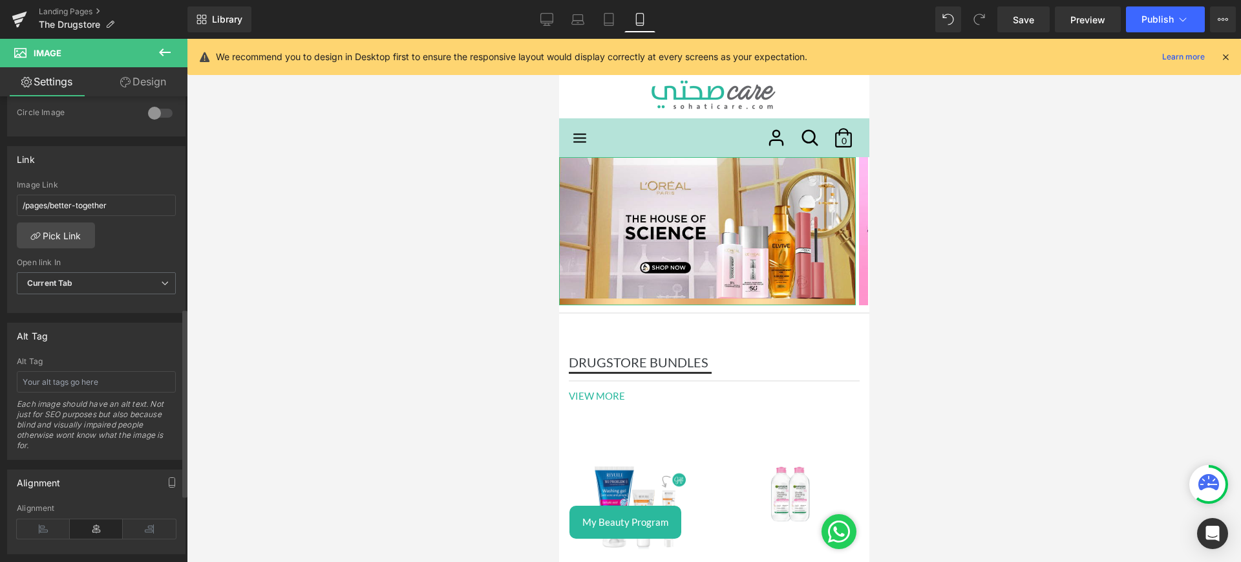
scroll to position [523, 0]
click at [54, 223] on link "Pick Link" at bounding box center [56, 230] width 78 height 26
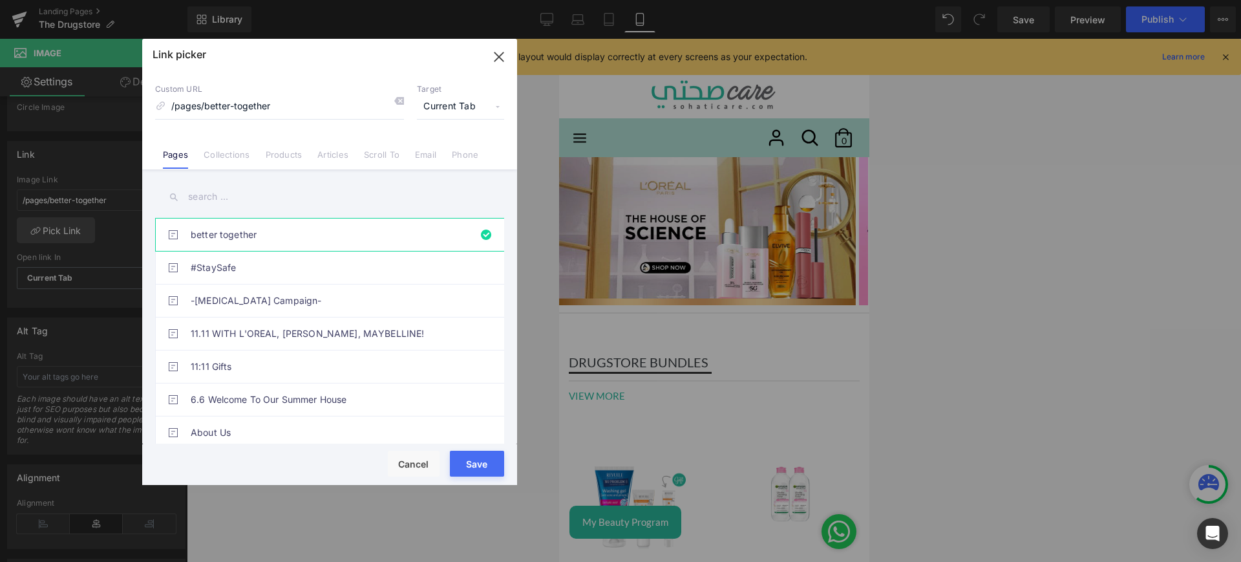
click at [224, 197] on input "text" at bounding box center [329, 196] width 349 height 29
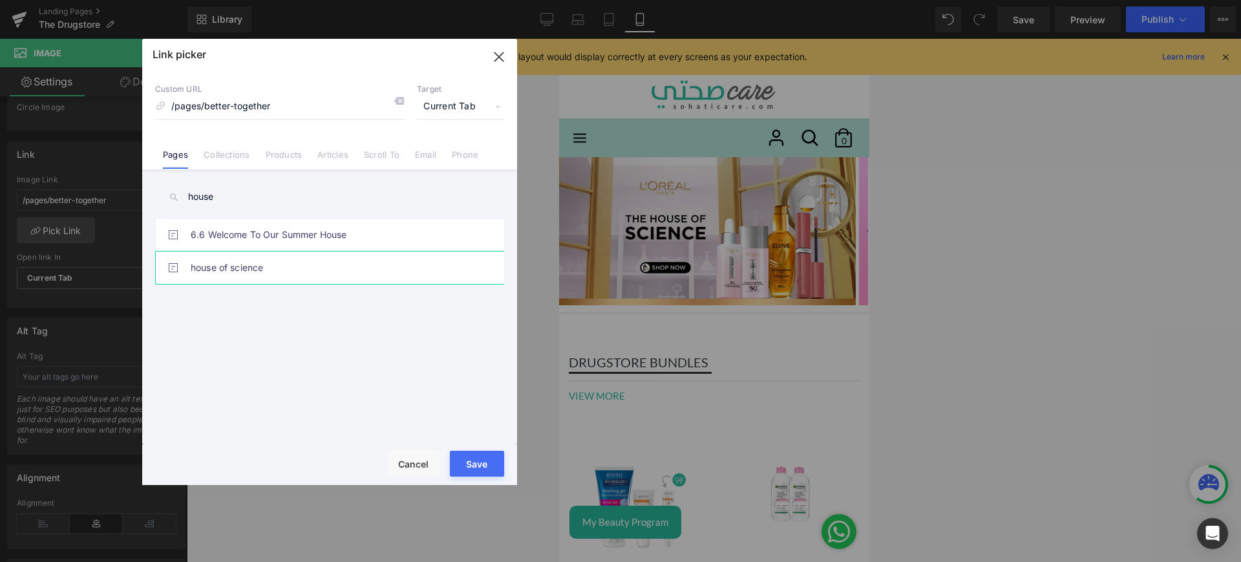
type input "house"
click at [251, 270] on link "house of science" at bounding box center [333, 268] width 284 height 32
click at [492, 461] on button "Save" at bounding box center [477, 464] width 54 height 26
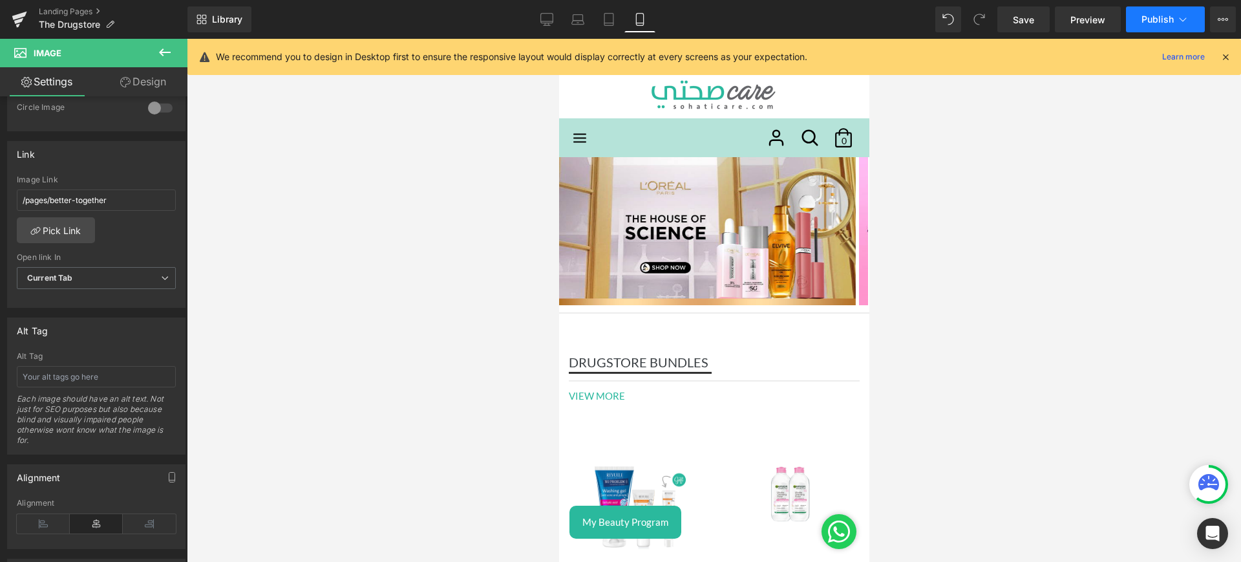
click at [1170, 12] on button "Publish" at bounding box center [1165, 19] width 79 height 26
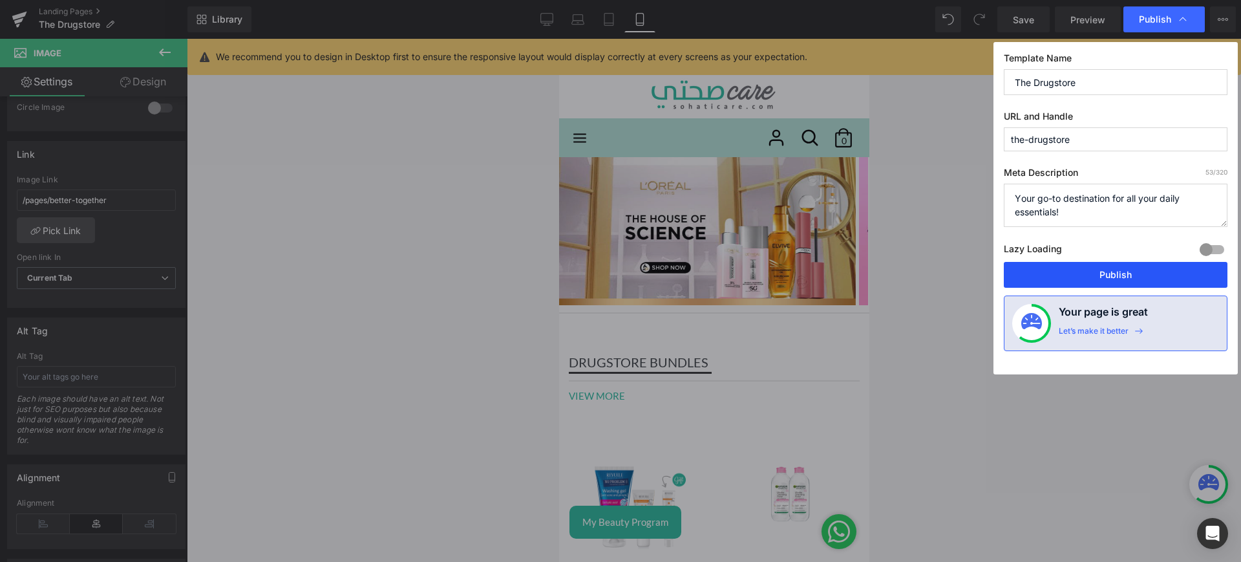
click at [1108, 273] on button "Publish" at bounding box center [1116, 275] width 224 height 26
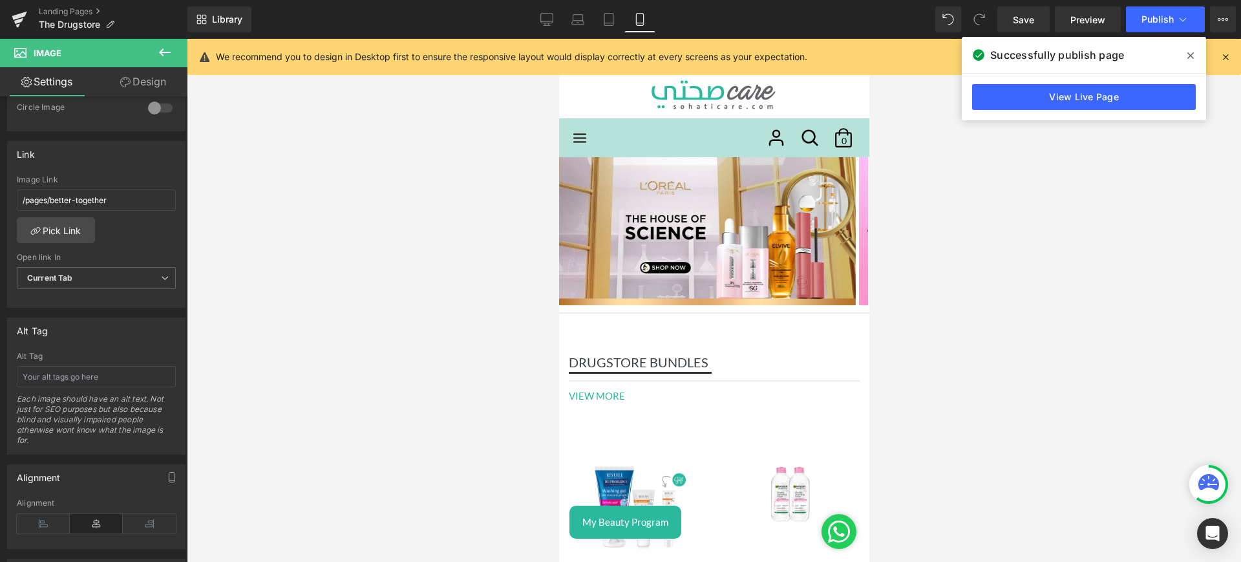
click at [79, 5] on div "Landing Pages The Drugstore" at bounding box center [94, 19] width 188 height 39
click at [80, 9] on link "Landing Pages" at bounding box center [113, 11] width 149 height 10
